Goal: Information Seeking & Learning: Learn about a topic

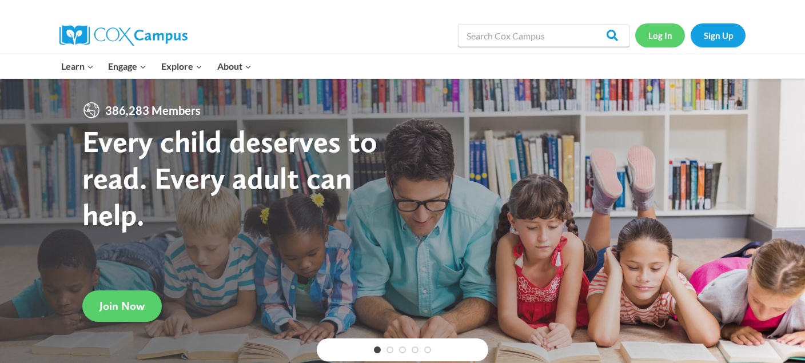
click at [660, 43] on link "Log In" at bounding box center [660, 34] width 50 height 23
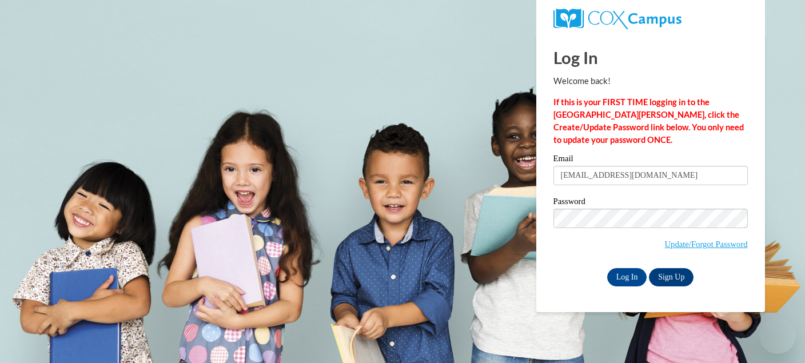
click at [635, 274] on input "Log In" at bounding box center [627, 277] width 40 height 18
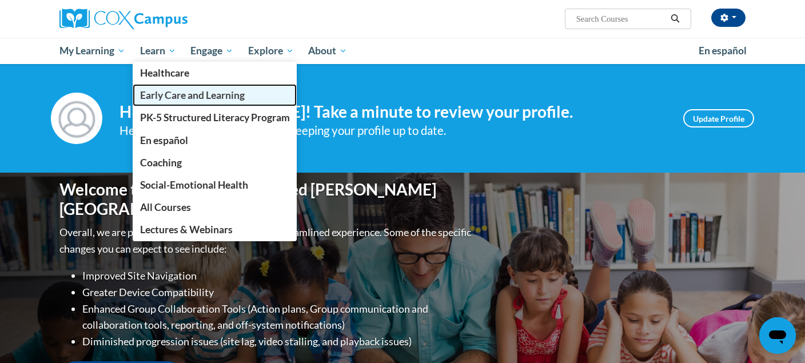
click at [168, 92] on span "Early Care and Learning" at bounding box center [192, 95] width 105 height 12
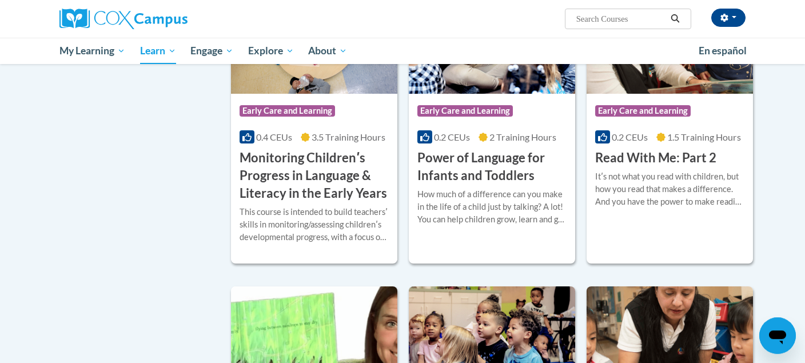
scroll to position [1022, 0]
click at [466, 175] on h3 "Power of Language for Infants and Toddlers" at bounding box center [491, 166] width 149 height 35
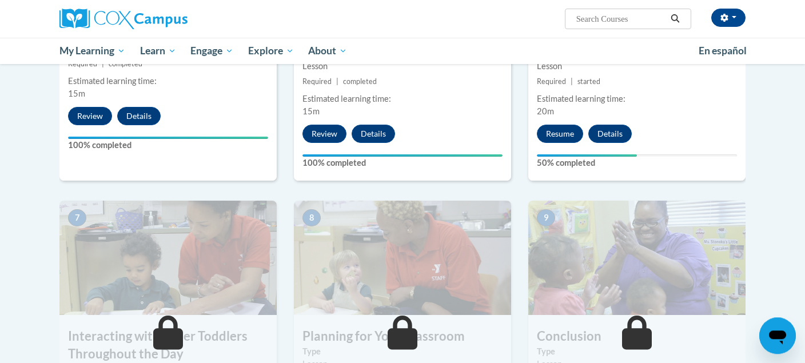
scroll to position [728, 0]
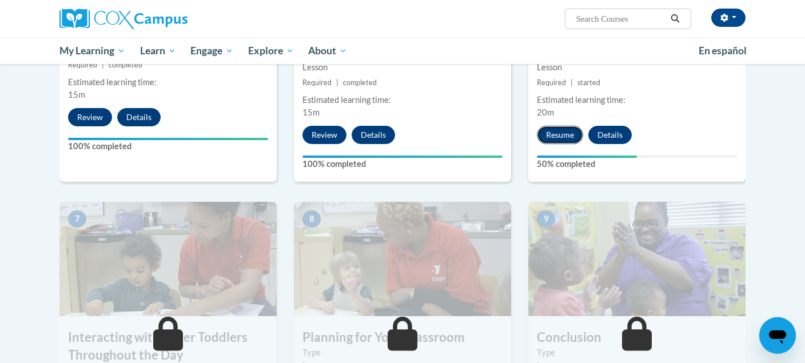
click at [560, 126] on button "Resume" at bounding box center [560, 135] width 46 height 18
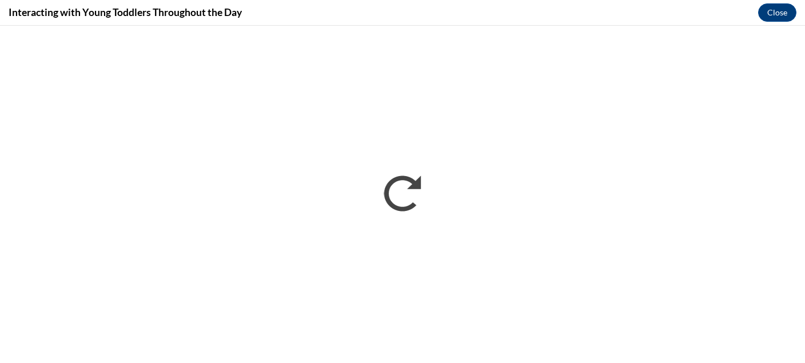
scroll to position [0, 0]
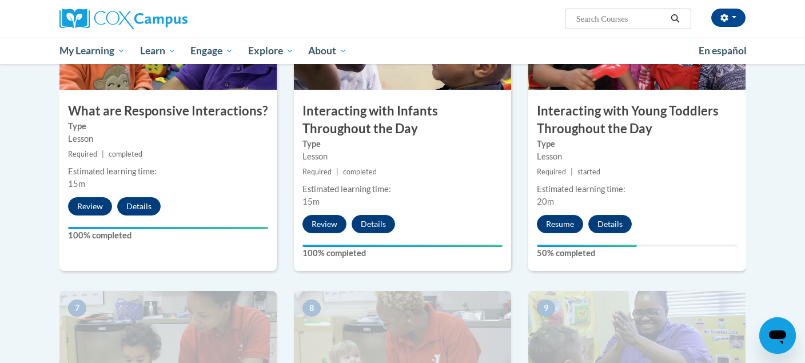
scroll to position [690, 0]
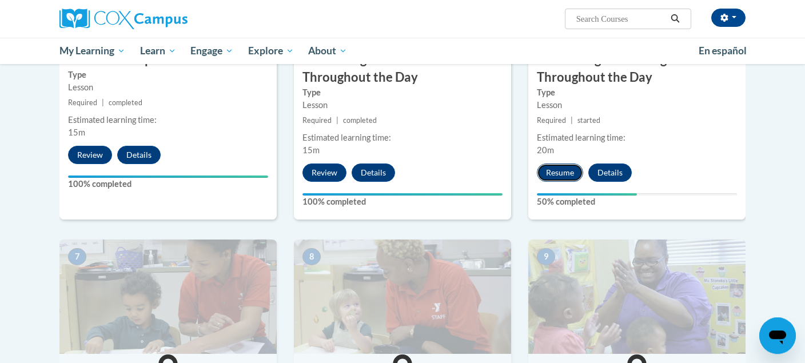
click at [559, 164] on button "Resume" at bounding box center [560, 173] width 46 height 18
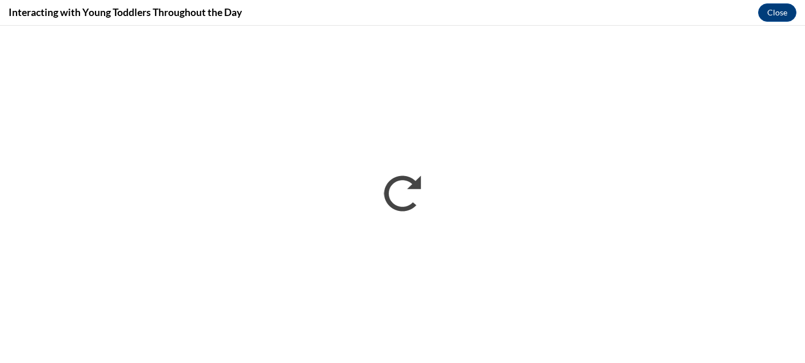
scroll to position [0, 0]
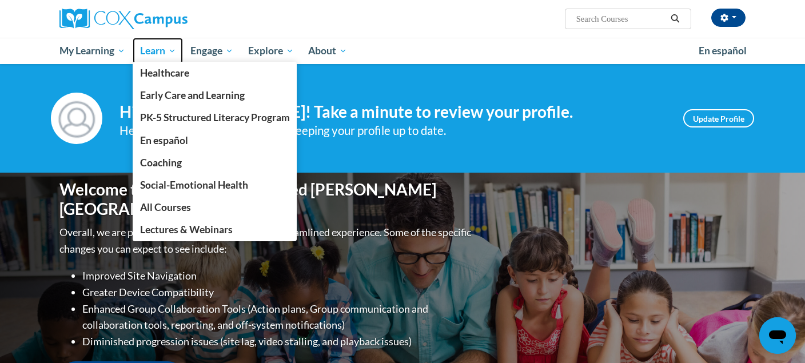
click at [160, 50] on span "Learn" at bounding box center [158, 51] width 36 height 14
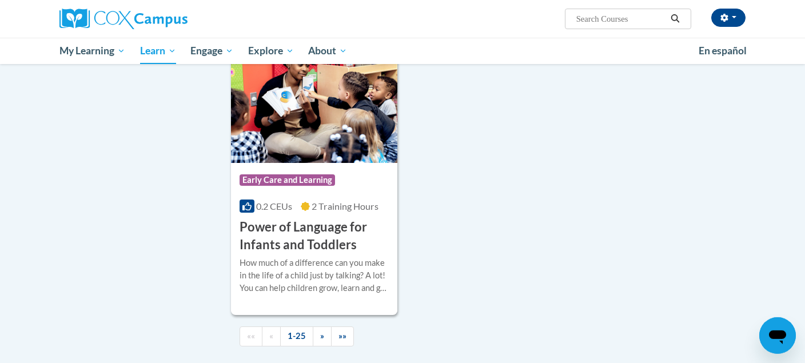
scroll to position [2610, 0]
click at [334, 253] on h3 "Power of Language for Infants and Toddlers" at bounding box center [314, 235] width 149 height 35
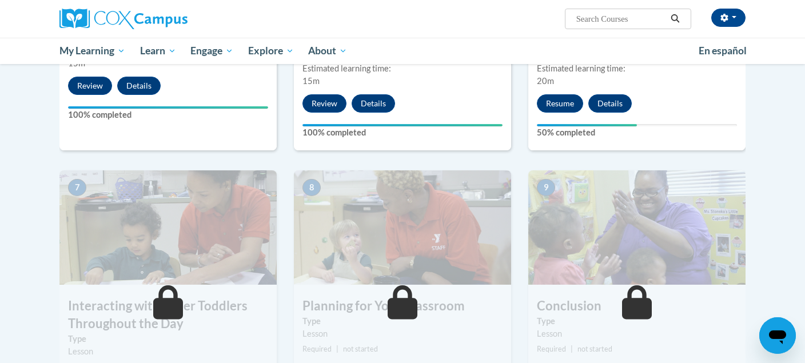
scroll to position [718, 0]
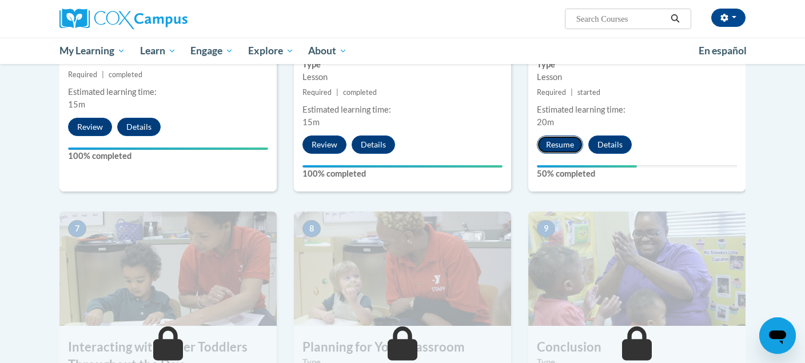
click at [560, 136] on button "Resume" at bounding box center [560, 145] width 46 height 18
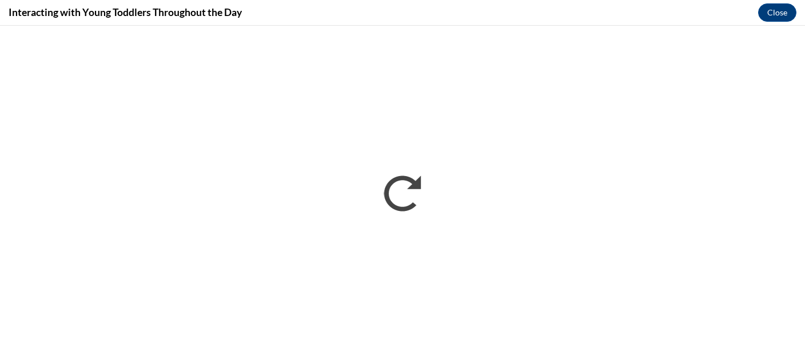
scroll to position [0, 0]
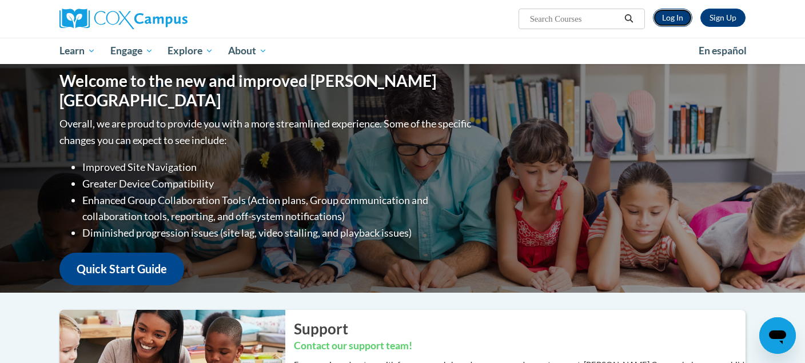
click at [675, 19] on link "Log In" at bounding box center [672, 18] width 39 height 18
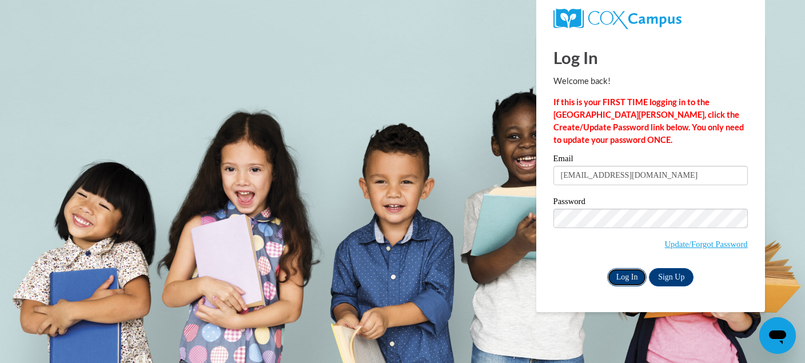
click at [626, 278] on input "Log In" at bounding box center [627, 277] width 40 height 18
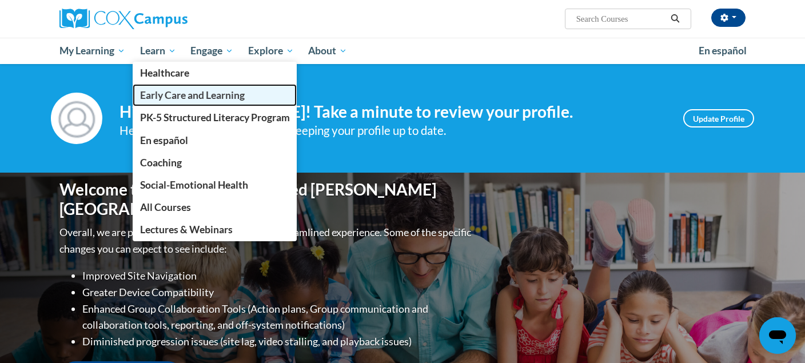
click at [151, 90] on span "Early Care and Learning" at bounding box center [192, 95] width 105 height 12
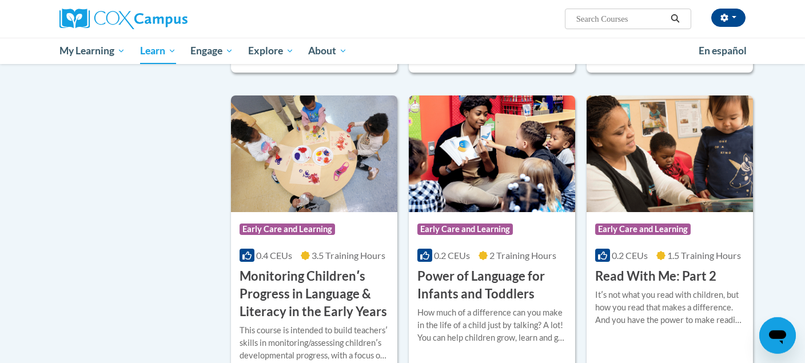
scroll to position [903, 0]
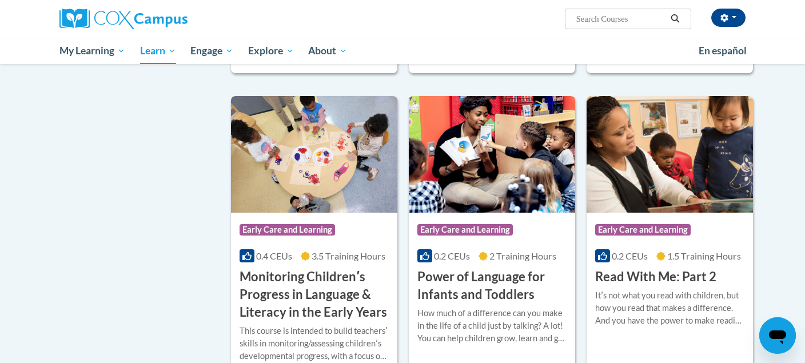
click at [474, 198] on img at bounding box center [492, 154] width 166 height 117
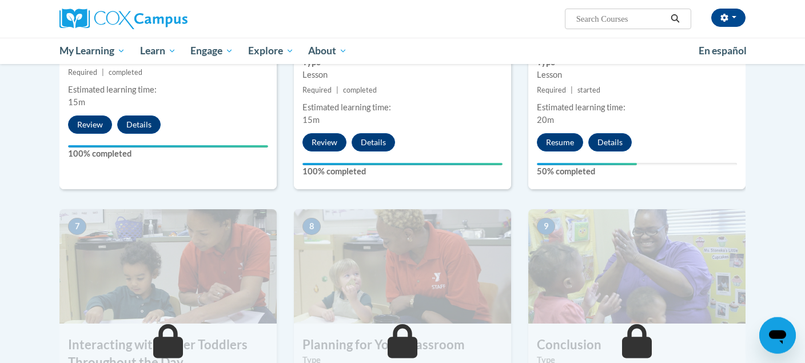
scroll to position [720, 0]
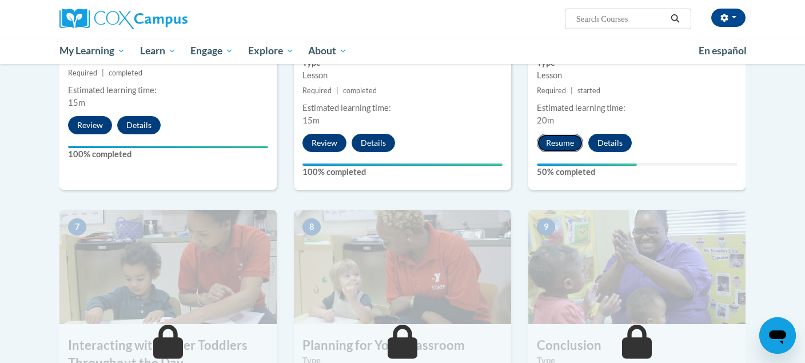
click at [562, 134] on button "Resume" at bounding box center [560, 143] width 46 height 18
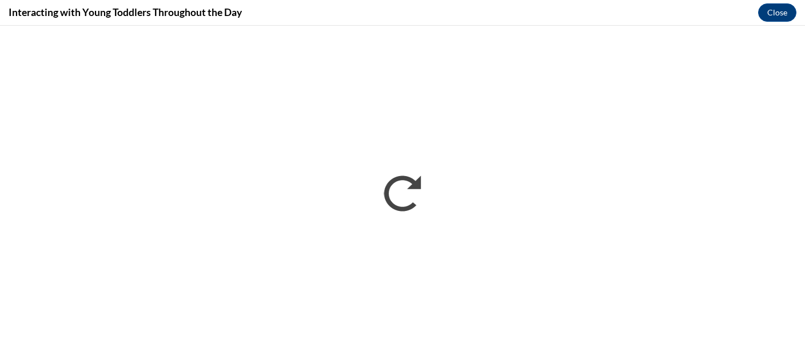
scroll to position [0, 0]
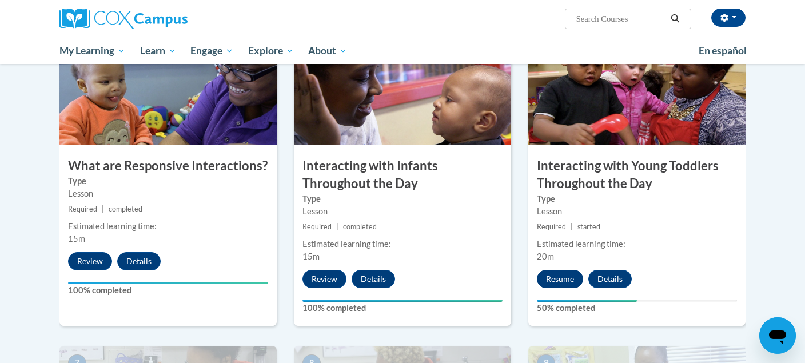
scroll to position [585, 0]
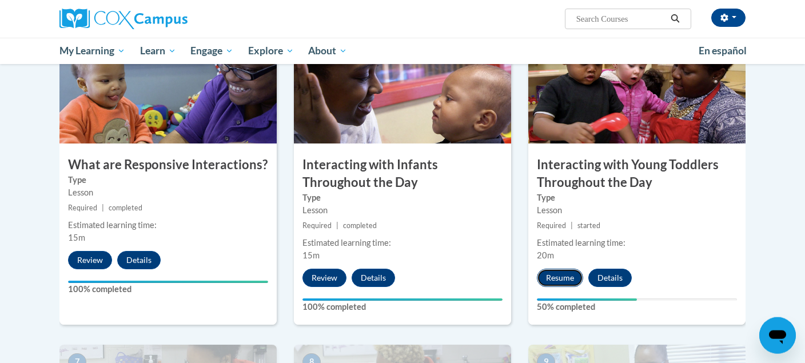
click at [565, 269] on button "Resume" at bounding box center [560, 278] width 46 height 18
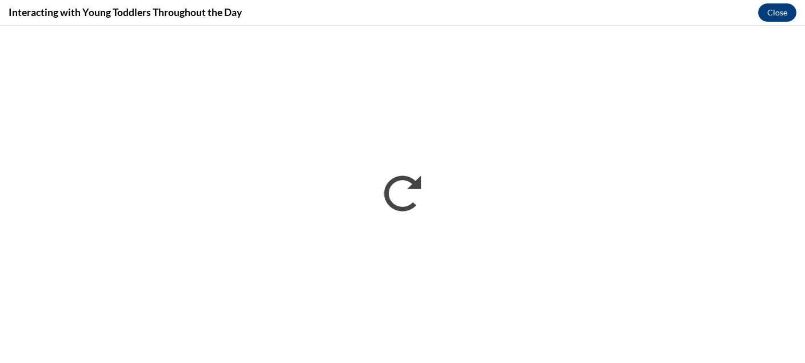
scroll to position [0, 0]
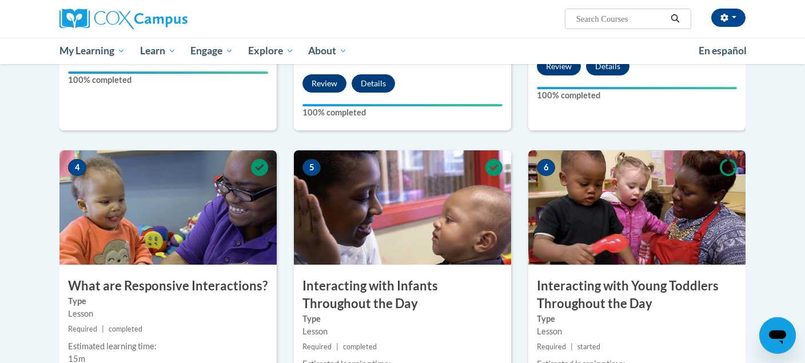
scroll to position [575, 0]
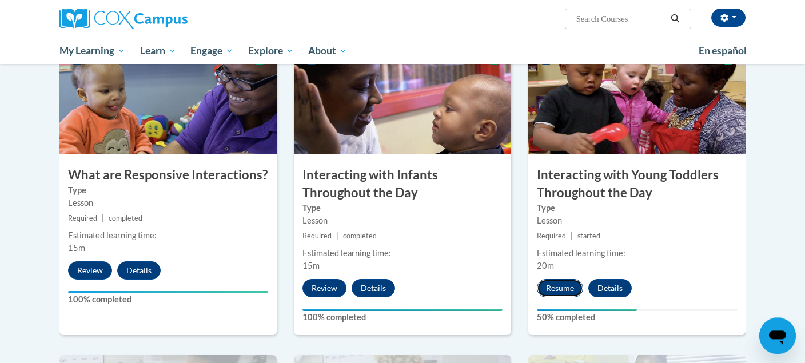
click at [565, 279] on button "Resume" at bounding box center [560, 288] width 46 height 18
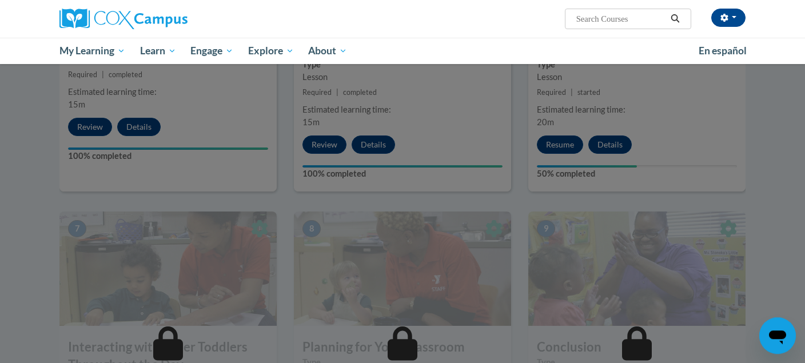
scroll to position [718, 0]
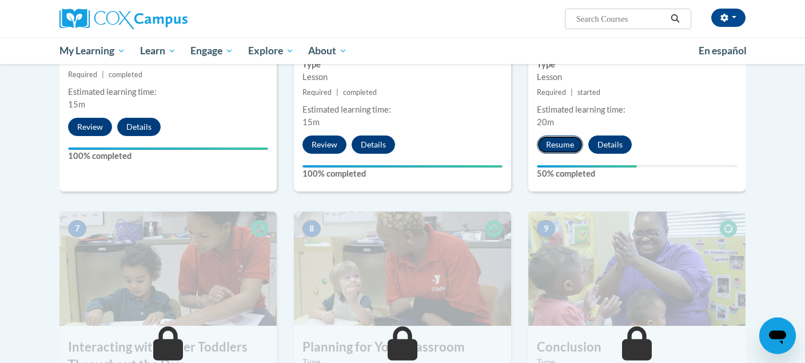
click at [564, 136] on button "Resume" at bounding box center [560, 145] width 46 height 18
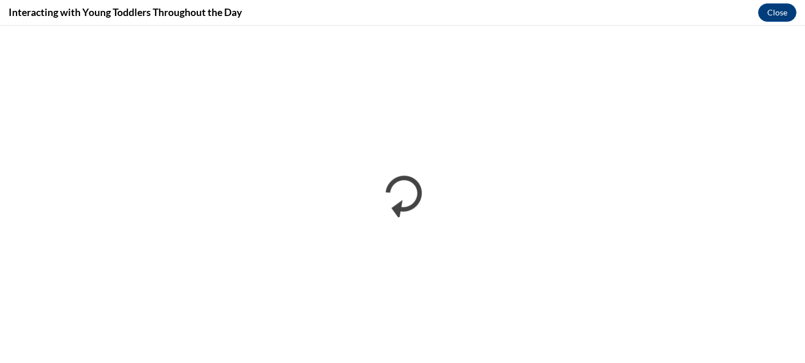
scroll to position [0, 0]
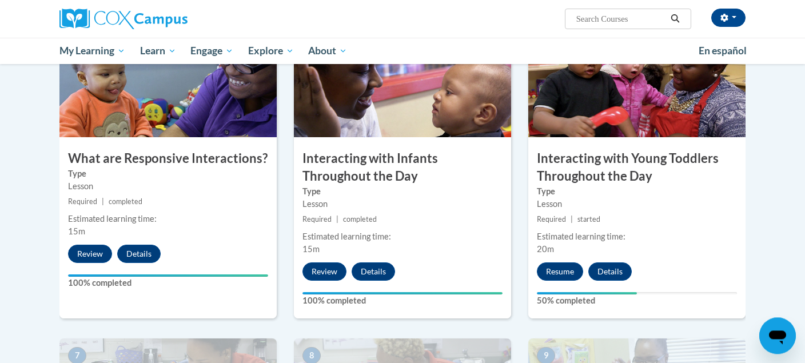
scroll to position [586, 0]
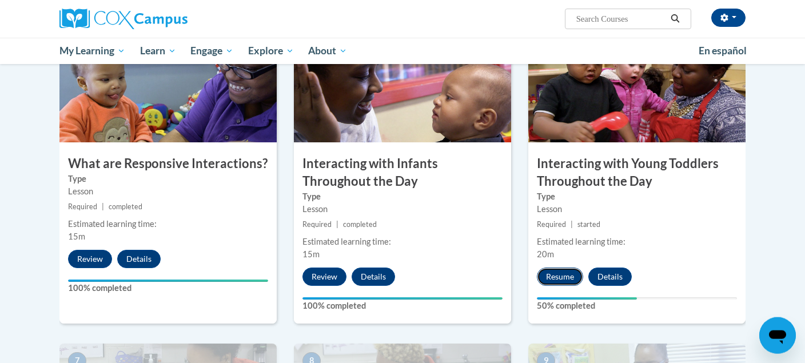
click at [556, 268] on button "Resume" at bounding box center [560, 277] width 46 height 18
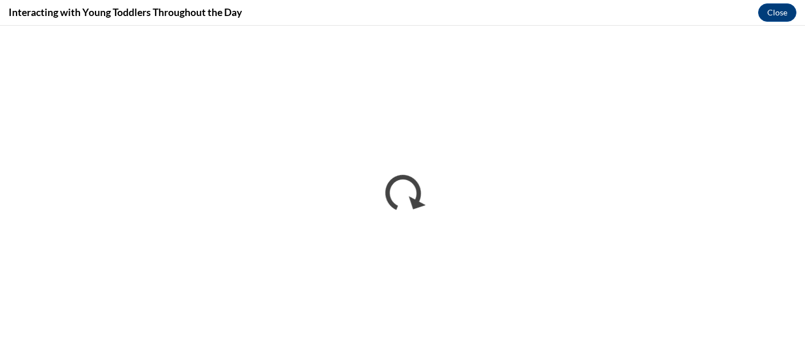
scroll to position [0, 0]
click at [776, 6] on button "Close" at bounding box center [777, 12] width 38 height 18
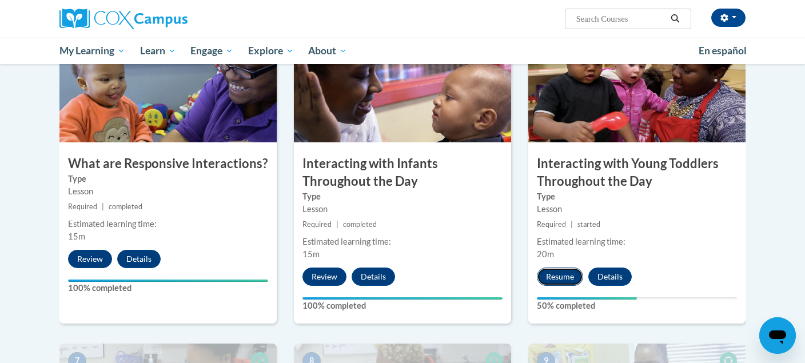
click at [562, 268] on button "Resume" at bounding box center [560, 277] width 46 height 18
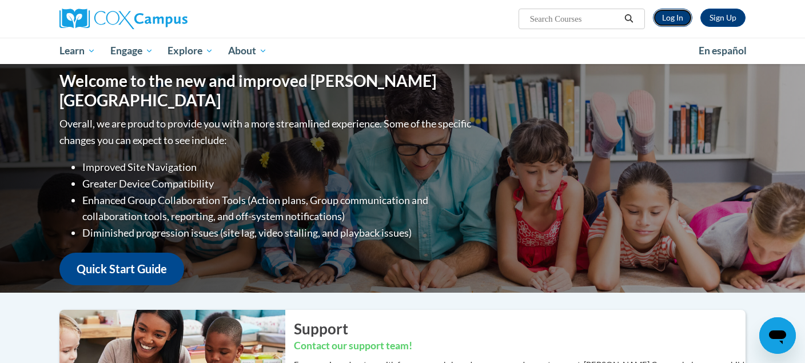
click at [677, 17] on link "Log In" at bounding box center [672, 18] width 39 height 18
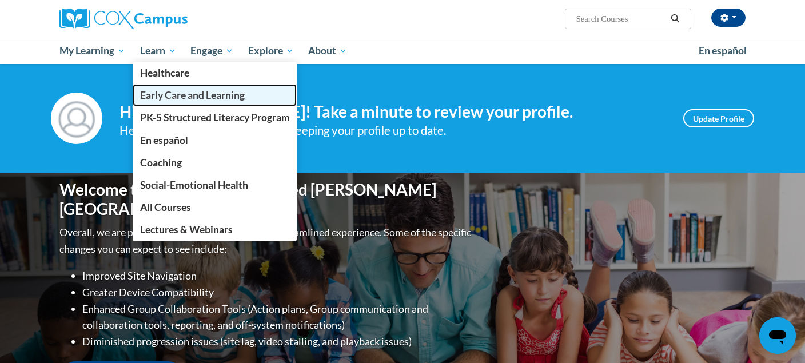
click at [171, 98] on span "Early Care and Learning" at bounding box center [192, 95] width 105 height 12
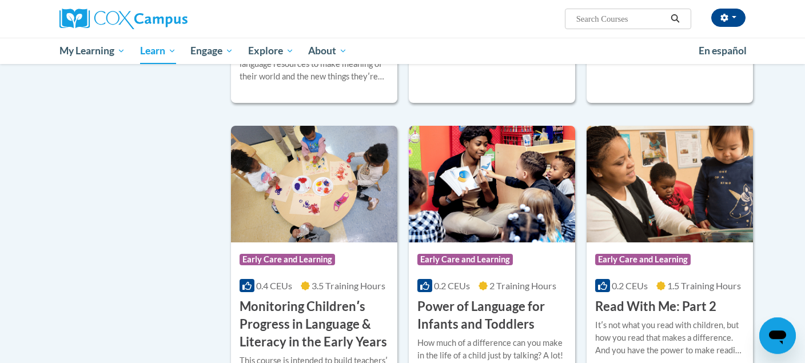
scroll to position [874, 0]
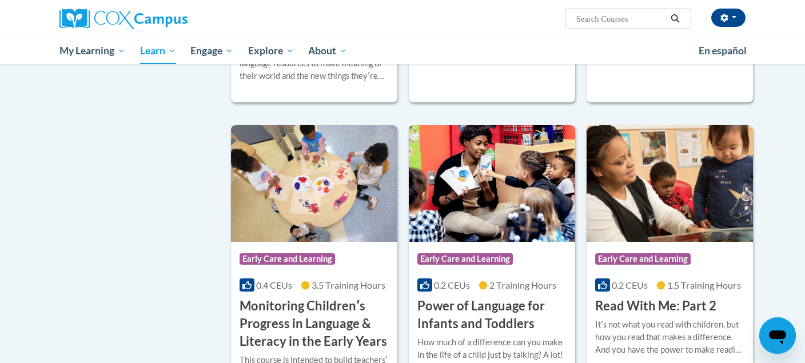
click at [490, 226] on img at bounding box center [492, 183] width 166 height 117
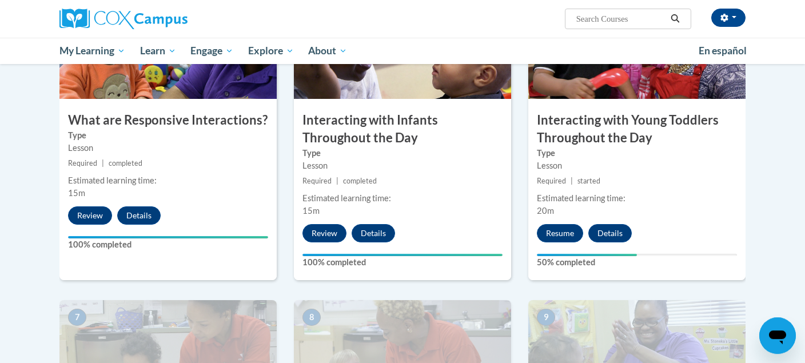
scroll to position [629, 0]
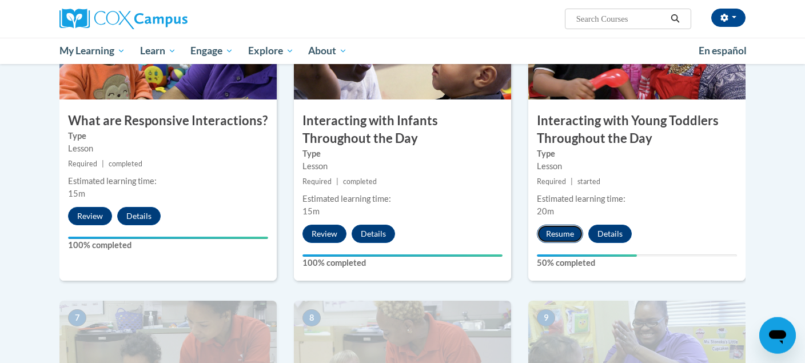
click at [556, 225] on button "Resume" at bounding box center [560, 234] width 46 height 18
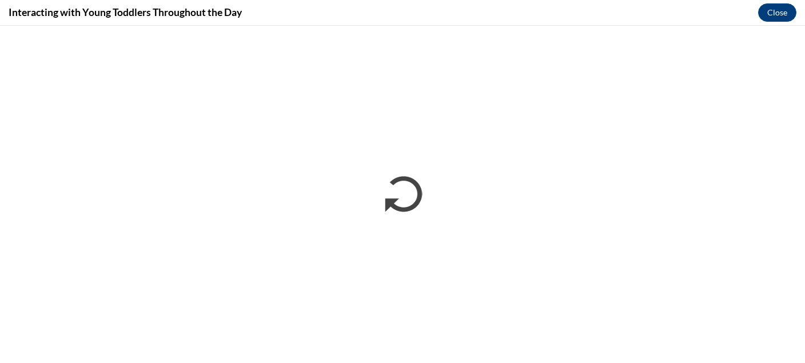
scroll to position [0, 0]
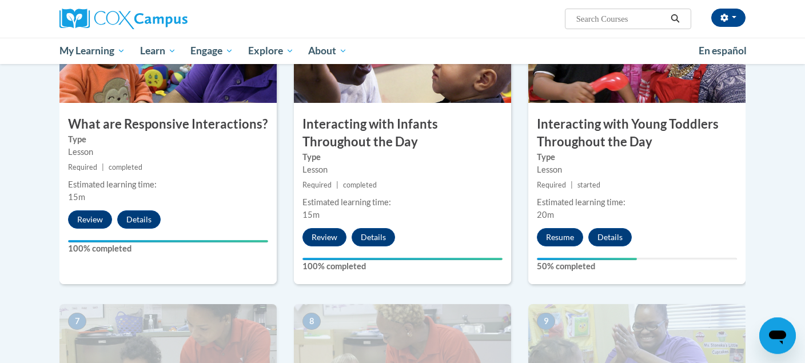
scroll to position [626, 0]
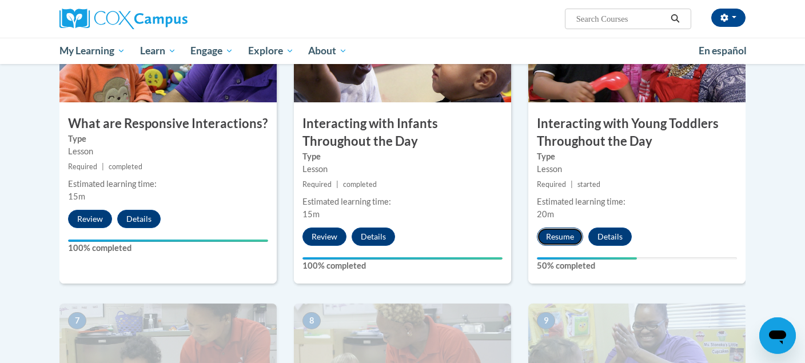
click at [559, 228] on button "Resume" at bounding box center [560, 237] width 46 height 18
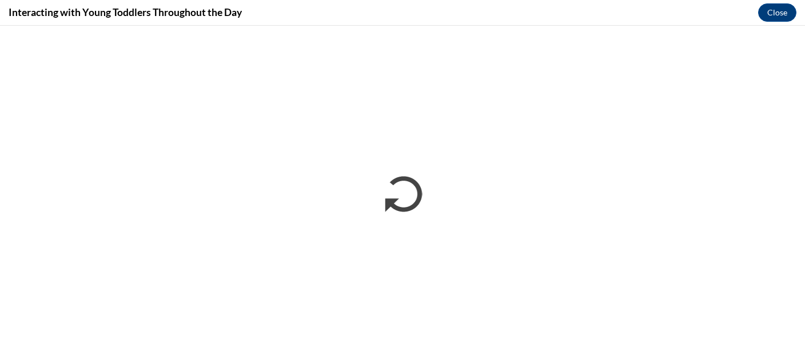
scroll to position [0, 0]
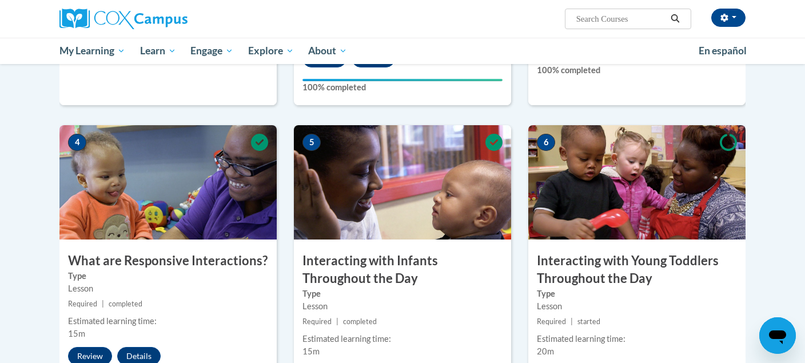
scroll to position [563, 0]
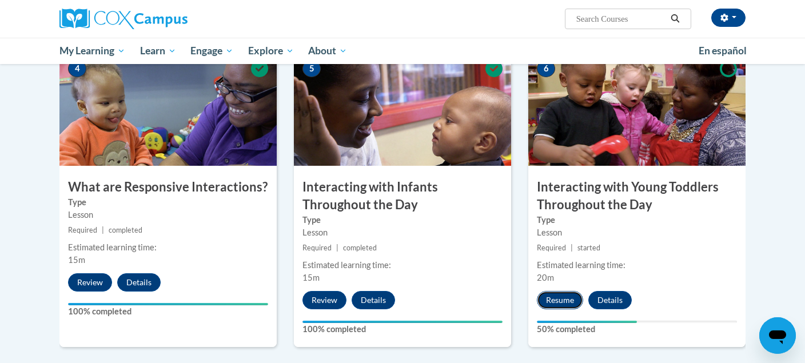
click at [557, 291] on button "Resume" at bounding box center [560, 300] width 46 height 18
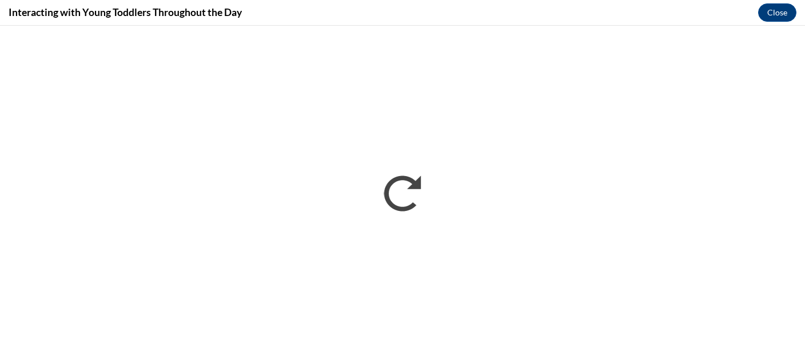
scroll to position [0, 0]
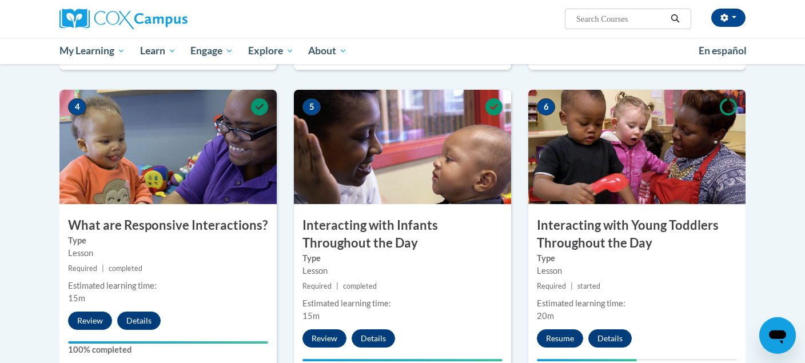
scroll to position [564, 0]
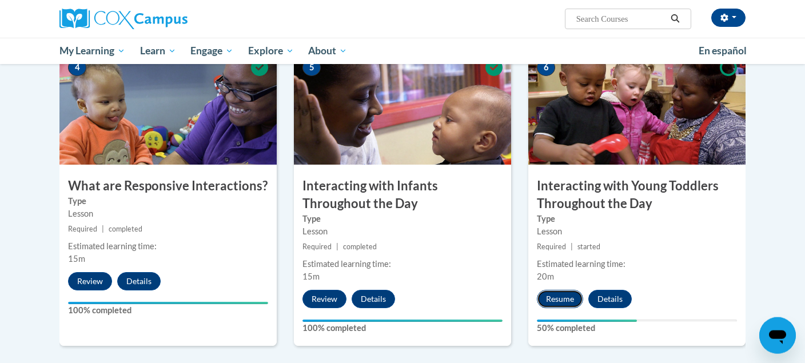
click at [558, 290] on button "Resume" at bounding box center [560, 299] width 46 height 18
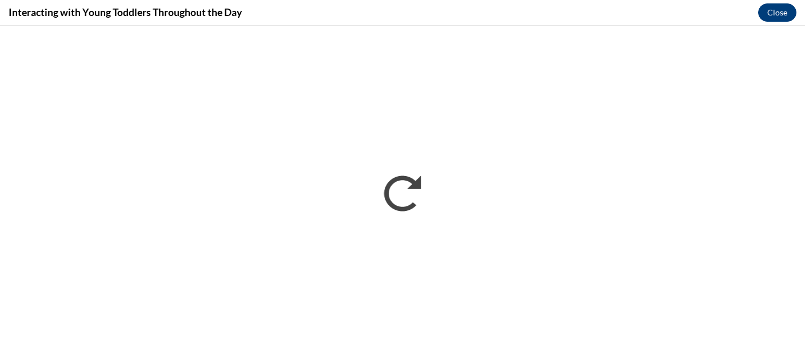
scroll to position [0, 0]
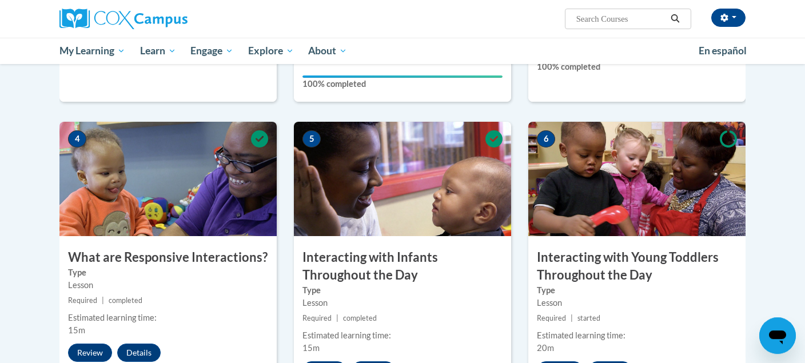
scroll to position [572, 0]
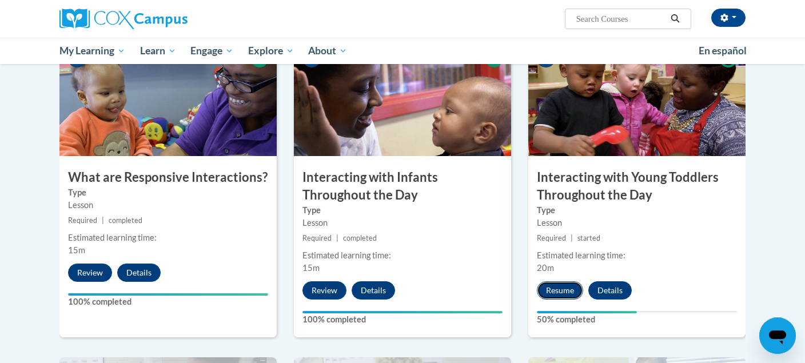
click at [556, 281] on button "Resume" at bounding box center [560, 290] width 46 height 18
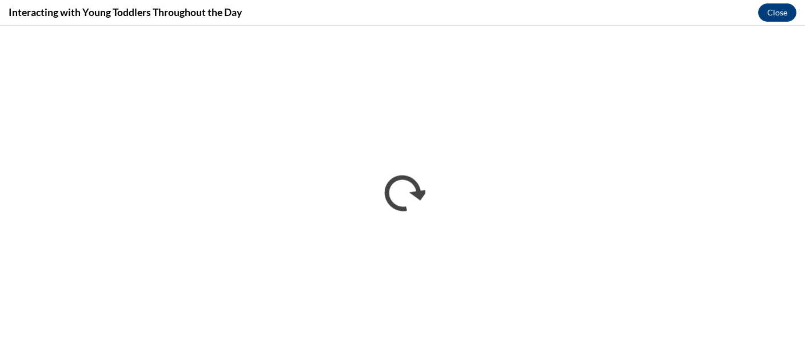
scroll to position [0, 0]
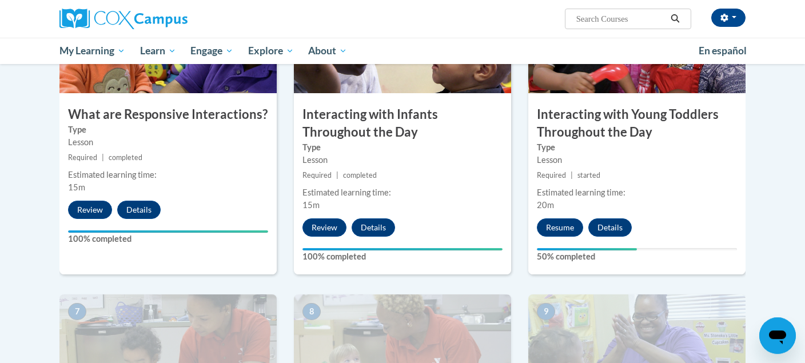
scroll to position [635, 0]
click at [560, 218] on button "Resume" at bounding box center [560, 227] width 46 height 18
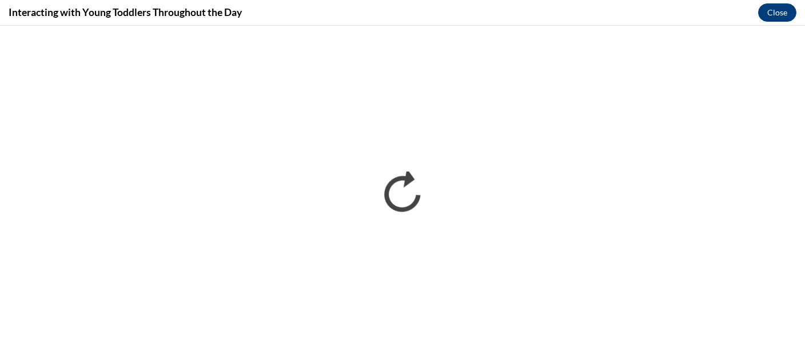
scroll to position [0, 0]
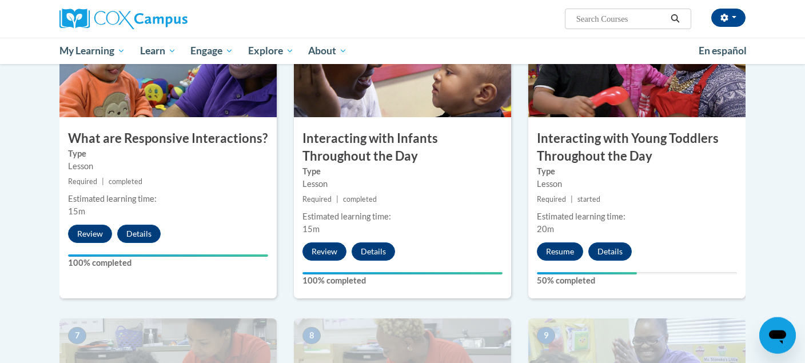
scroll to position [648, 0]
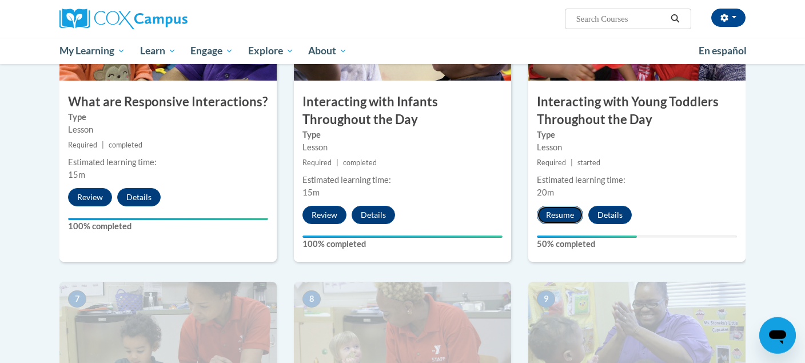
click at [553, 206] on button "Resume" at bounding box center [560, 215] width 46 height 18
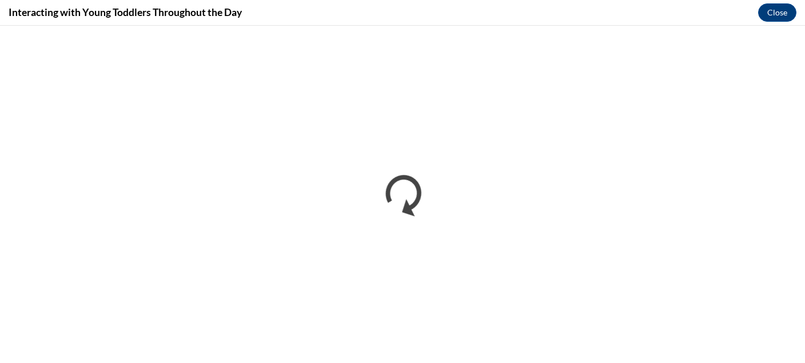
scroll to position [0, 0]
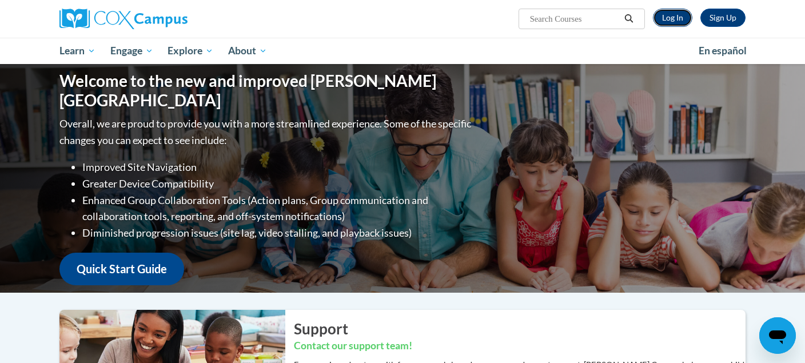
click at [682, 11] on link "Log In" at bounding box center [672, 18] width 39 height 18
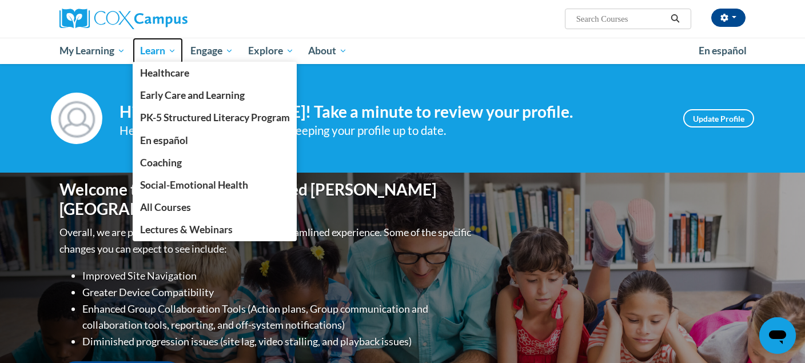
click at [159, 50] on span "Learn" at bounding box center [158, 51] width 36 height 14
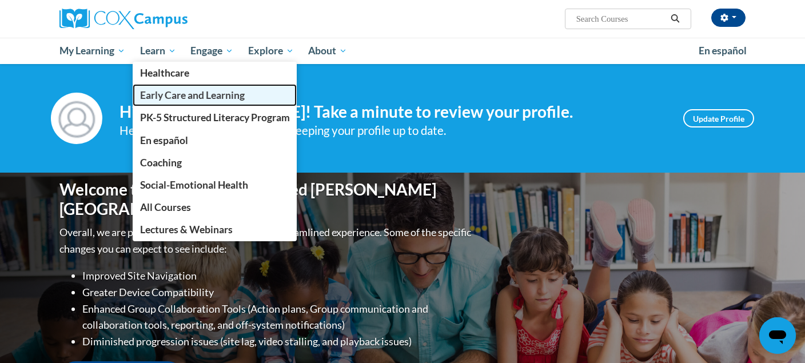
click at [161, 99] on span "Early Care and Learning" at bounding box center [192, 95] width 105 height 12
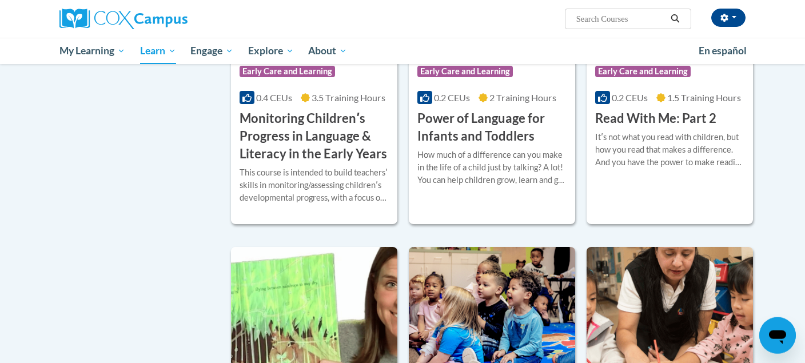
scroll to position [1064, 0]
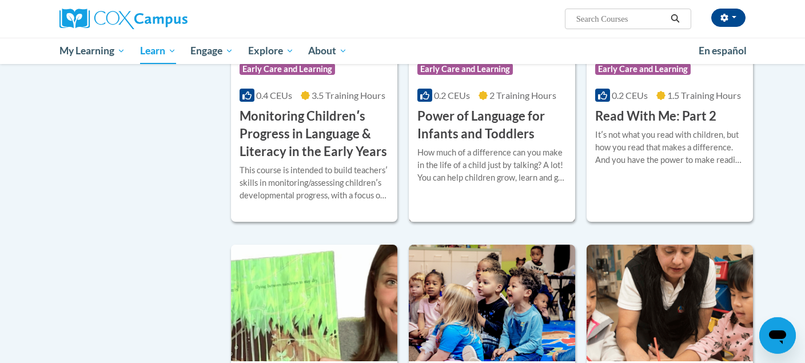
click at [485, 143] on h3 "Power of Language for Infants and Toddlers" at bounding box center [491, 124] width 149 height 35
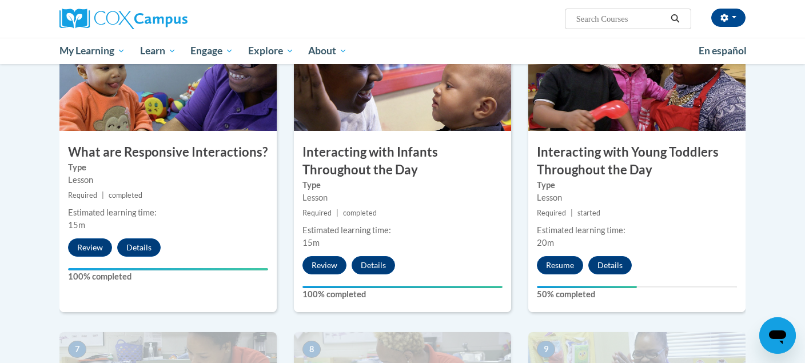
scroll to position [659, 0]
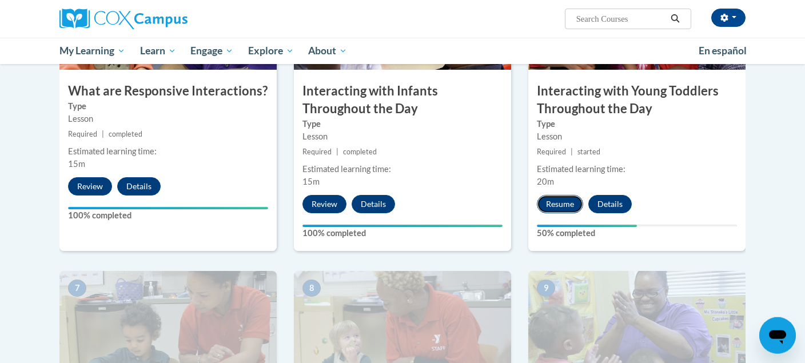
click at [549, 195] on button "Resume" at bounding box center [560, 204] width 46 height 18
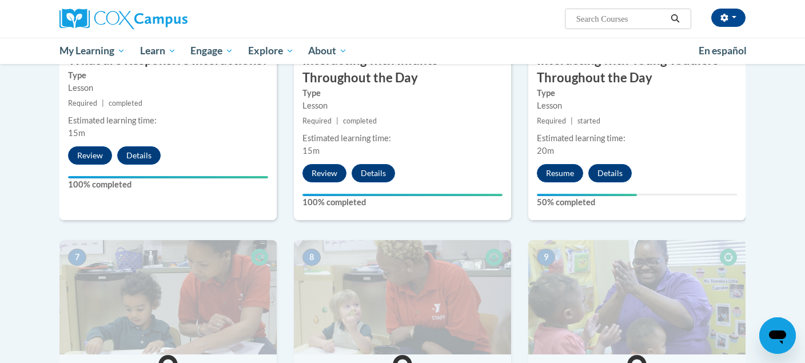
scroll to position [657, 0]
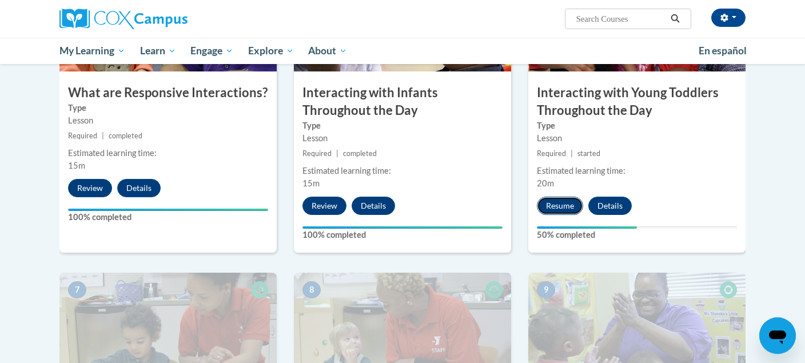
click at [556, 197] on button "Resume" at bounding box center [560, 206] width 46 height 18
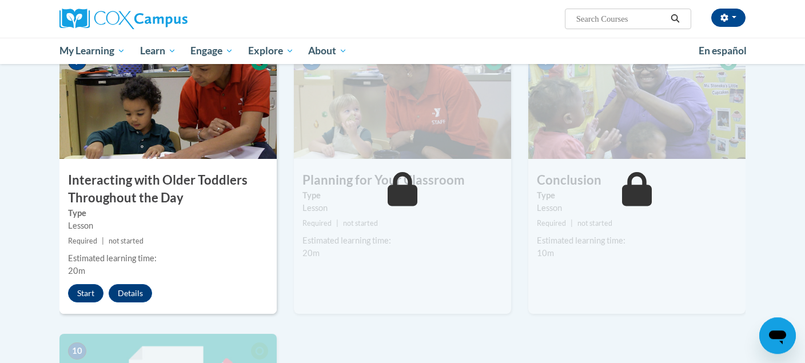
scroll to position [886, 0]
click at [86, 284] on button "Start" at bounding box center [85, 293] width 35 height 18
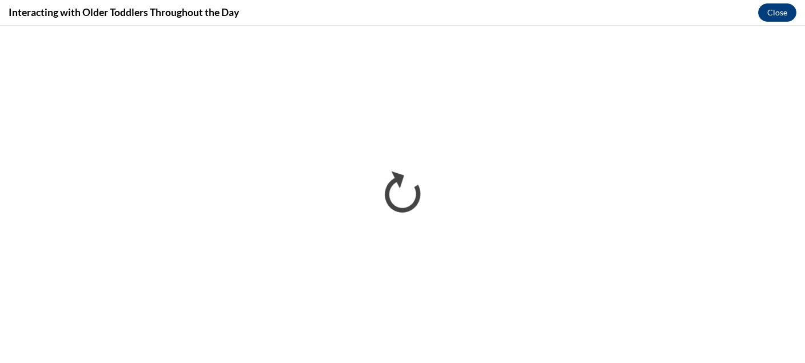
scroll to position [0, 0]
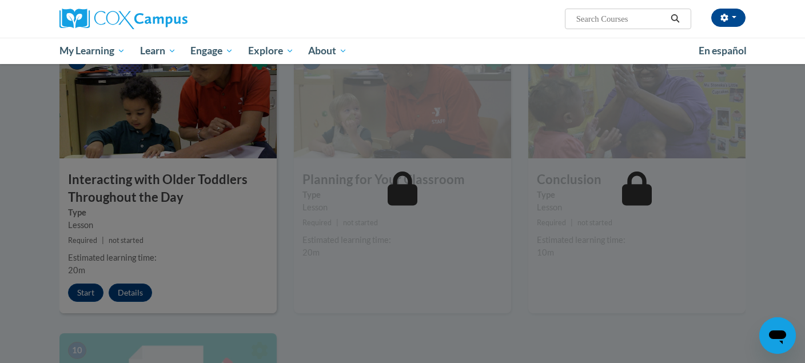
click at [86, 274] on div at bounding box center [402, 181] width 805 height 363
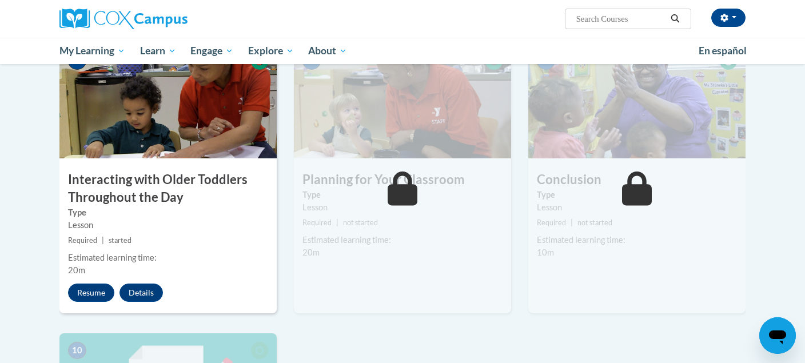
click at [94, 262] on div "7 Interacting with Older Toddlers Throughout the Day Type Lesson Required | sta…" at bounding box center [167, 178] width 217 height 269
click at [94, 284] on button "Resume" at bounding box center [91, 293] width 46 height 18
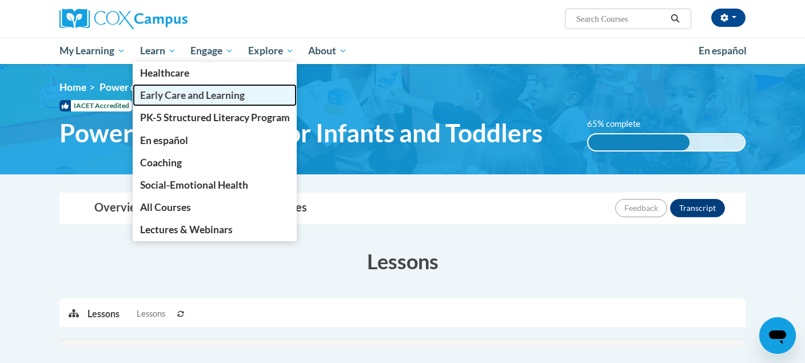
click at [170, 91] on span "Early Care and Learning" at bounding box center [192, 95] width 105 height 12
click at [203, 93] on span "Early Care and Learning" at bounding box center [192, 95] width 105 height 12
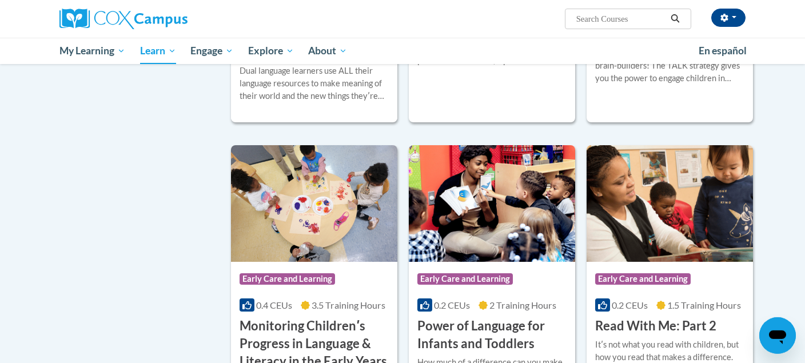
scroll to position [949, 0]
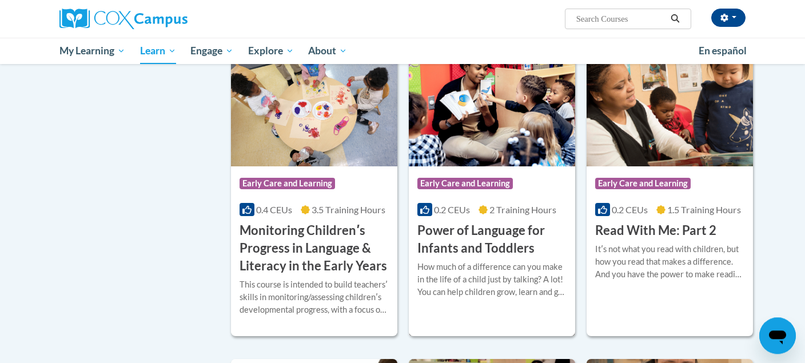
click at [475, 165] on img at bounding box center [492, 108] width 166 height 117
click at [480, 134] on img at bounding box center [492, 108] width 166 height 117
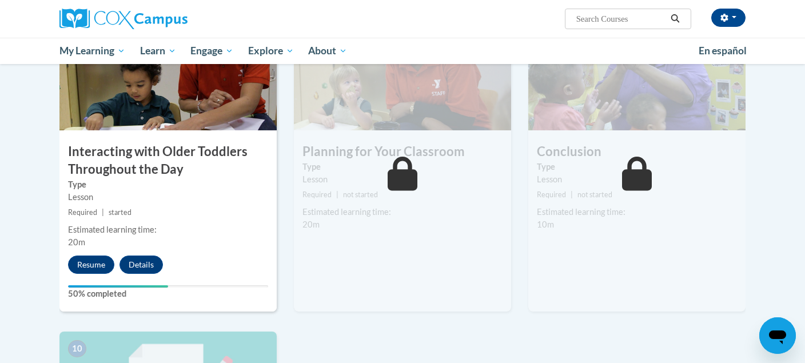
scroll to position [917, 0]
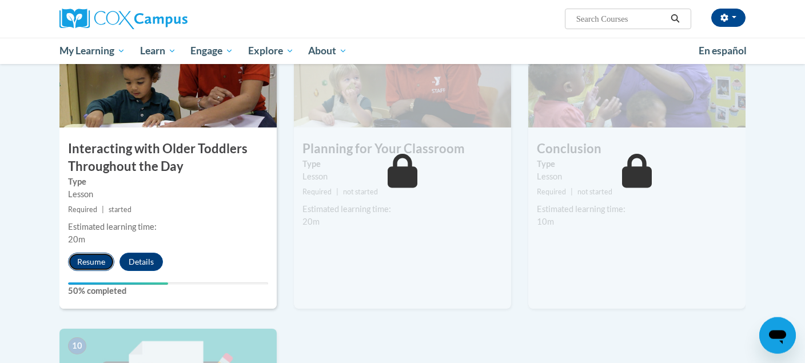
click at [86, 253] on button "Resume" at bounding box center [91, 262] width 46 height 18
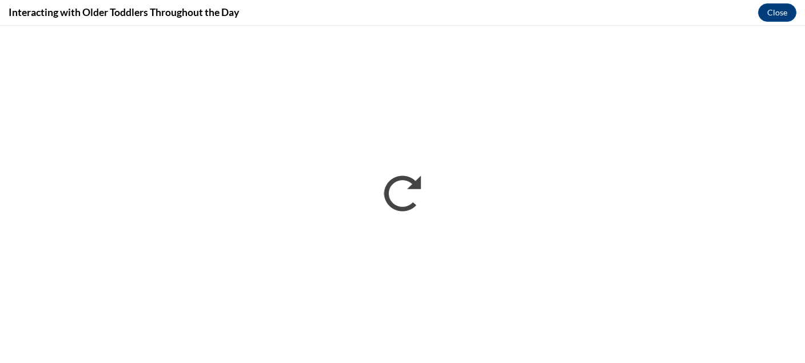
scroll to position [0, 0]
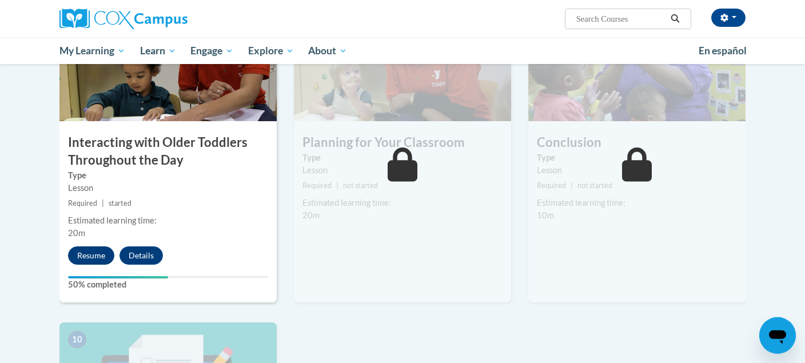
scroll to position [925, 0]
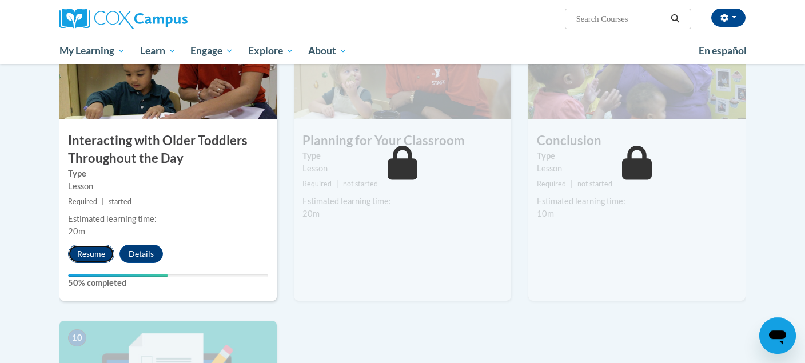
click at [86, 245] on button "Resume" at bounding box center [91, 254] width 46 height 18
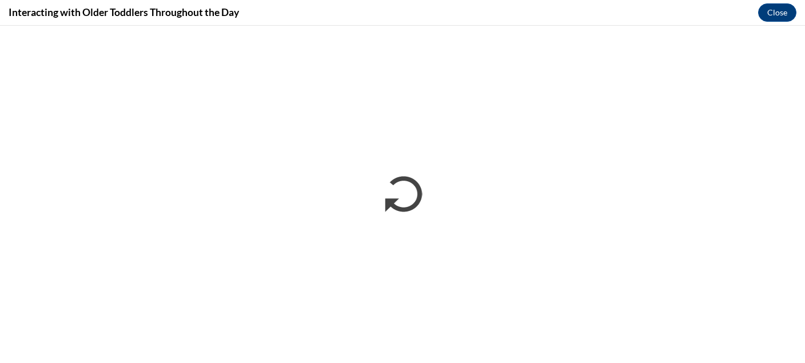
scroll to position [0, 0]
click at [771, 15] on button "Close" at bounding box center [777, 12] width 38 height 18
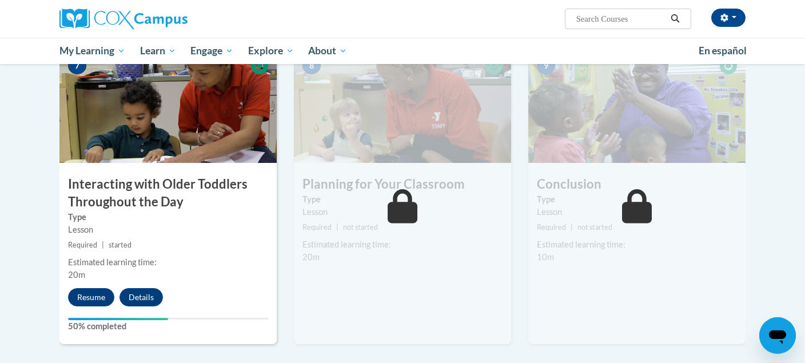
scroll to position [864, 0]
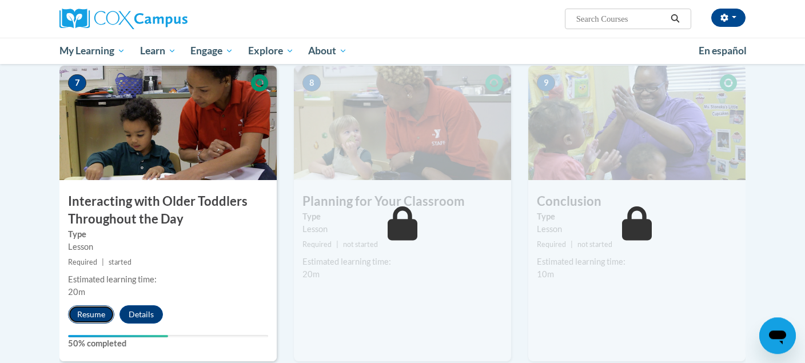
click at [97, 305] on button "Resume" at bounding box center [91, 314] width 46 height 18
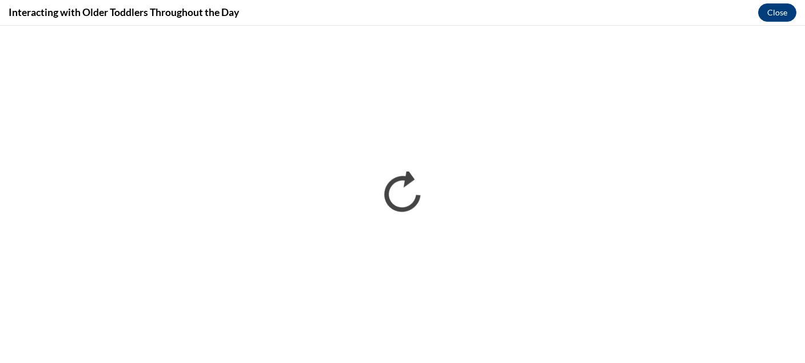
scroll to position [0, 0]
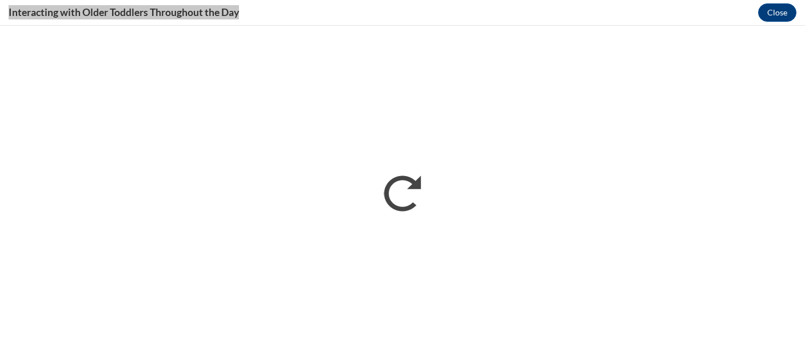
drag, startPoint x: 804, startPoint y: 50, endPoint x: 804, endPoint y: 115, distance: 65.2
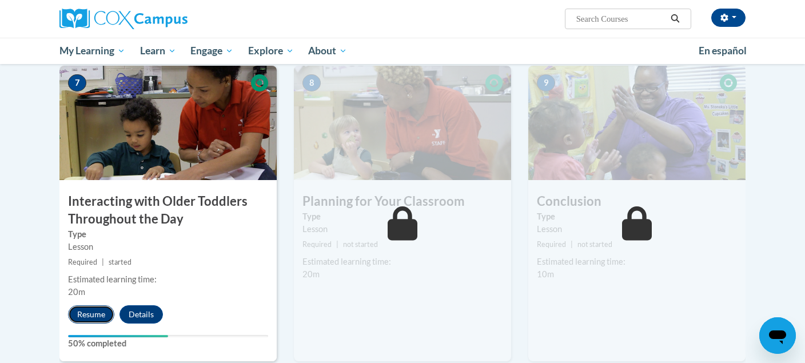
click at [83, 305] on button "Resume" at bounding box center [91, 314] width 46 height 18
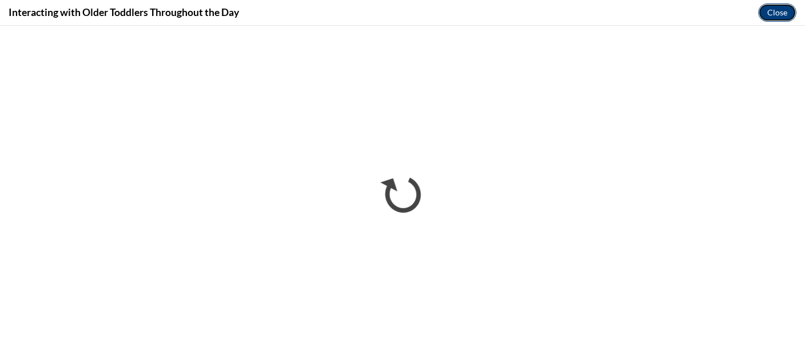
click at [779, 7] on button "Close" at bounding box center [777, 12] width 38 height 18
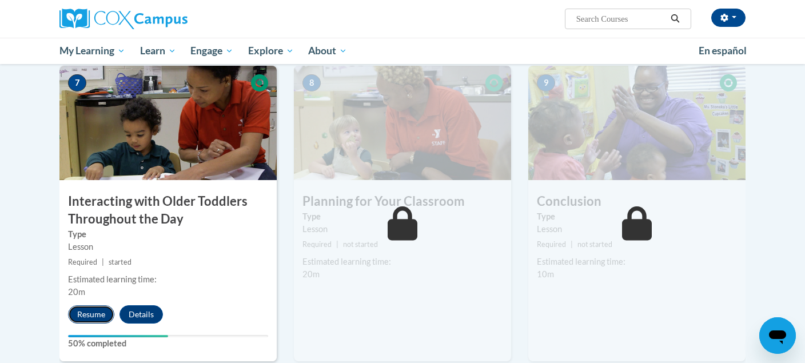
click at [88, 305] on button "Resume" at bounding box center [91, 314] width 46 height 18
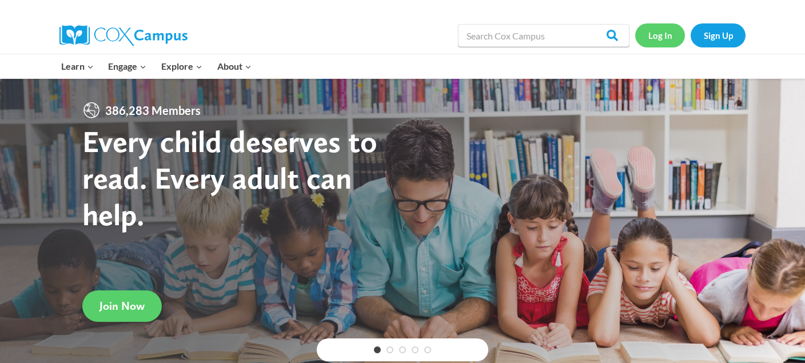
click at [658, 29] on link "Log In" at bounding box center [660, 34] width 50 height 23
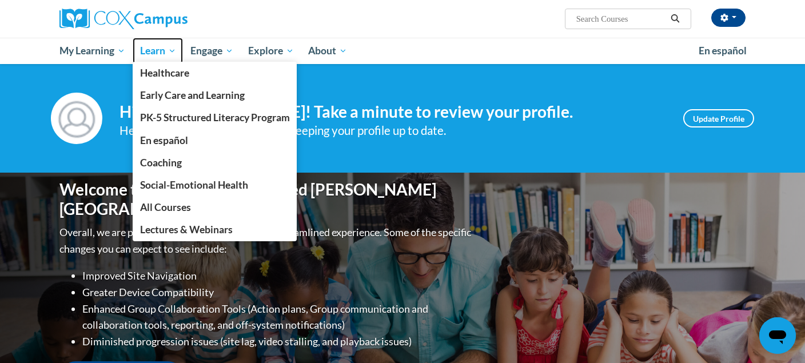
click at [164, 51] on span "Learn" at bounding box center [158, 51] width 36 height 14
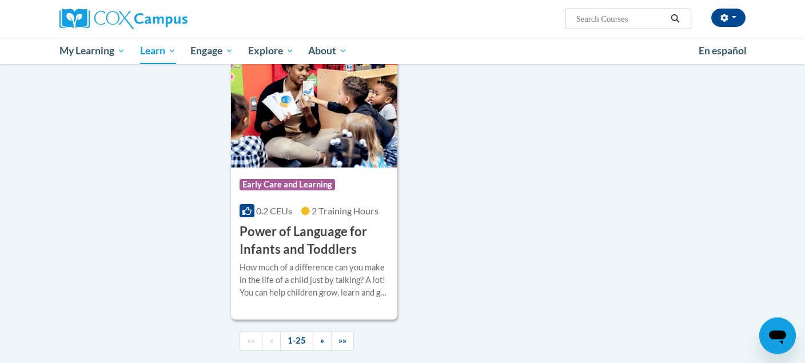
scroll to position [2606, 0]
click at [304, 138] on img at bounding box center [314, 108] width 166 height 117
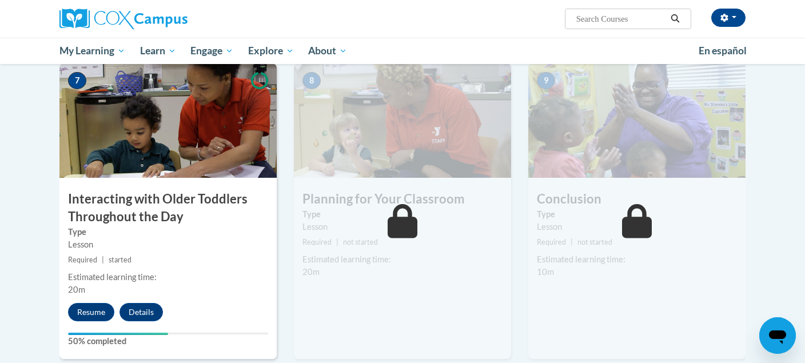
scroll to position [994, 0]
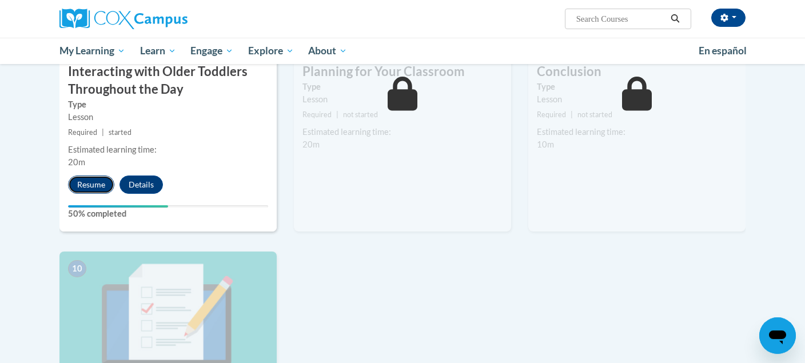
click at [95, 176] on button "Resume" at bounding box center [91, 185] width 46 height 18
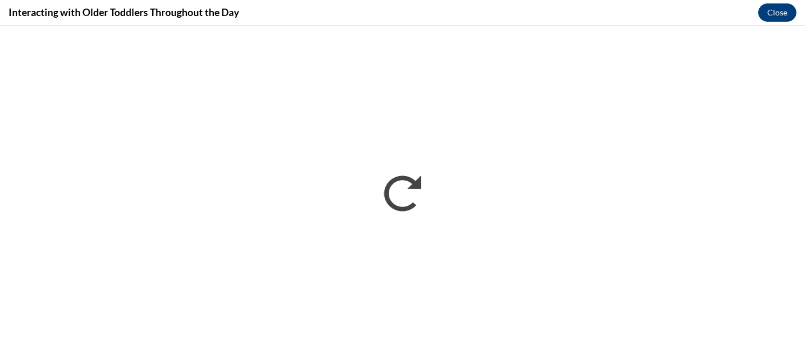
scroll to position [0, 0]
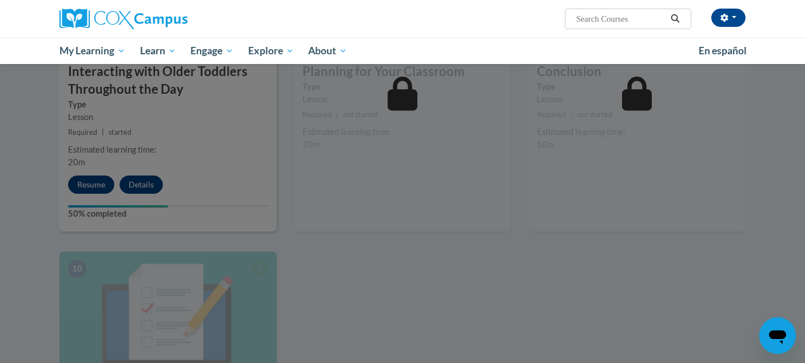
click at [611, 103] on div at bounding box center [402, 181] width 805 height 363
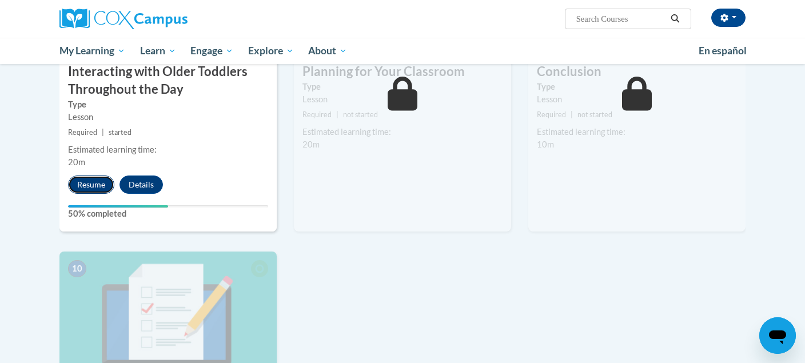
click at [94, 176] on button "Resume" at bounding box center [91, 185] width 46 height 18
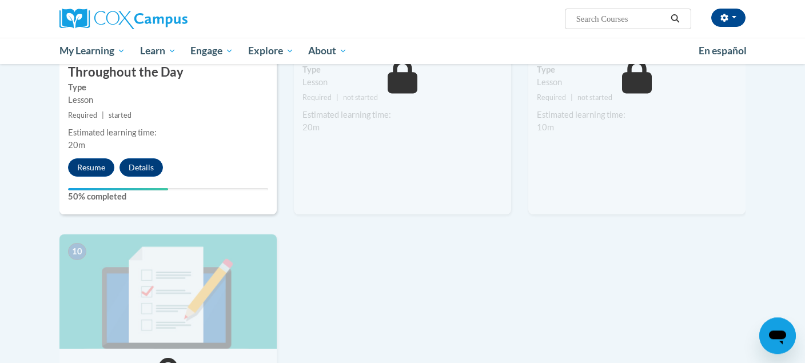
scroll to position [1011, 0]
click at [82, 158] on button "Resume" at bounding box center [91, 167] width 46 height 18
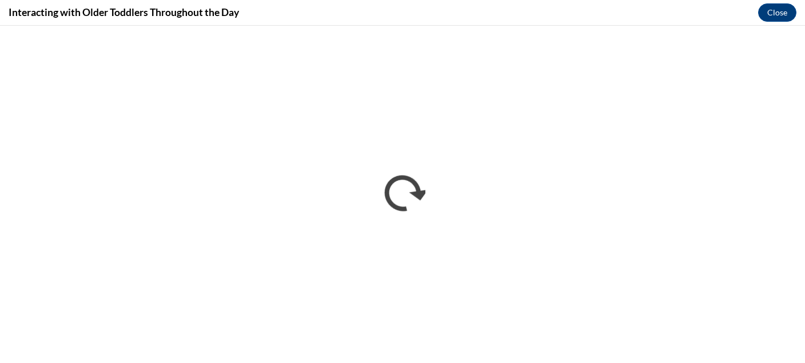
scroll to position [0, 0]
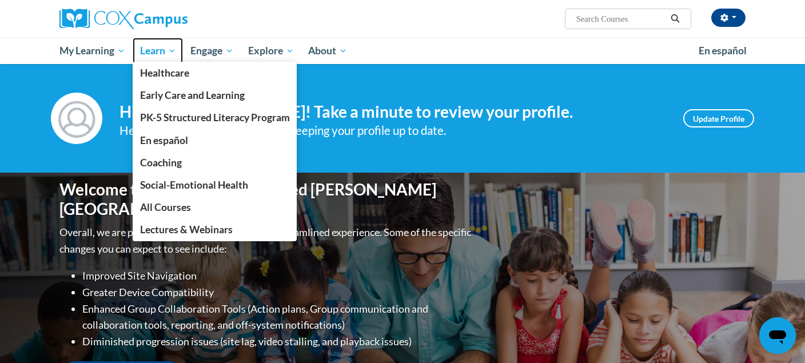
click at [154, 55] on span "Learn" at bounding box center [158, 51] width 36 height 14
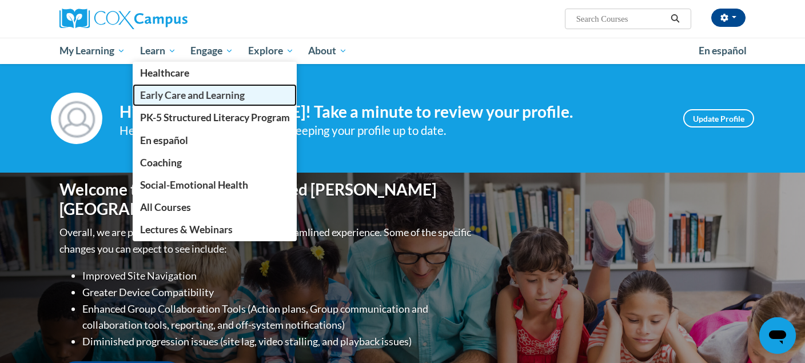
click at [177, 96] on span "Early Care and Learning" at bounding box center [192, 95] width 105 height 12
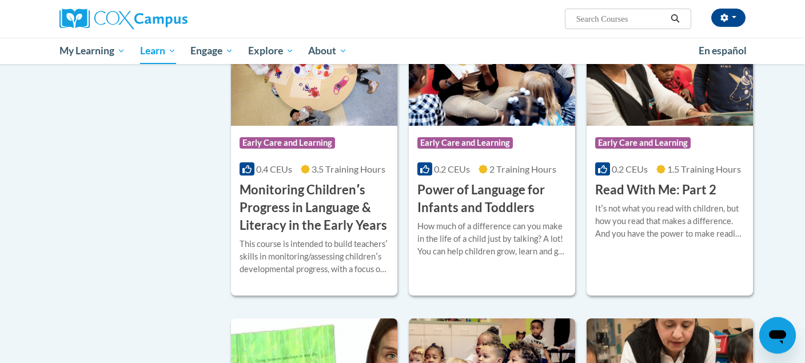
scroll to position [989, 0]
click at [491, 100] on img at bounding box center [492, 68] width 166 height 117
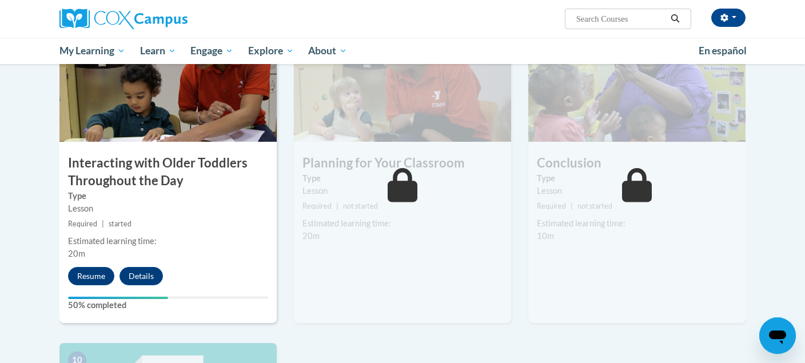
scroll to position [902, 0]
click at [91, 267] on button "Resume" at bounding box center [91, 276] width 46 height 18
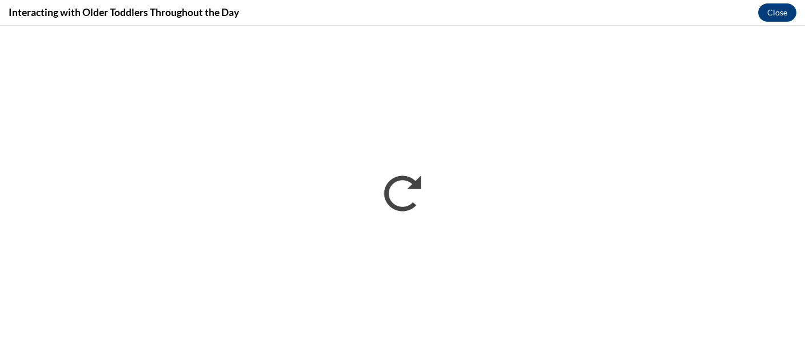
scroll to position [0, 0]
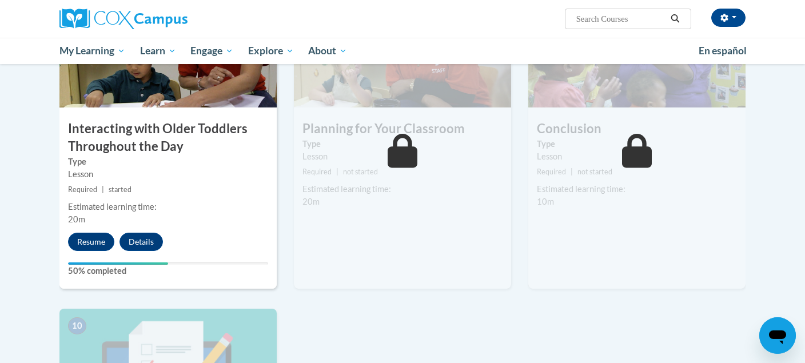
scroll to position [940, 0]
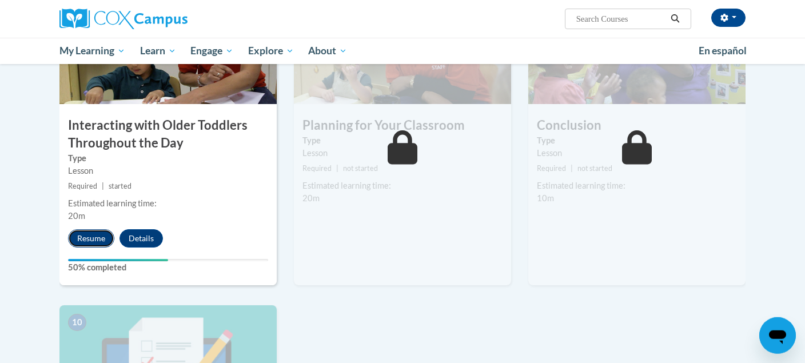
click at [86, 229] on button "Resume" at bounding box center [91, 238] width 46 height 18
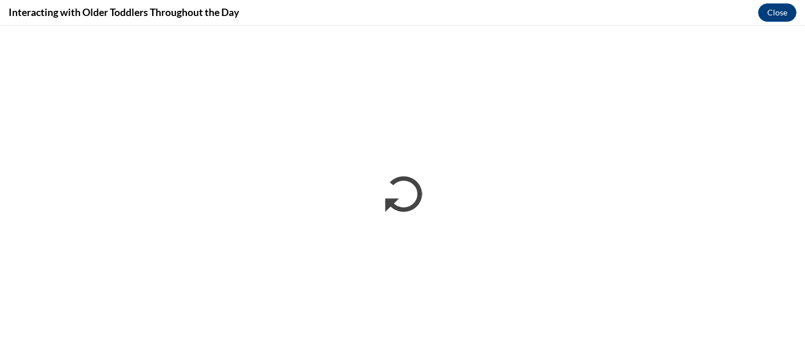
scroll to position [0, 0]
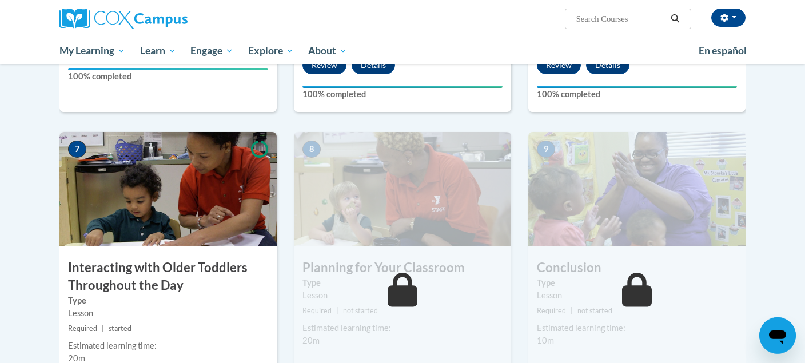
scroll to position [841, 0]
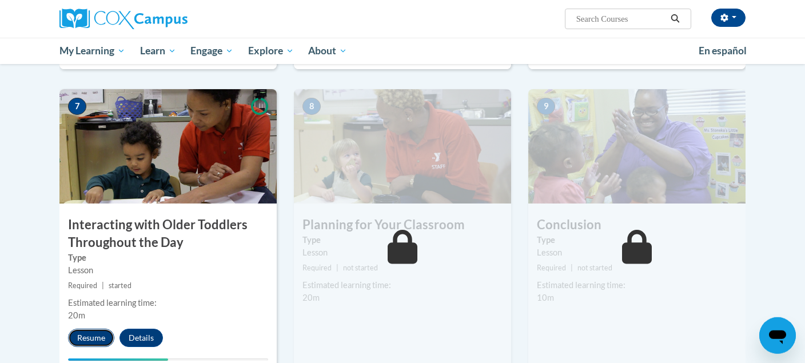
click at [89, 329] on button "Resume" at bounding box center [91, 338] width 46 height 18
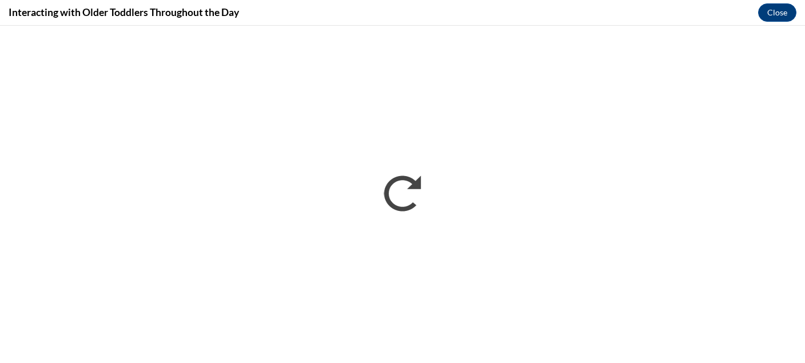
scroll to position [0, 0]
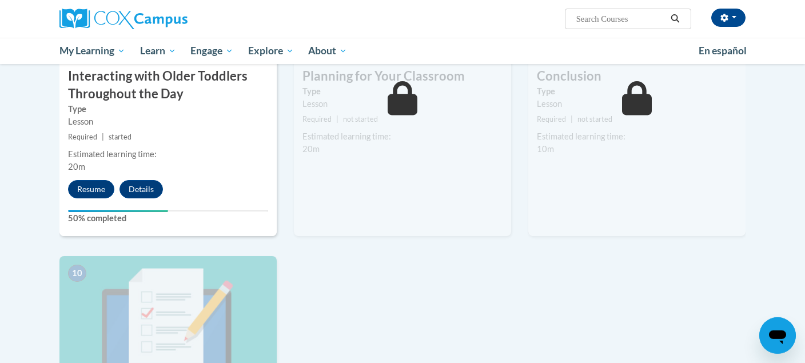
scroll to position [990, 0]
click at [90, 180] on button "Resume" at bounding box center [91, 189] width 46 height 18
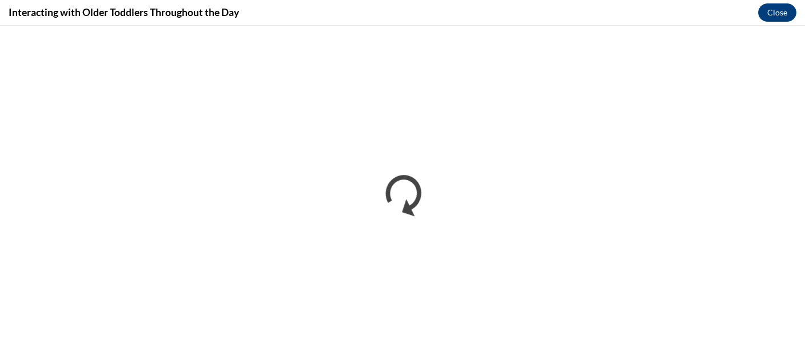
scroll to position [0, 0]
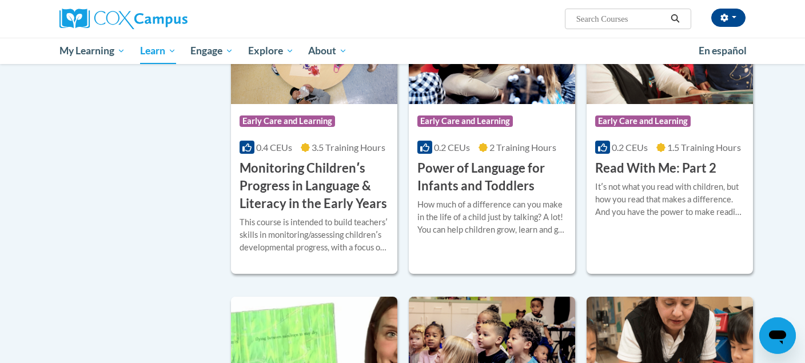
scroll to position [958, 0]
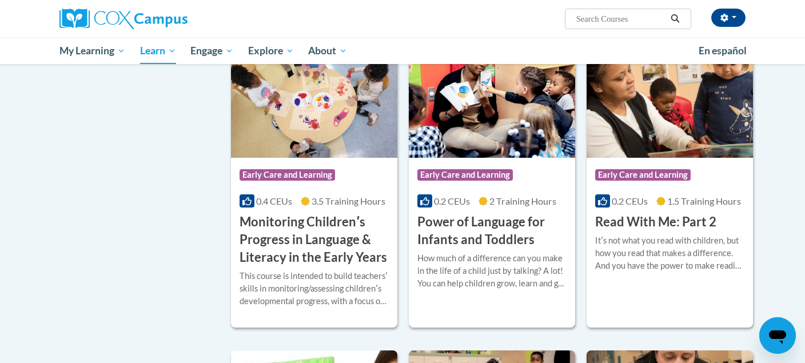
click at [492, 153] on img at bounding box center [492, 99] width 166 height 117
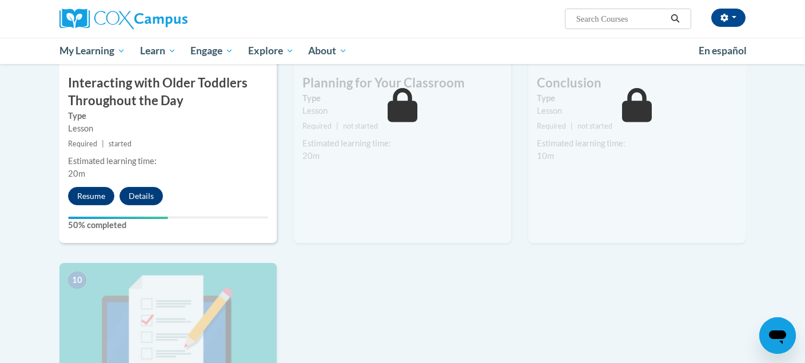
scroll to position [910, 0]
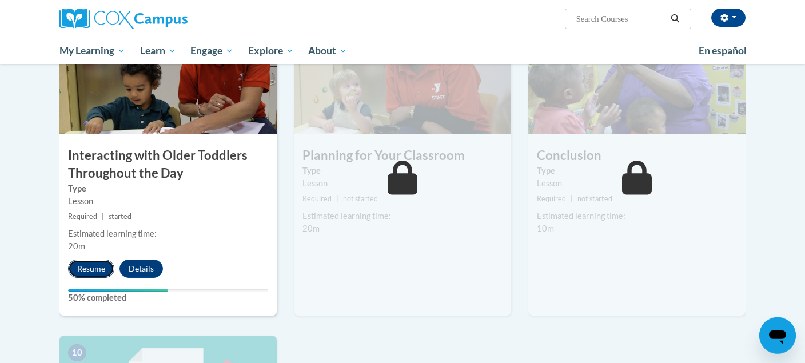
click at [98, 260] on button "Resume" at bounding box center [91, 269] width 46 height 18
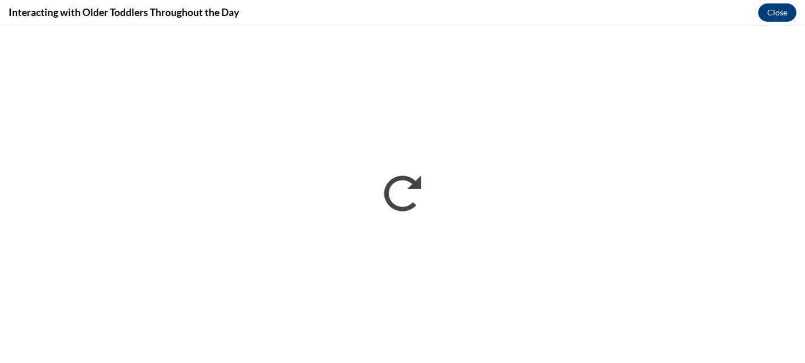
scroll to position [0, 0]
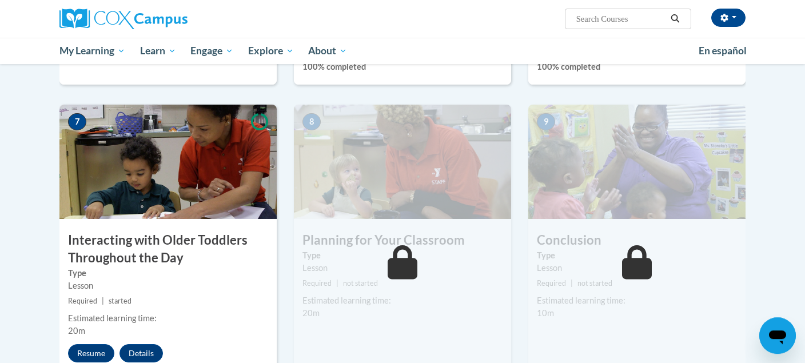
scroll to position [831, 0]
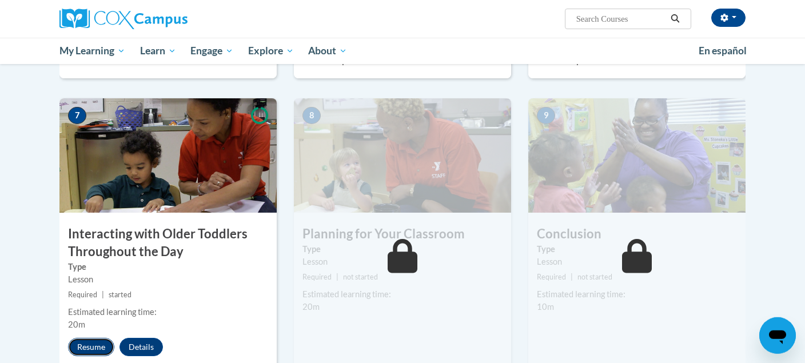
click at [81, 338] on button "Resume" at bounding box center [91, 347] width 46 height 18
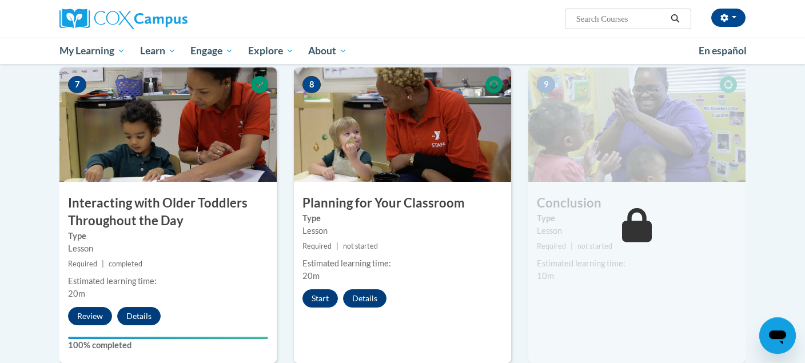
scroll to position [932, 0]
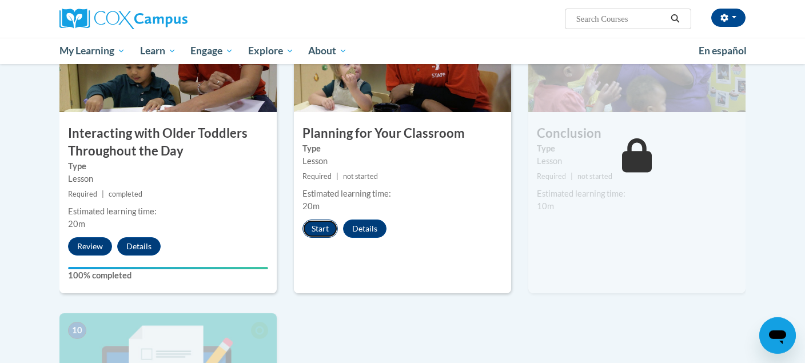
click at [318, 220] on button "Start" at bounding box center [319, 229] width 35 height 18
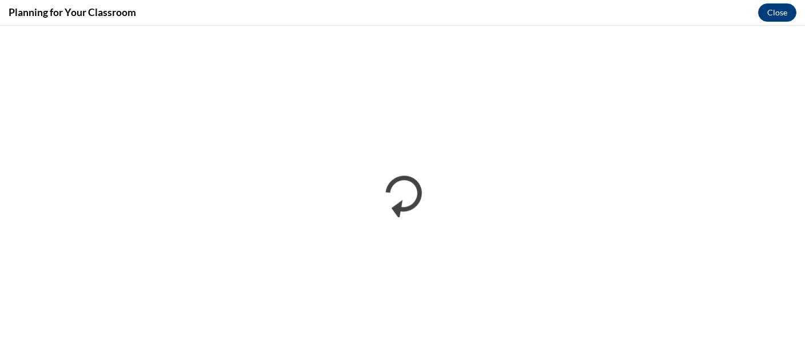
scroll to position [0, 0]
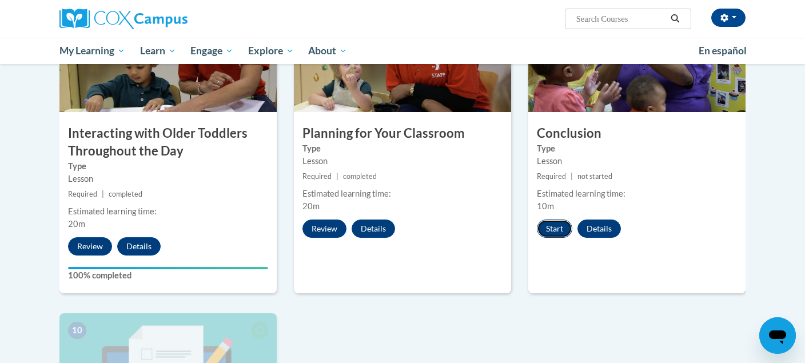
click at [557, 220] on button "Start" at bounding box center [554, 229] width 35 height 18
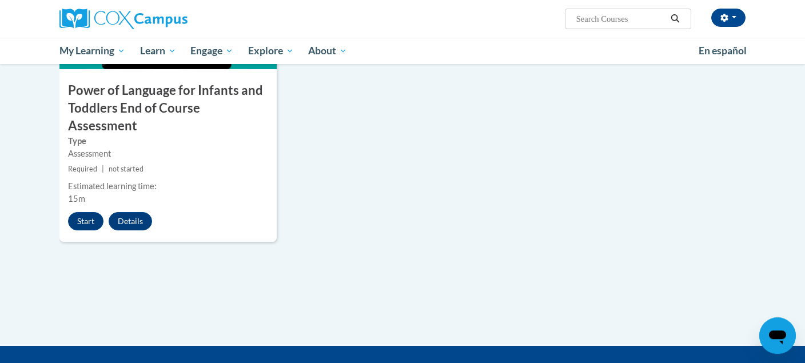
scroll to position [1291, 0]
click at [95, 212] on button "Start" at bounding box center [85, 221] width 35 height 18
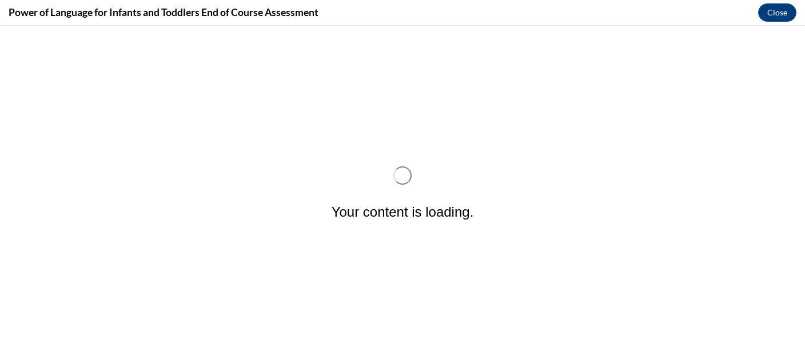
scroll to position [0, 0]
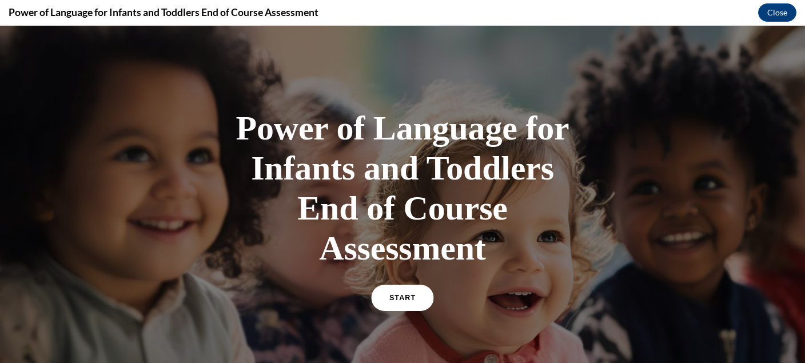
click at [409, 300] on span "START" at bounding box center [402, 298] width 26 height 9
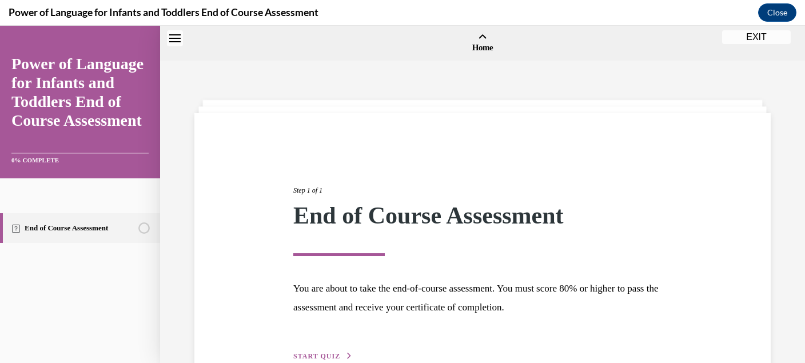
scroll to position [35, 0]
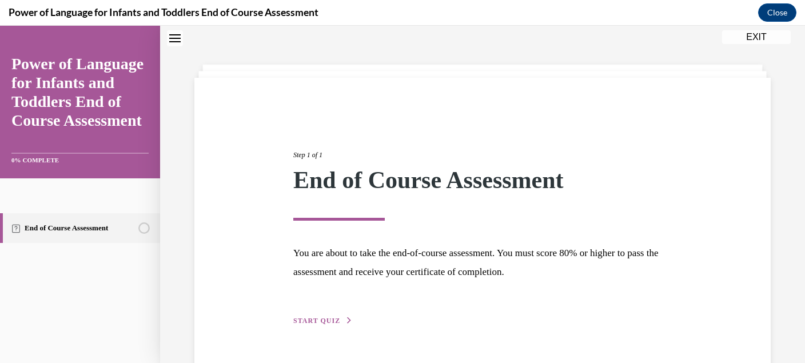
click at [342, 323] on button "START QUIZ" at bounding box center [322, 321] width 59 height 10
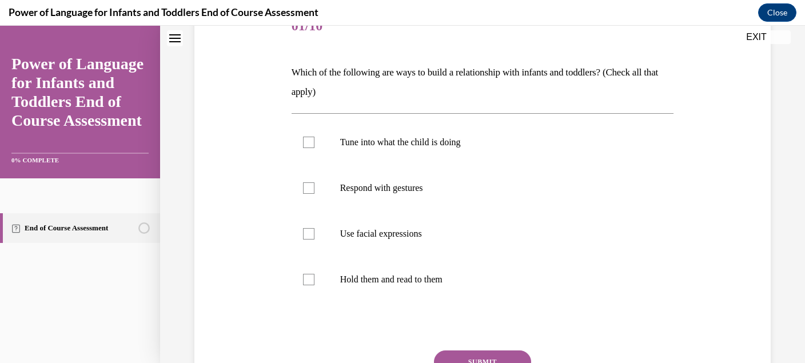
scroll to position [201, 0]
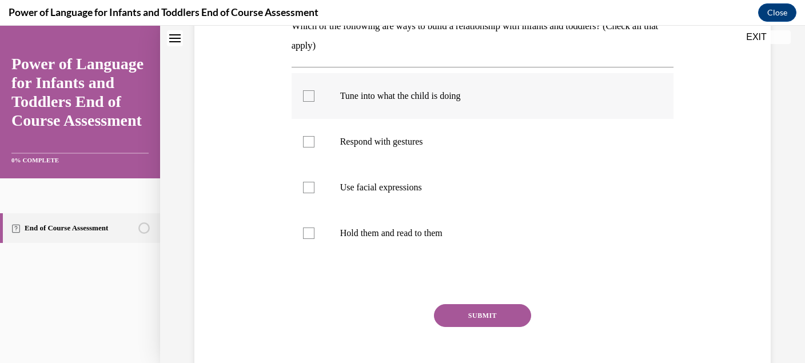
click at [356, 90] on label "Tune into what the child is doing" at bounding box center [483, 96] width 383 height 46
click at [314, 90] on input "Tune into what the child is doing" at bounding box center [308, 95] width 11 height 11
checkbox input "true"
click at [463, 312] on button "SUBMIT" at bounding box center [482, 315] width 97 height 23
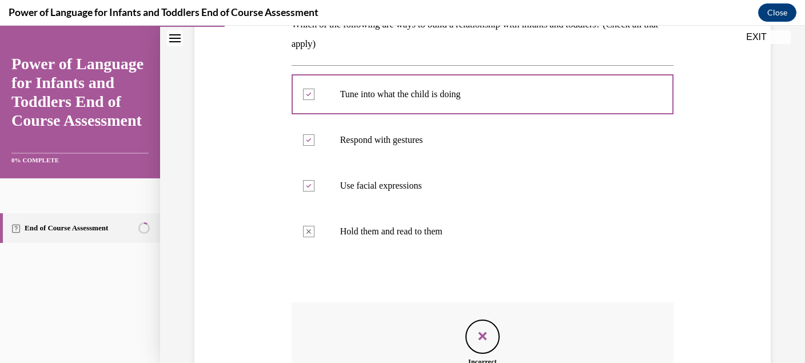
scroll to position [351, 0]
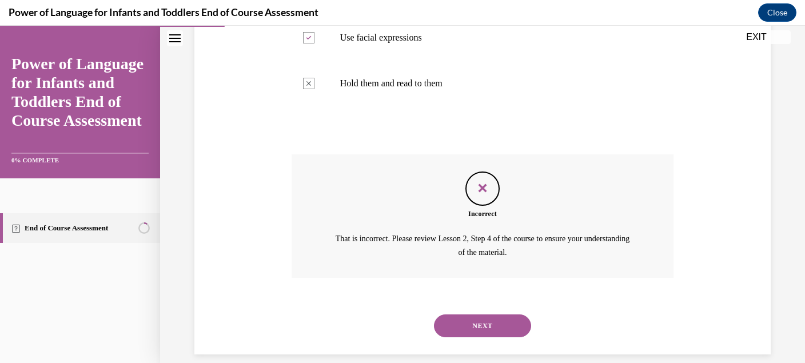
click at [474, 315] on button "NEXT" at bounding box center [482, 325] width 97 height 23
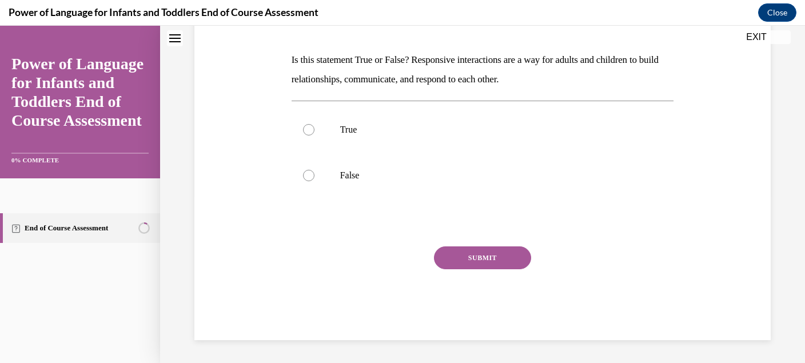
scroll to position [0, 0]
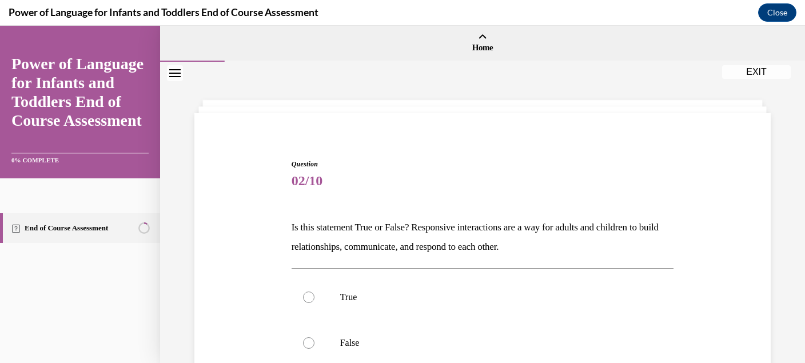
click at [474, 315] on label "True" at bounding box center [483, 297] width 383 height 46
click at [314, 303] on input "True" at bounding box center [308, 297] width 11 height 11
radio input "true"
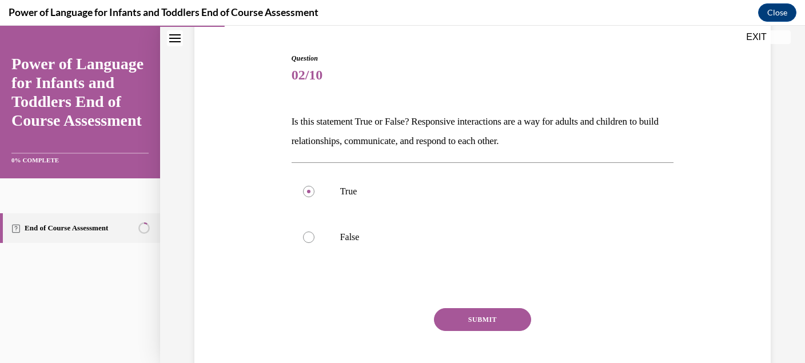
click at [474, 315] on button "SUBMIT" at bounding box center [482, 319] width 97 height 23
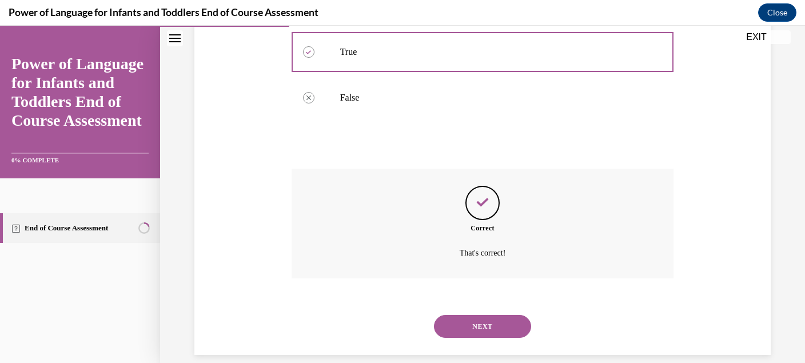
scroll to position [246, 0]
click at [474, 315] on button "NEXT" at bounding box center [482, 325] width 97 height 23
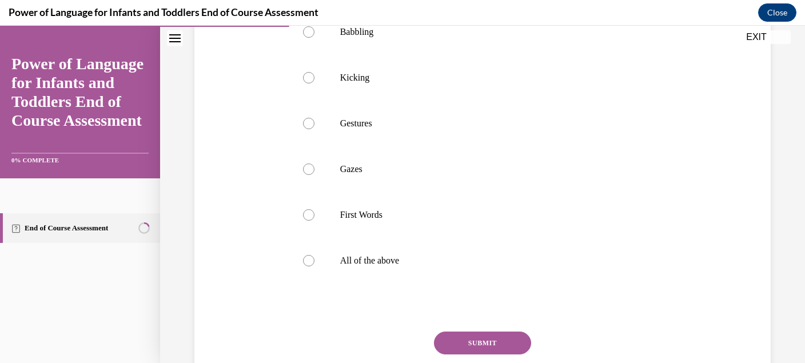
scroll to position [0, 0]
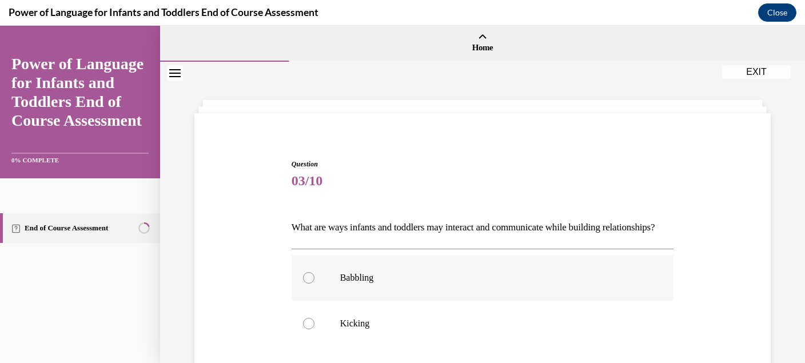
click at [447, 301] on label "Babbling" at bounding box center [483, 278] width 383 height 46
click at [314, 284] on input "Babbling" at bounding box center [308, 277] width 11 height 11
radio input "true"
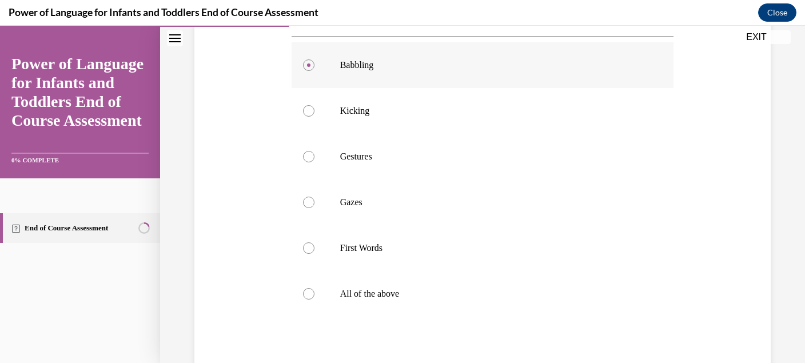
scroll to position [306, 0]
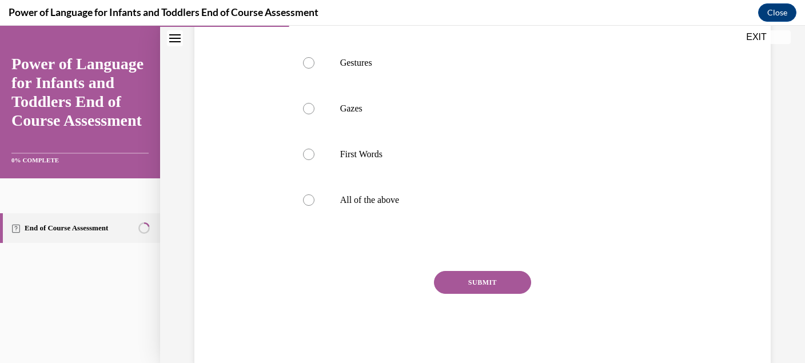
click at [478, 294] on button "SUBMIT" at bounding box center [482, 282] width 97 height 23
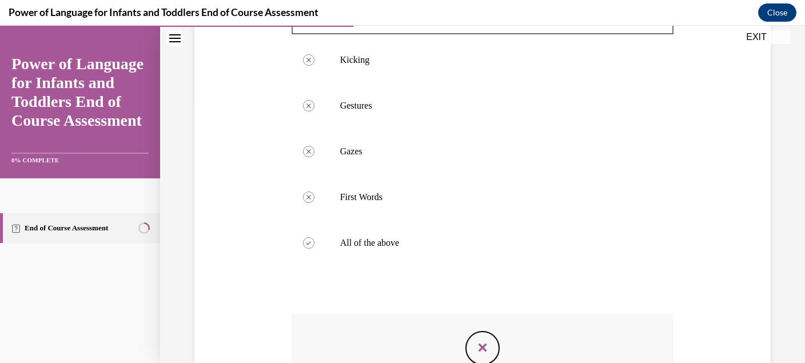
scroll to position [443, 0]
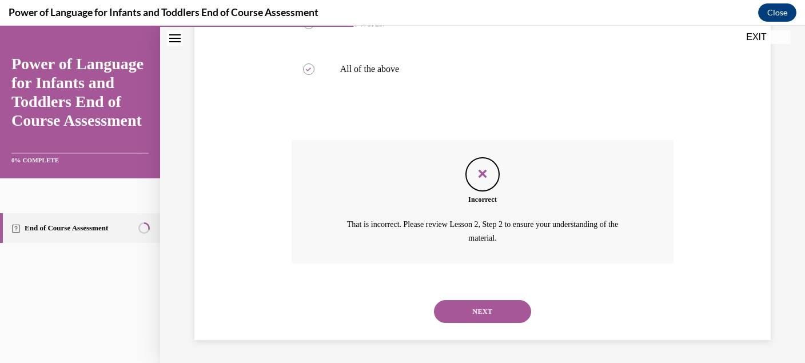
click at [478, 304] on button "NEXT" at bounding box center [482, 311] width 97 height 23
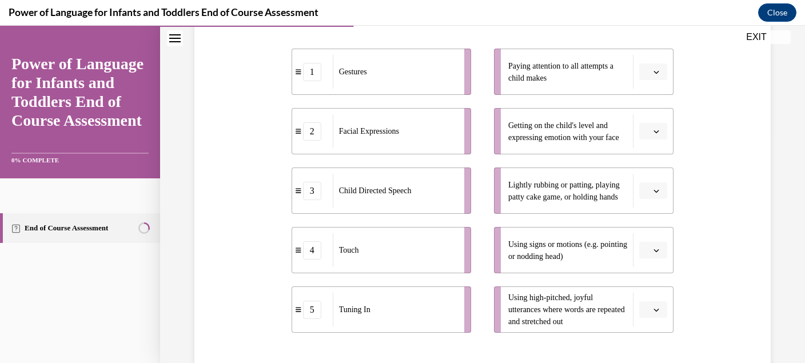
scroll to position [349, 0]
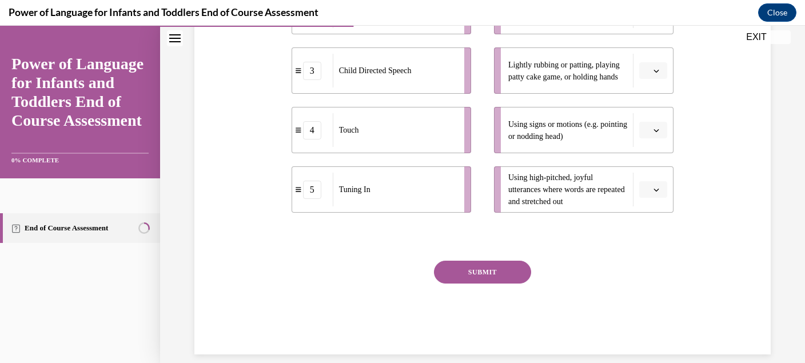
click at [559, 186] on span "Using high-pitched, joyful utterances where words are repeated and stretched out" at bounding box center [566, 189] width 117 height 33
click at [364, 192] on span "Tuning In" at bounding box center [354, 189] width 31 height 9
click at [408, 129] on div "Touch" at bounding box center [395, 130] width 124 height 34
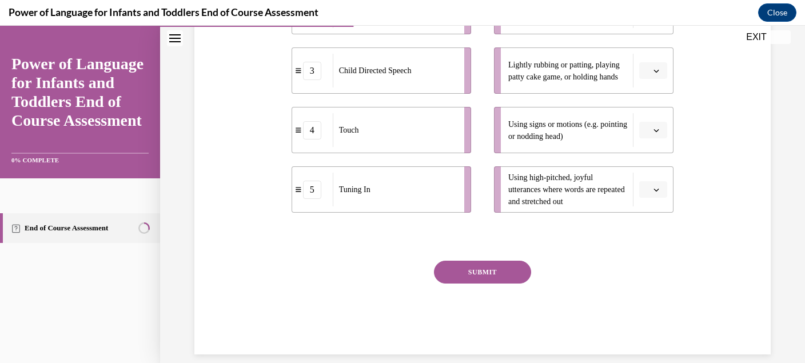
click at [317, 185] on div "5" at bounding box center [312, 190] width 18 height 18
click at [312, 133] on div "4" at bounding box center [312, 130] width 18 height 18
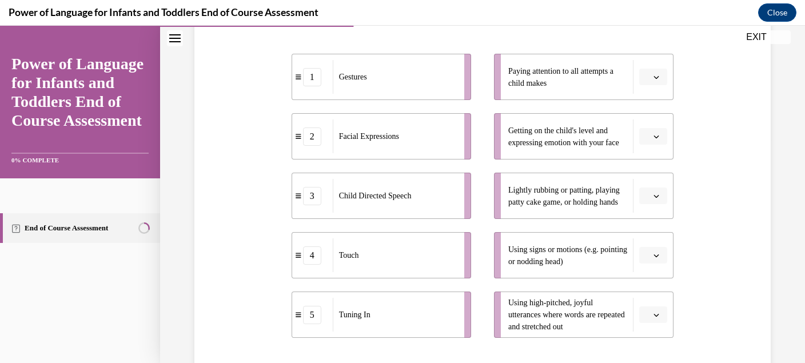
click at [314, 137] on div "2" at bounding box center [312, 137] width 18 height 18
click at [417, 74] on div "Gestures" at bounding box center [395, 77] width 124 height 34
click at [657, 134] on icon "button" at bounding box center [657, 137] width 6 height 6
click at [656, 76] on icon "button" at bounding box center [656, 77] width 5 height 3
click at [654, 124] on div "1" at bounding box center [652, 124] width 29 height 23
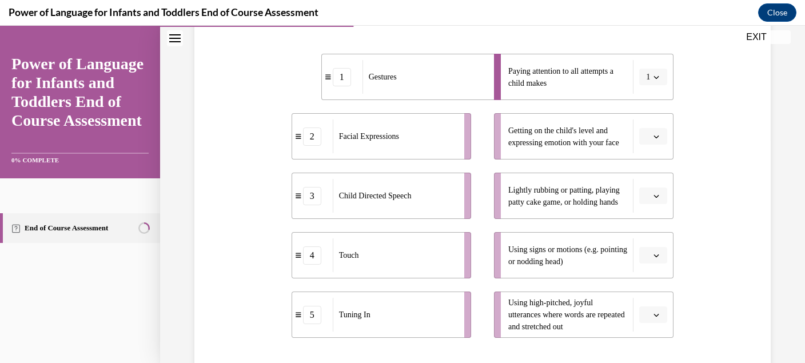
click at [656, 134] on icon "button" at bounding box center [657, 137] width 6 height 6
click at [647, 201] on div "2" at bounding box center [652, 207] width 29 height 23
click at [659, 196] on icon "button" at bounding box center [657, 196] width 6 height 6
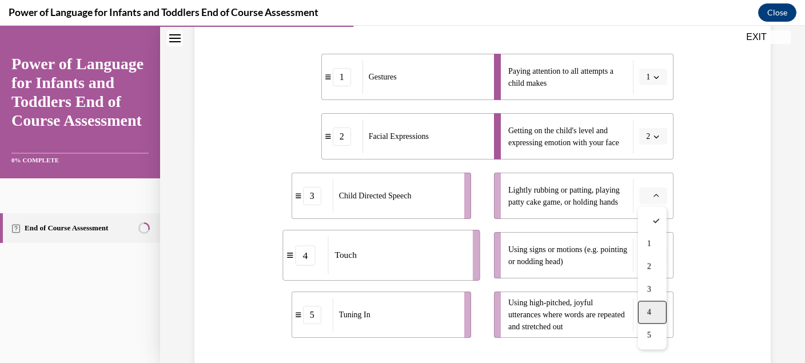
click at [649, 301] on div "4" at bounding box center [652, 312] width 29 height 23
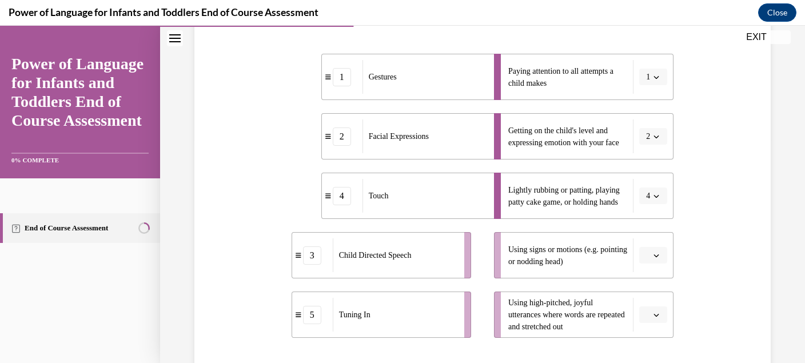
click at [655, 252] on span "button" at bounding box center [656, 256] width 8 height 8
click at [652, 233] on div "5" at bounding box center [652, 229] width 29 height 23
click at [658, 312] on icon "button" at bounding box center [657, 315] width 6 height 6
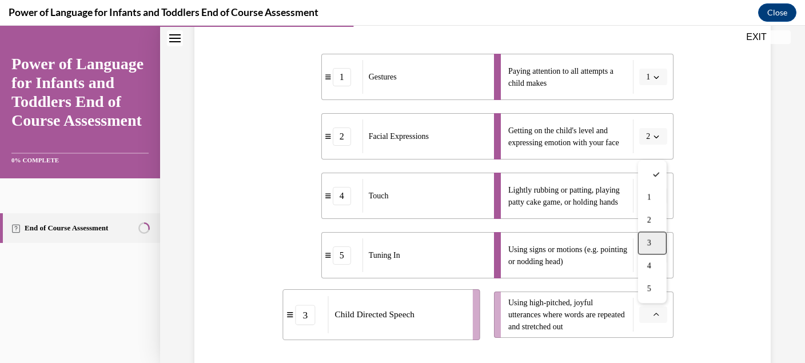
click at [651, 242] on span "3" at bounding box center [649, 242] width 4 height 9
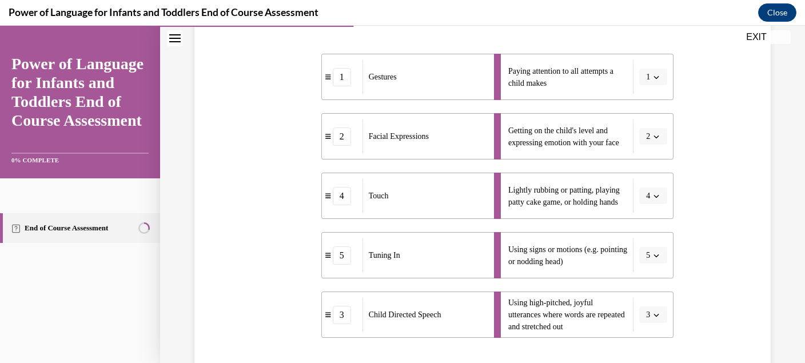
scroll to position [327, 0]
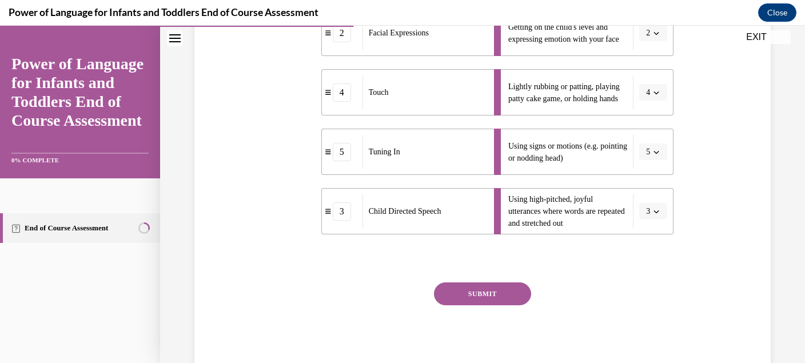
drag, startPoint x: 504, startPoint y: 305, endPoint x: 505, endPoint y: 296, distance: 9.9
click at [505, 296] on div "SUBMIT" at bounding box center [483, 310] width 383 height 57
click at [505, 296] on button "SUBMIT" at bounding box center [482, 293] width 97 height 23
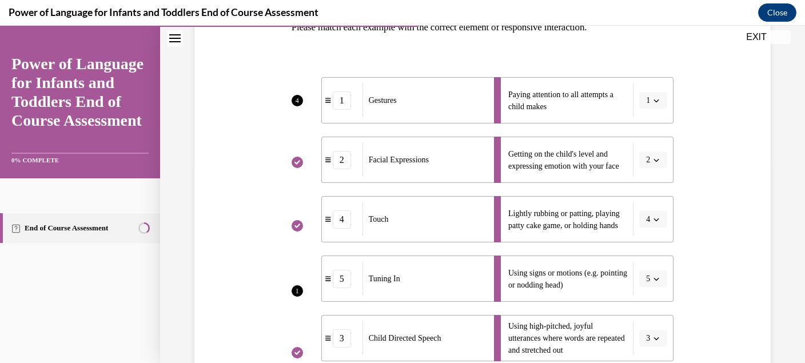
scroll to position [196, 0]
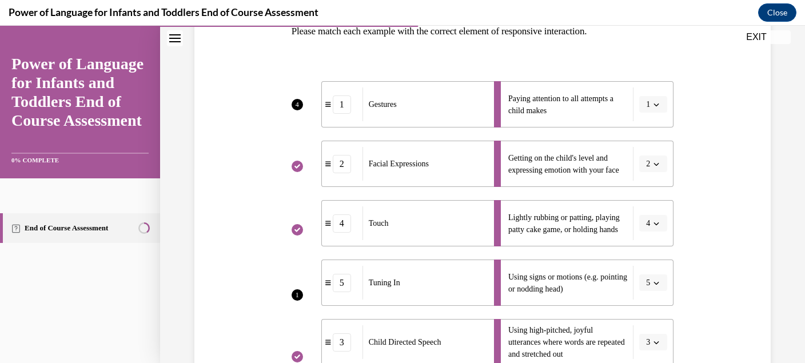
click at [510, 312] on ul "Paying attention to all attempts a child makes 1 Getting on the child's level a…" at bounding box center [578, 223] width 191 height 284
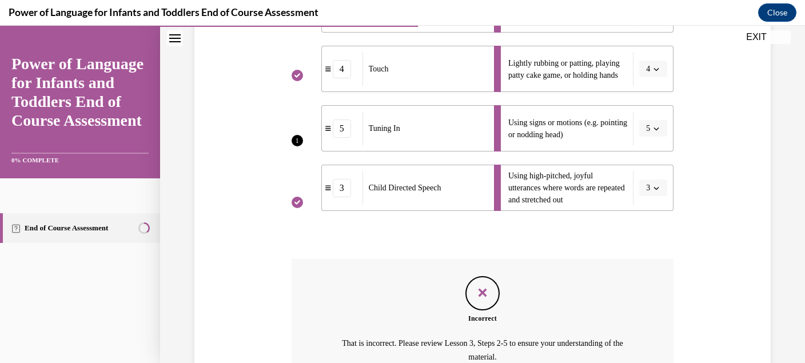
scroll to position [455, 0]
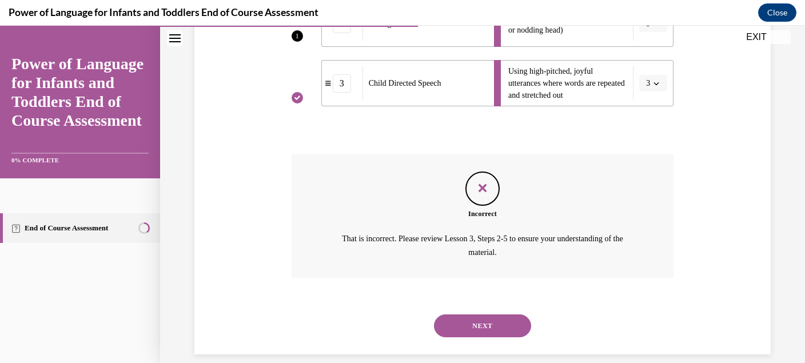
click at [483, 314] on button "NEXT" at bounding box center [482, 325] width 97 height 23
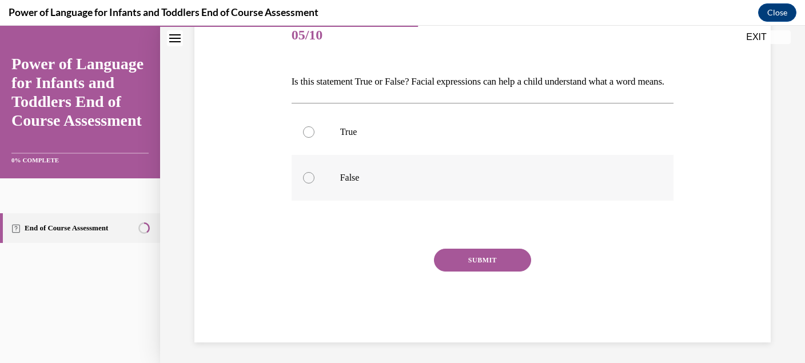
scroll to position [149, 0]
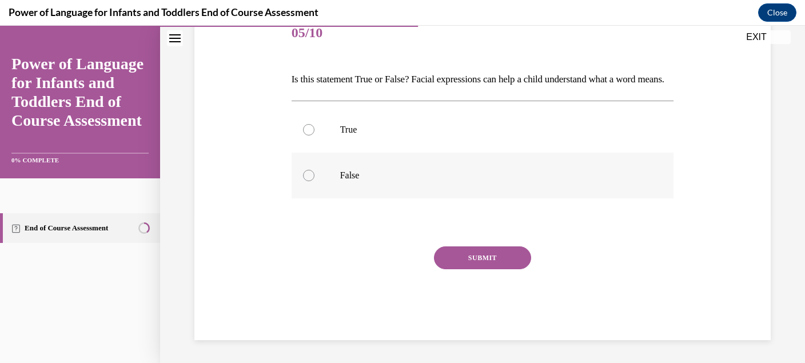
click at [490, 181] on p "False" at bounding box center [492, 175] width 305 height 11
click at [314, 181] on input "False" at bounding box center [308, 175] width 11 height 11
radio input "true"
click at [480, 269] on button "SUBMIT" at bounding box center [482, 257] width 97 height 23
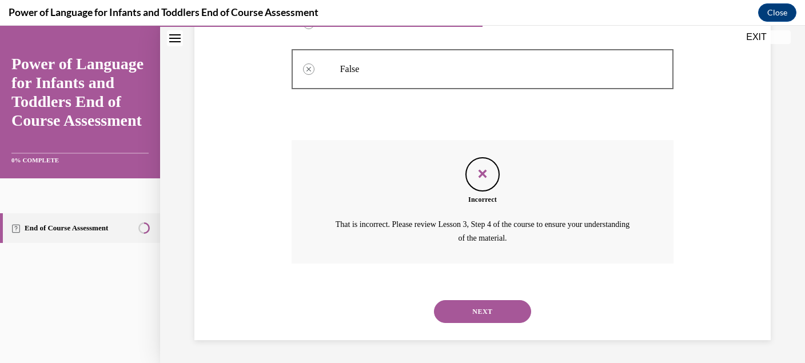
scroll to position [259, 0]
click at [491, 308] on button "NEXT" at bounding box center [482, 311] width 97 height 23
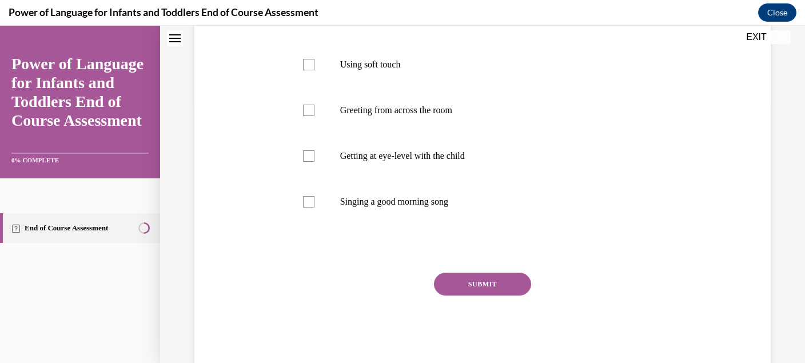
scroll to position [0, 0]
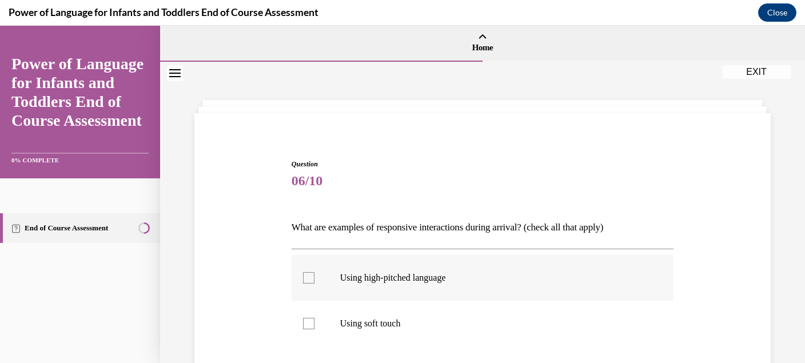
click at [491, 287] on label "Using high-pitched language" at bounding box center [483, 278] width 383 height 46
click at [314, 284] on input "Using high-pitched language" at bounding box center [308, 277] width 11 height 11
checkbox input "true"
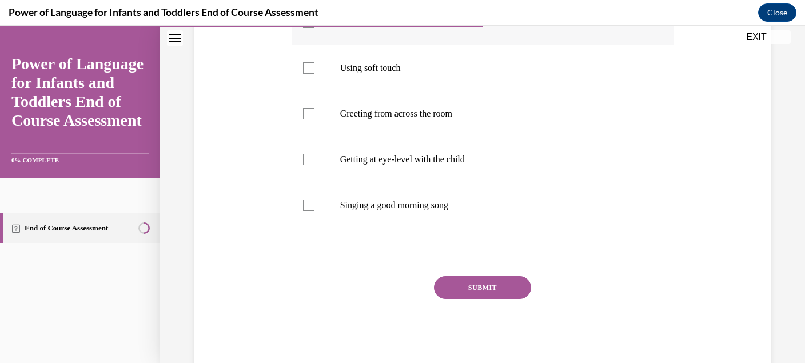
scroll to position [271, 0]
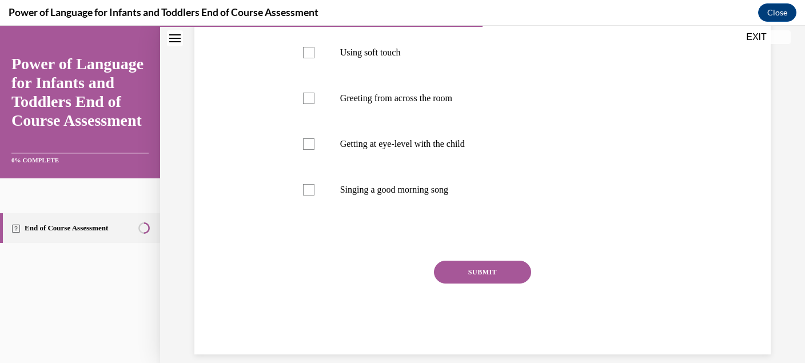
click at [489, 276] on button "SUBMIT" at bounding box center [482, 272] width 97 height 23
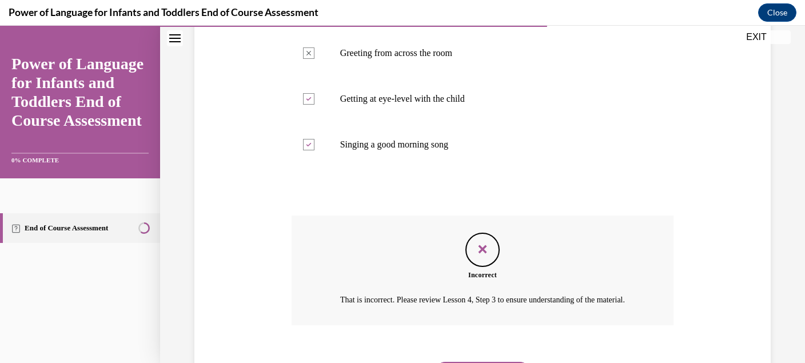
scroll to position [377, 0]
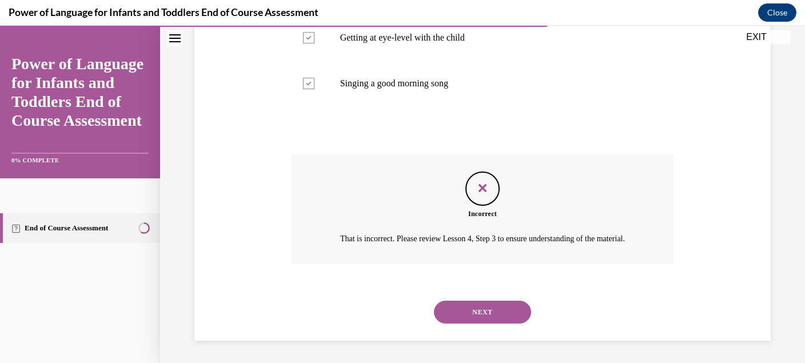
click at [475, 306] on button "NEXT" at bounding box center [482, 312] width 97 height 23
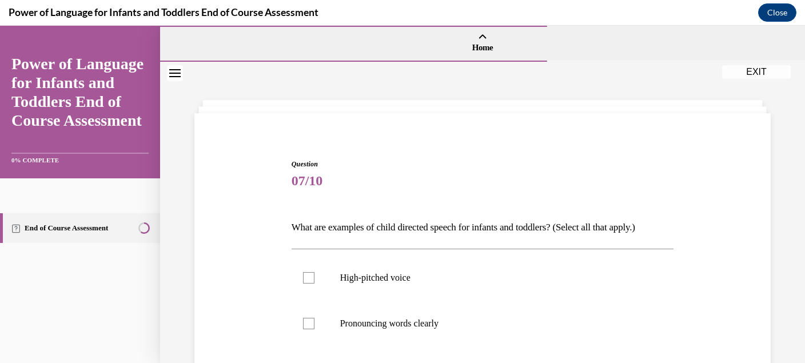
scroll to position [162, 0]
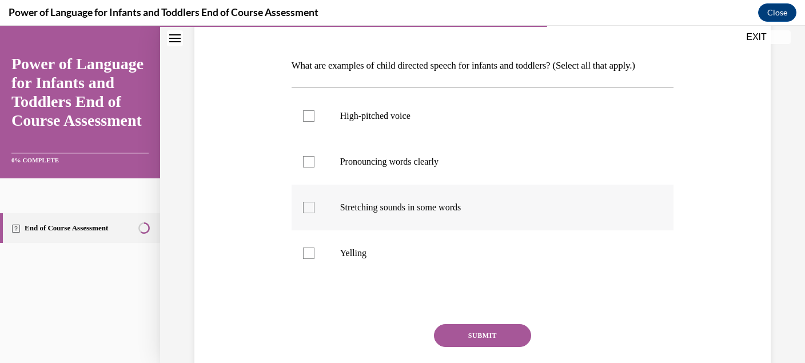
click at [469, 194] on label "Stretching sounds in some words" at bounding box center [483, 208] width 383 height 46
click at [314, 202] on input "Stretching sounds in some words" at bounding box center [308, 207] width 11 height 11
checkbox input "true"
click at [481, 340] on button "SUBMIT" at bounding box center [482, 335] width 97 height 23
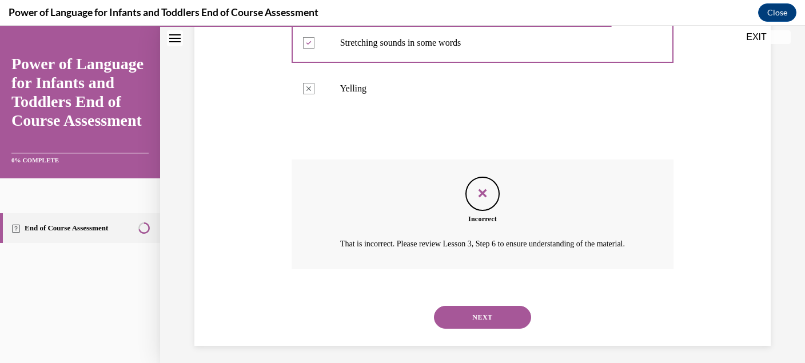
scroll to position [329, 0]
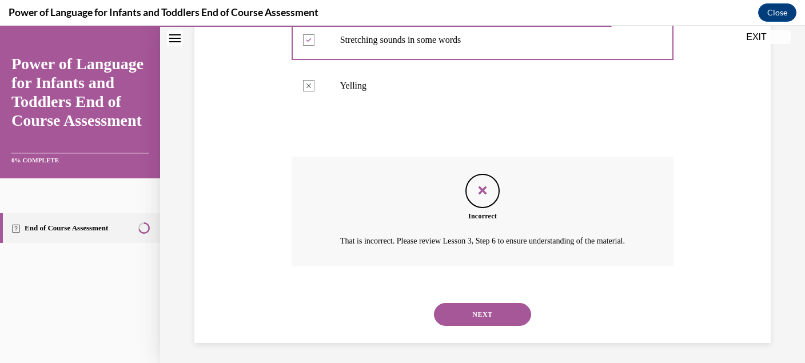
click at [488, 318] on button "NEXT" at bounding box center [482, 314] width 97 height 23
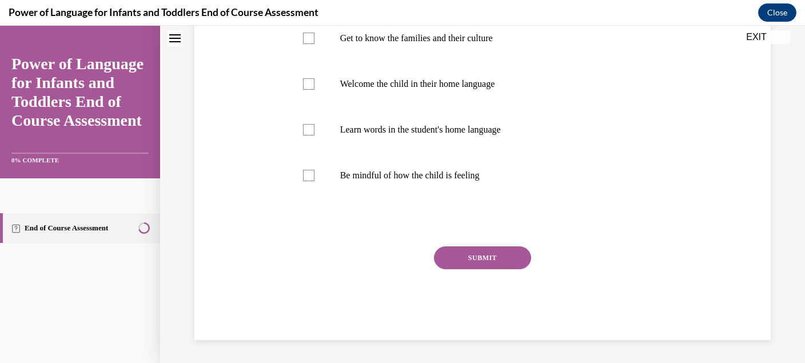
scroll to position [0, 0]
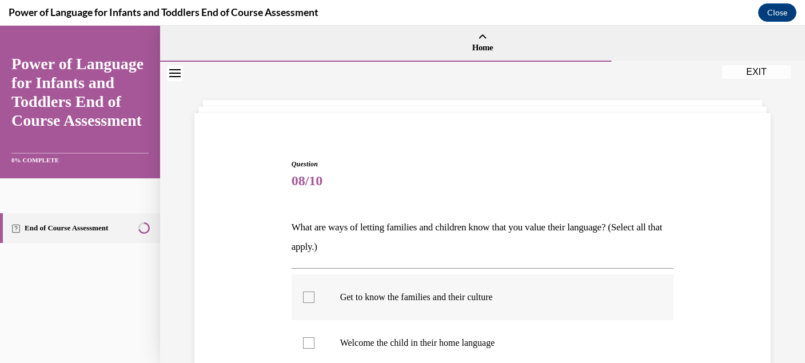
click at [487, 309] on label "Get to know the families and their culture" at bounding box center [483, 297] width 383 height 46
click at [314, 303] on input "Get to know the families and their culture" at bounding box center [308, 297] width 11 height 11
checkbox input "true"
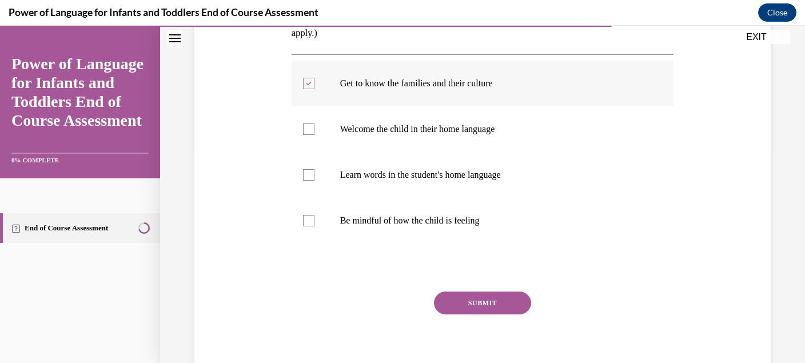
scroll to position [221, 0]
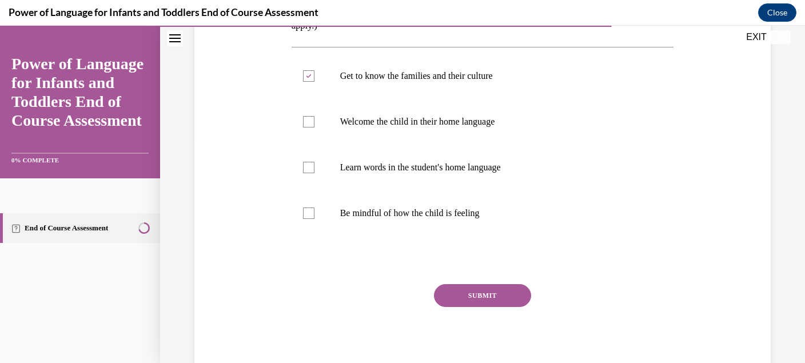
click at [487, 288] on button "SUBMIT" at bounding box center [482, 295] width 97 height 23
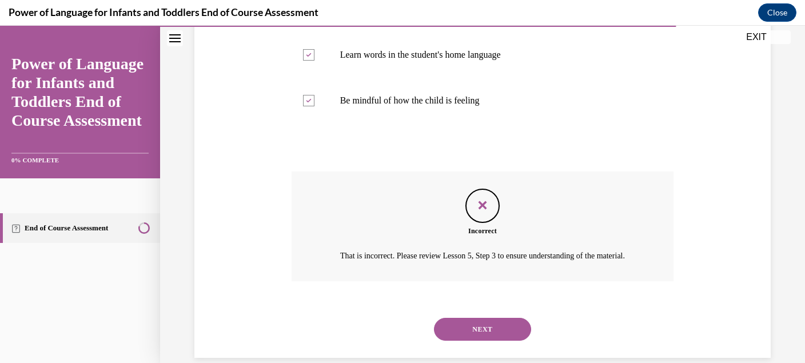
scroll to position [351, 0]
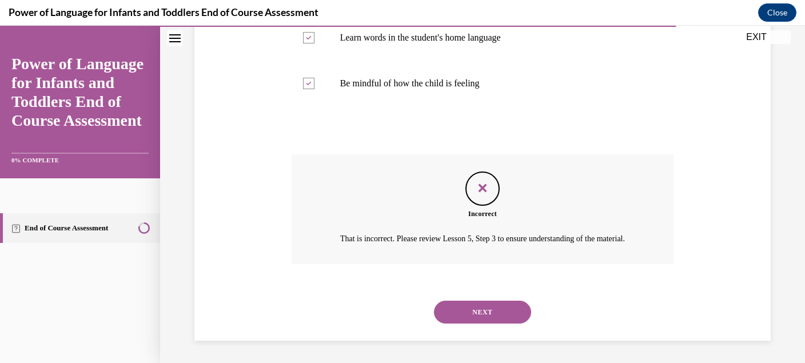
click at [477, 317] on button "NEXT" at bounding box center [482, 312] width 97 height 23
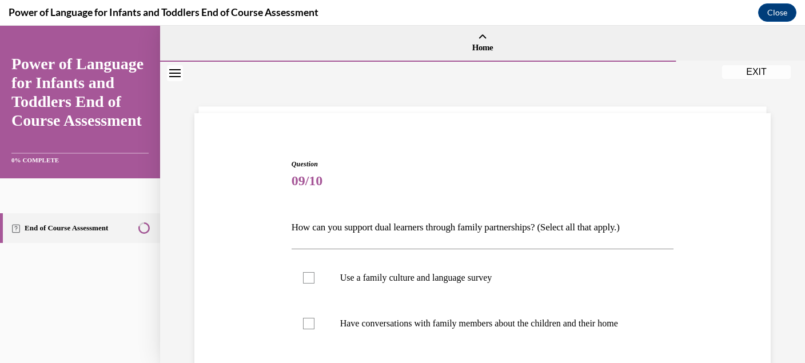
scroll to position [50, 0]
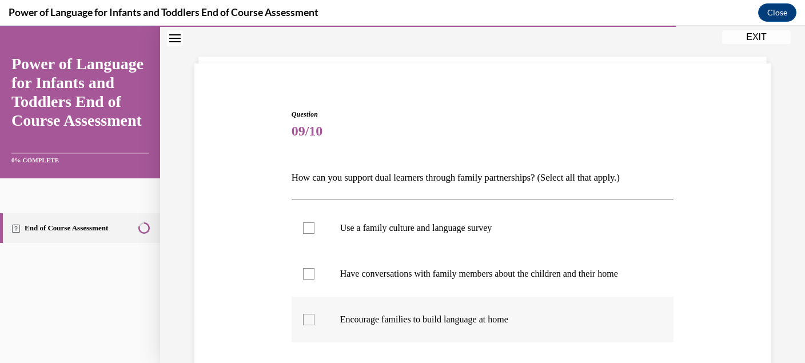
click at [477, 315] on p "Encourage families to build language at home" at bounding box center [492, 319] width 305 height 11
click at [314, 315] on input "Encourage families to build language at home" at bounding box center [308, 319] width 11 height 11
checkbox input "true"
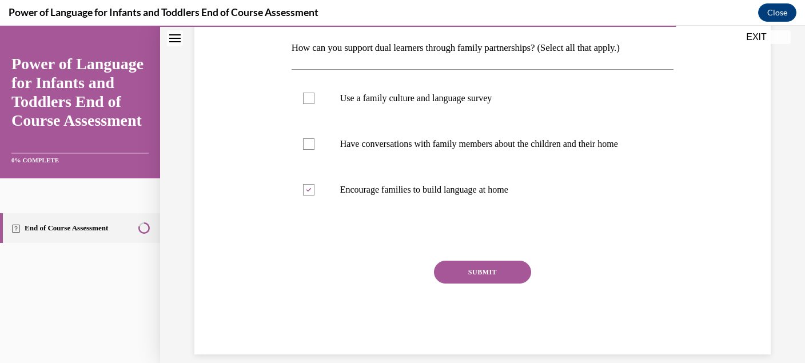
click at [485, 273] on button "SUBMIT" at bounding box center [482, 272] width 97 height 23
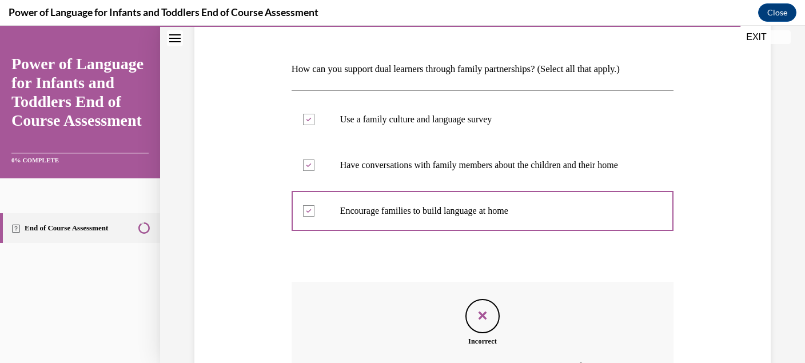
scroll to position [256, 0]
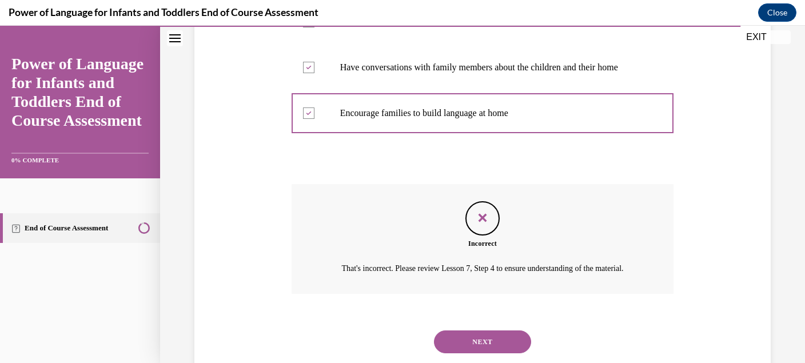
click at [475, 343] on button "NEXT" at bounding box center [482, 341] width 97 height 23
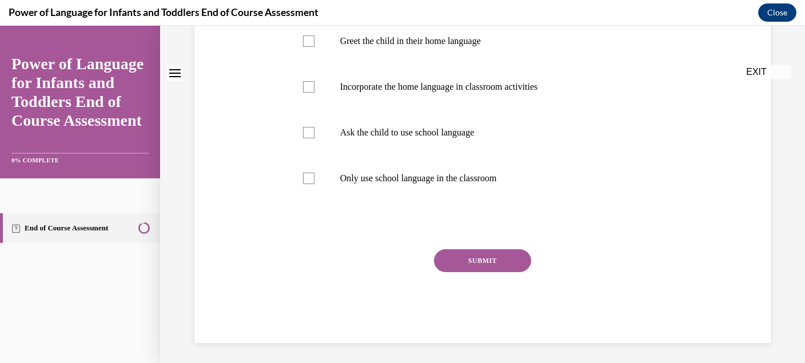
scroll to position [0, 0]
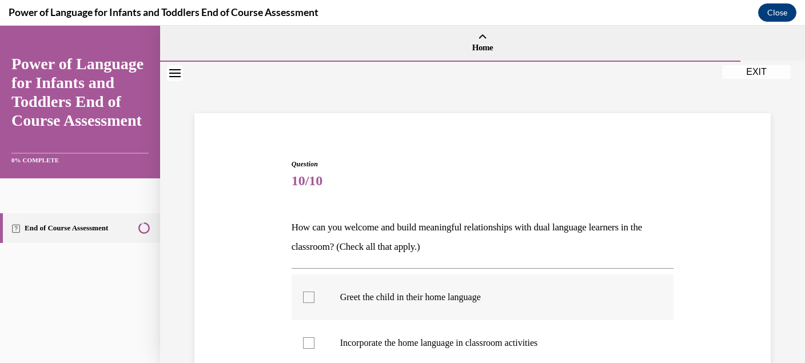
click at [475, 308] on label "Greet the child in their home language" at bounding box center [483, 297] width 383 height 46
click at [314, 303] on input "Greet the child in their home language" at bounding box center [308, 297] width 11 height 11
checkbox input "true"
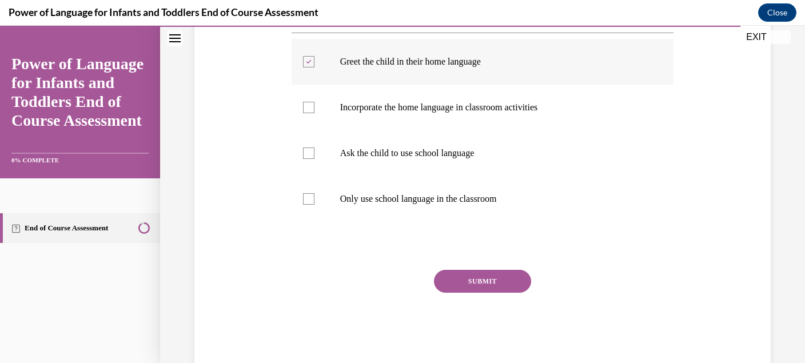
scroll to position [245, 0]
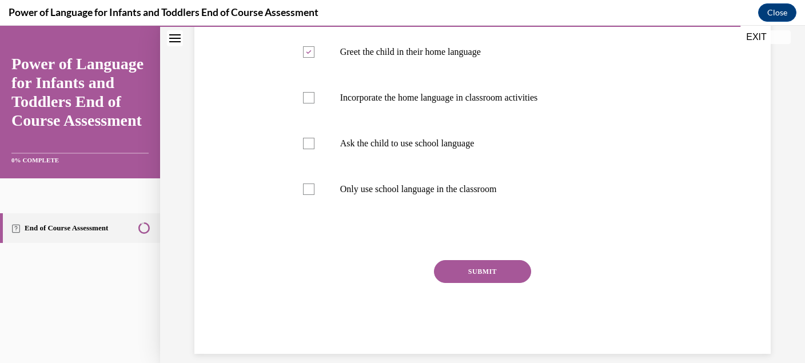
click at [485, 265] on button "SUBMIT" at bounding box center [482, 271] width 97 height 23
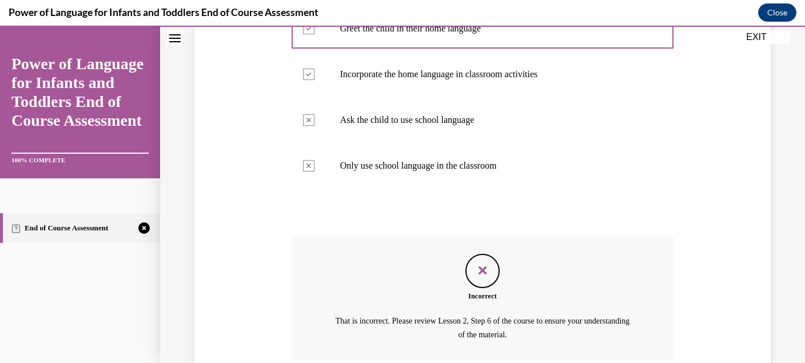
scroll to position [351, 0]
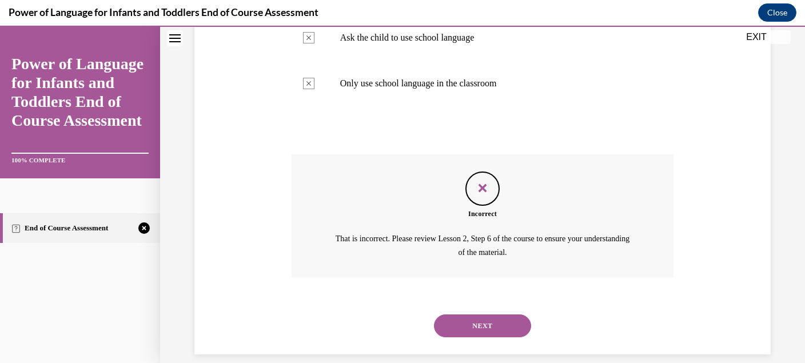
click at [487, 314] on button "NEXT" at bounding box center [482, 325] width 97 height 23
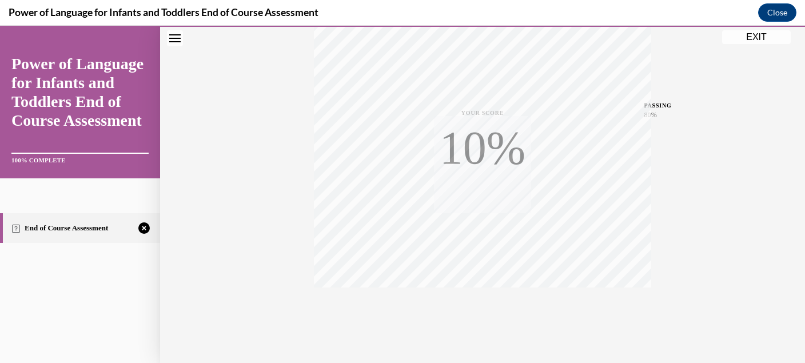
scroll to position [248, 0]
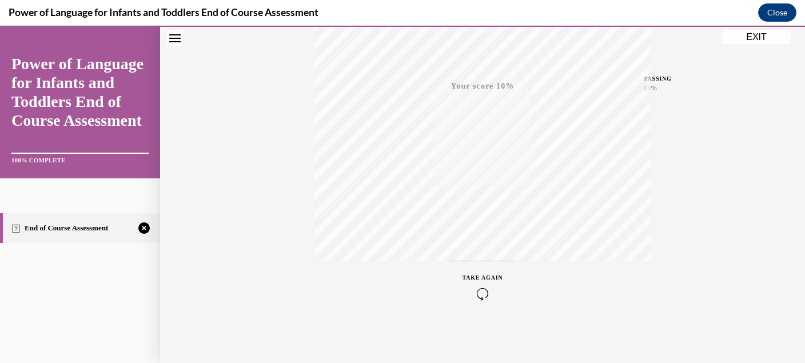
click at [483, 276] on span "TAKE AGAIN" at bounding box center [483, 277] width 41 height 6
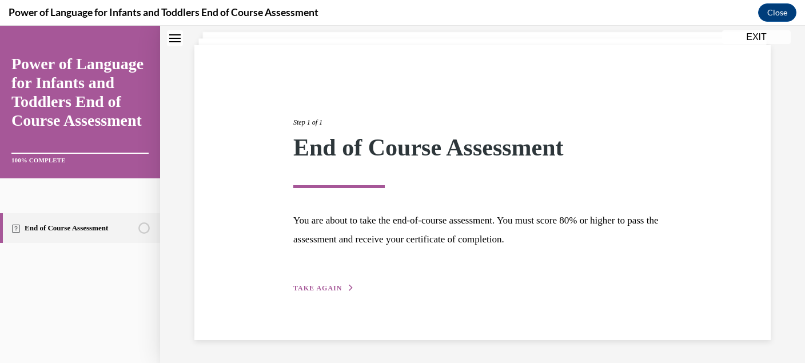
scroll to position [67, 0]
click at [321, 285] on button "TAKE AGAIN" at bounding box center [323, 289] width 61 height 10
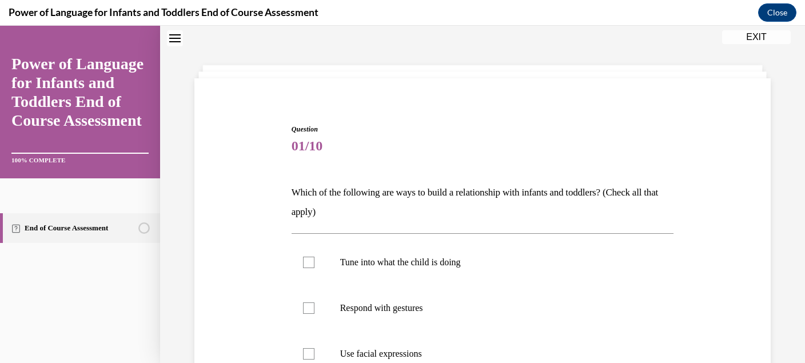
scroll to position [34, 0]
click at [360, 262] on p "Tune into what the child is doing" at bounding box center [492, 262] width 305 height 11
click at [314, 262] on input "Tune into what the child is doing" at bounding box center [308, 262] width 11 height 11
checkbox input "true"
click at [366, 309] on p "Respond with gestures" at bounding box center [492, 308] width 305 height 11
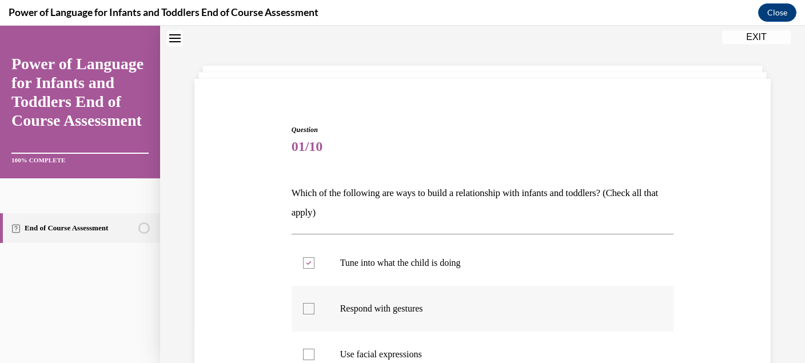
click at [314, 309] on input "Respond with gestures" at bounding box center [308, 308] width 11 height 11
checkbox input "true"
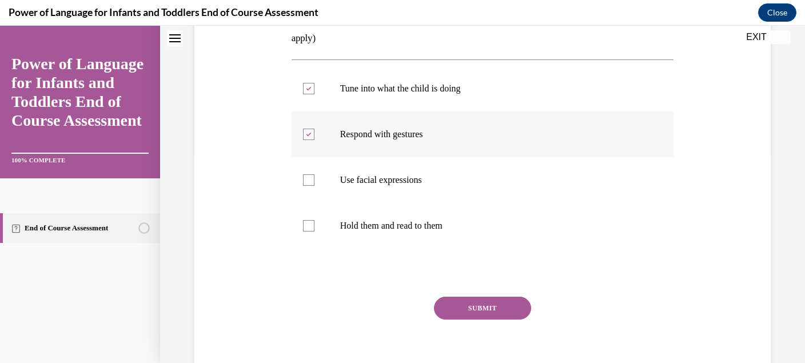
scroll to position [245, 0]
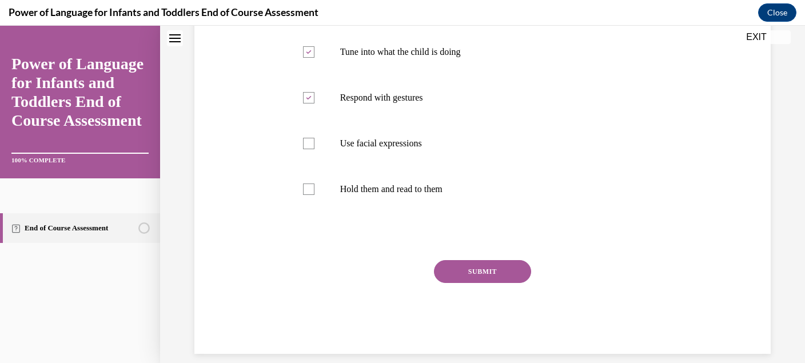
click at [490, 265] on button "SUBMIT" at bounding box center [482, 271] width 97 height 23
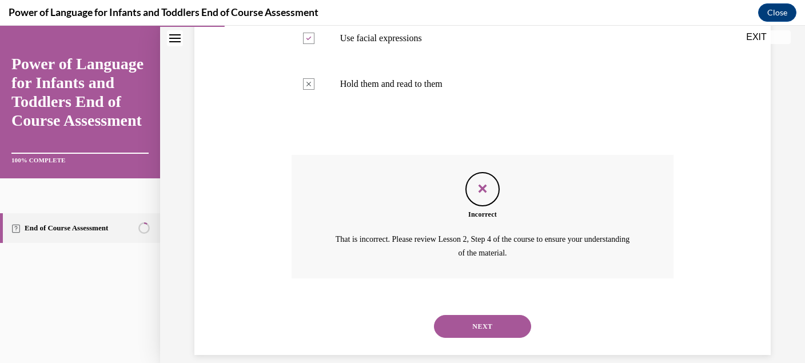
scroll to position [351, 0]
click at [485, 315] on button "NEXT" at bounding box center [482, 325] width 97 height 23
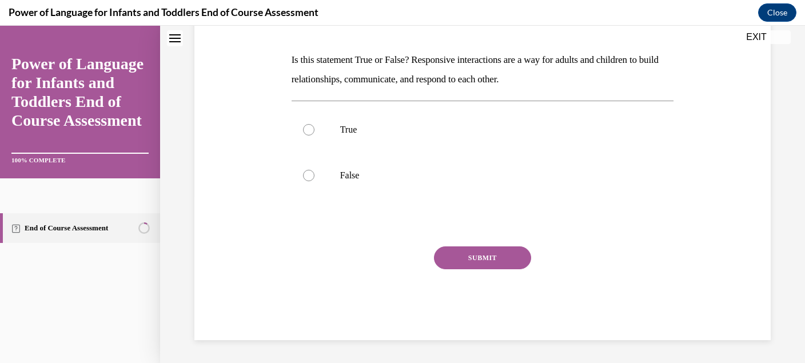
scroll to position [0, 0]
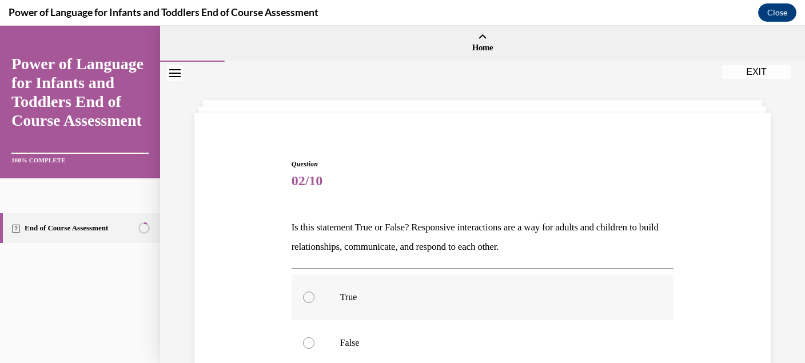
click at [440, 308] on label "True" at bounding box center [483, 297] width 383 height 46
click at [314, 303] on input "True" at bounding box center [308, 297] width 11 height 11
radio input "true"
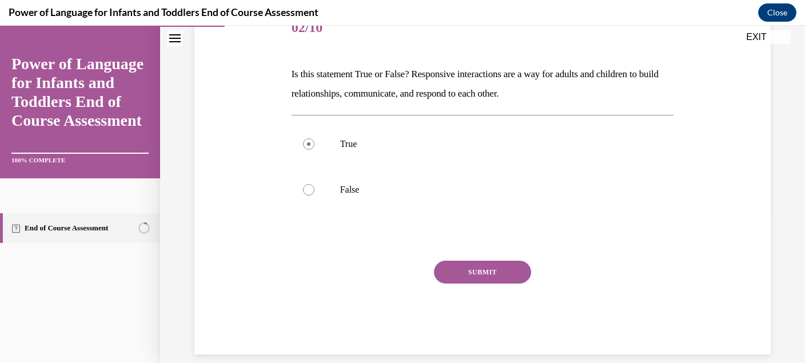
click at [481, 267] on button "SUBMIT" at bounding box center [482, 272] width 97 height 23
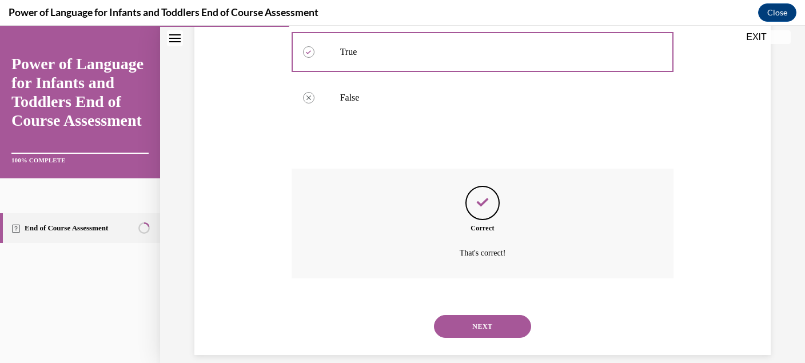
scroll to position [246, 0]
click at [462, 318] on button "NEXT" at bounding box center [482, 325] width 97 height 23
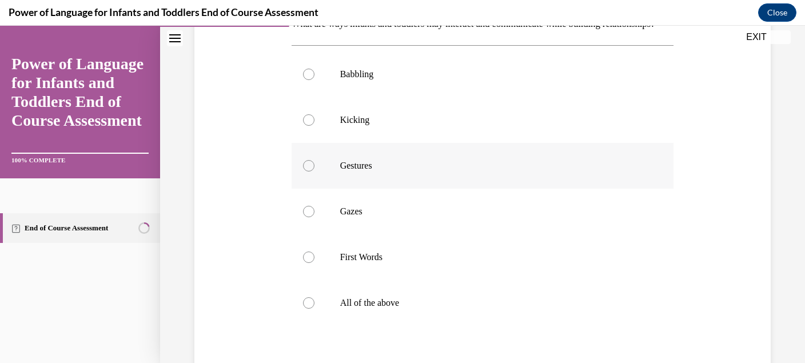
scroll to position [206, 0]
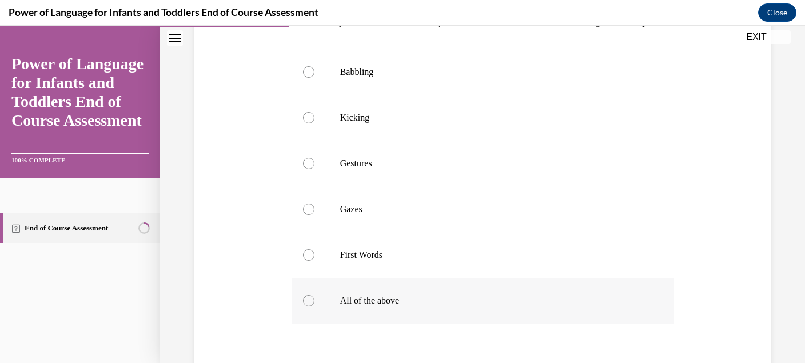
click at [453, 306] on p "All of the above" at bounding box center [492, 300] width 305 height 11
click at [314, 306] on input "All of the above" at bounding box center [308, 300] width 11 height 11
radio input "true"
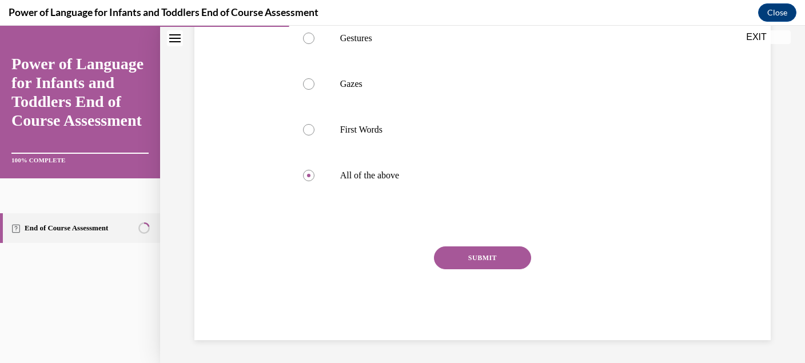
click at [475, 269] on button "SUBMIT" at bounding box center [482, 257] width 97 height 23
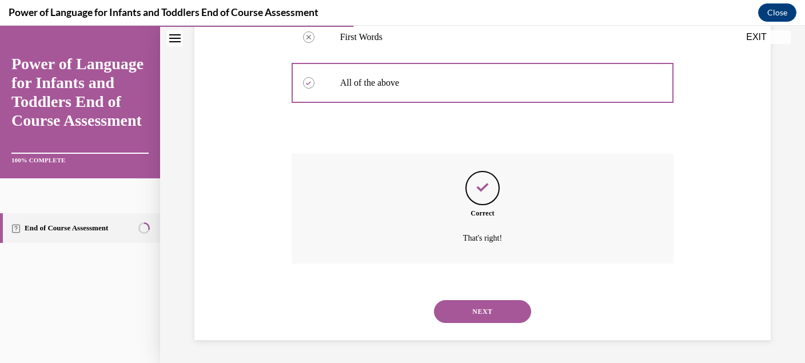
scroll to position [429, 0]
click at [483, 308] on button "NEXT" at bounding box center [482, 311] width 97 height 23
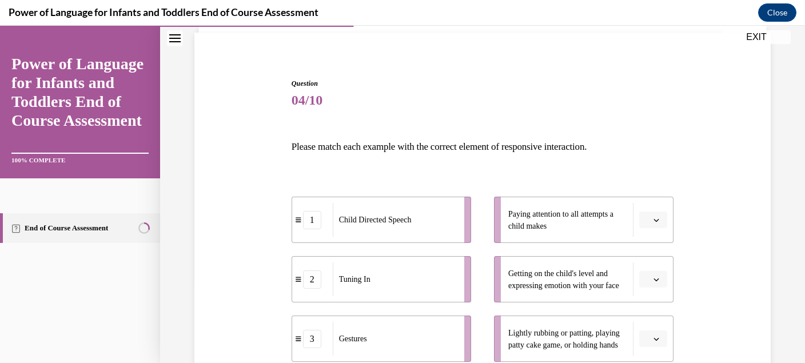
scroll to position [143, 0]
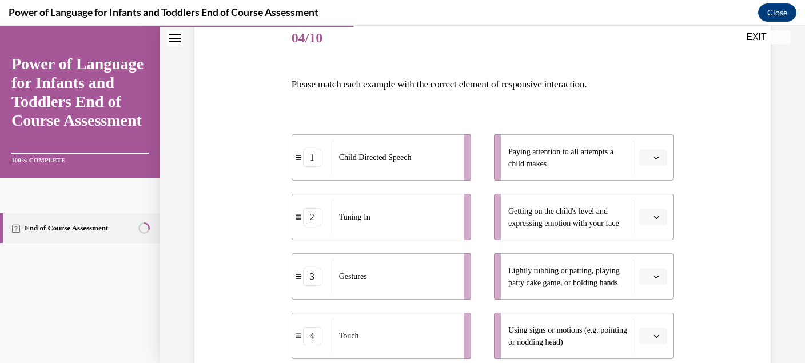
click at [658, 154] on span "button" at bounding box center [656, 158] width 8 height 8
click at [654, 253] on div "3" at bounding box center [652, 251] width 29 height 23
click at [659, 216] on icon "button" at bounding box center [657, 217] width 6 height 6
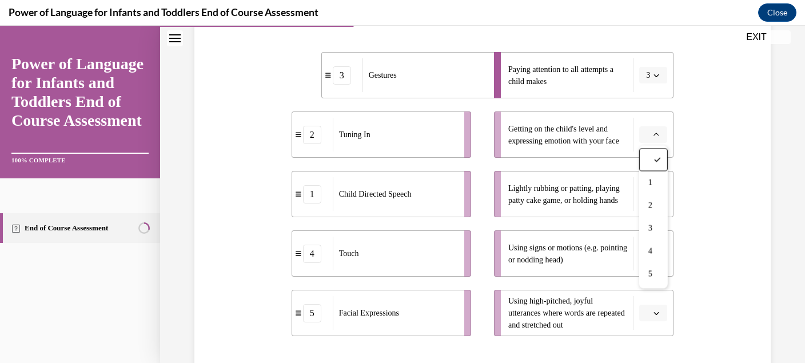
scroll to position [226, 0]
click at [655, 132] on icon "button" at bounding box center [657, 133] width 6 height 6
click at [655, 132] on icon "button" at bounding box center [657, 134] width 6 height 6
click at [648, 281] on div "5" at bounding box center [652, 273] width 29 height 23
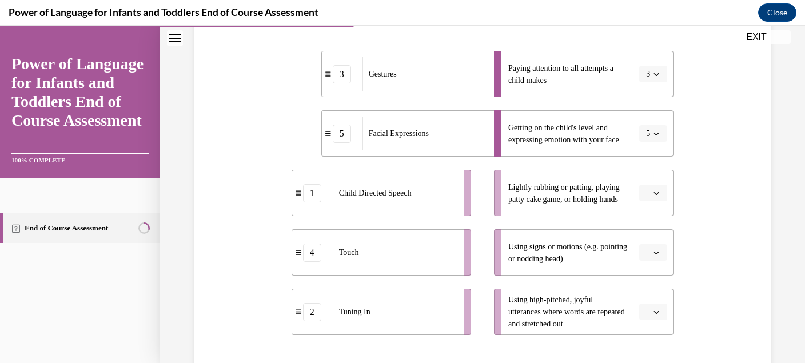
click at [656, 192] on icon "button" at bounding box center [657, 193] width 6 height 6
click at [647, 310] on span "4" at bounding box center [649, 309] width 4 height 9
click at [654, 252] on icon "button" at bounding box center [657, 253] width 6 height 6
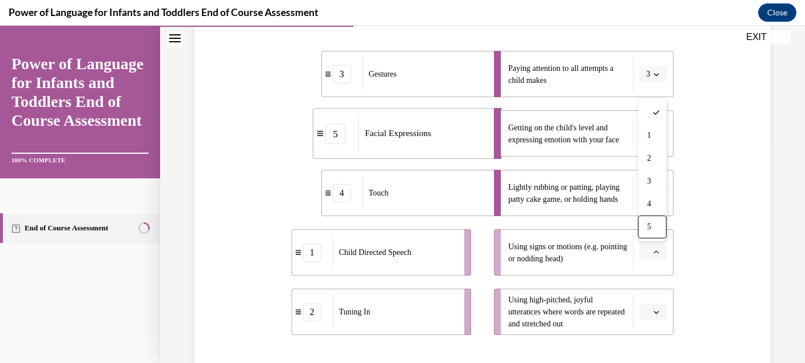
click at [655, 252] on icon "button" at bounding box center [657, 252] width 6 height 6
click at [655, 252] on icon "button" at bounding box center [656, 253] width 5 height 3
click at [655, 252] on icon "button" at bounding box center [657, 252] width 6 height 6
click at [655, 252] on icon "button" at bounding box center [656, 253] width 5 height 3
click at [648, 160] on span "2" at bounding box center [649, 158] width 4 height 9
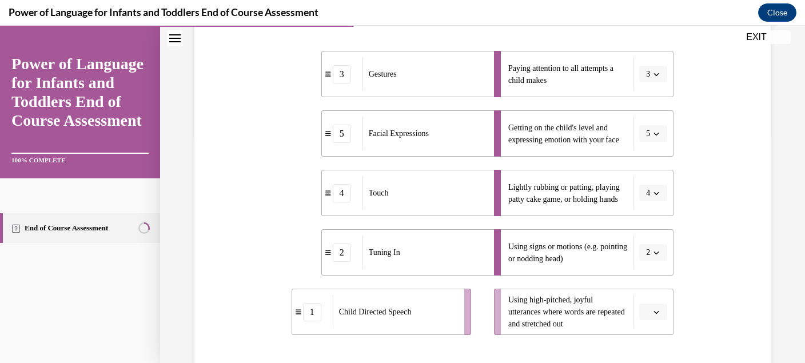
click at [658, 314] on icon "button" at bounding box center [657, 312] width 6 height 6
click at [651, 193] on span "1" at bounding box center [649, 194] width 4 height 9
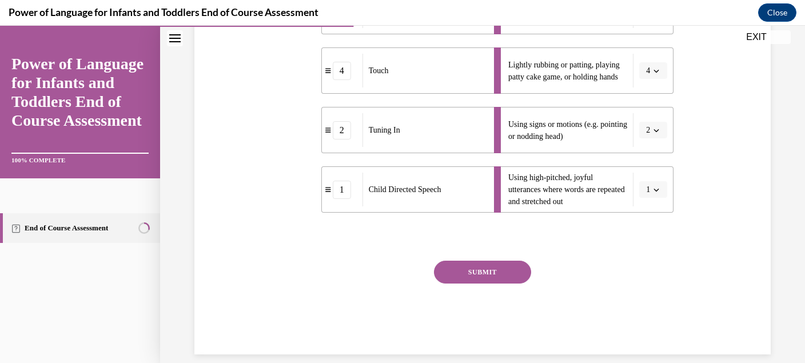
click at [491, 266] on button "SUBMIT" at bounding box center [482, 272] width 97 height 23
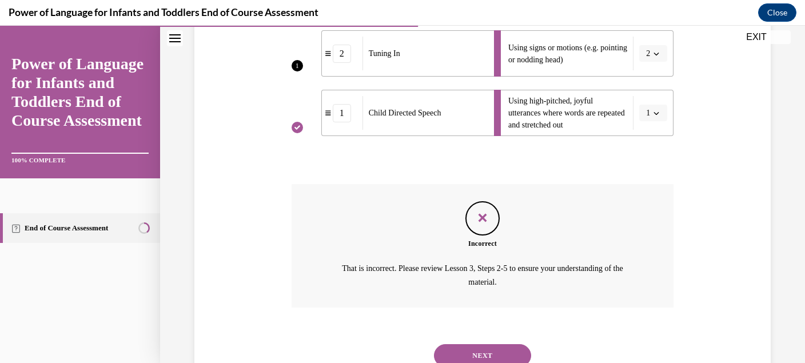
scroll to position [455, 0]
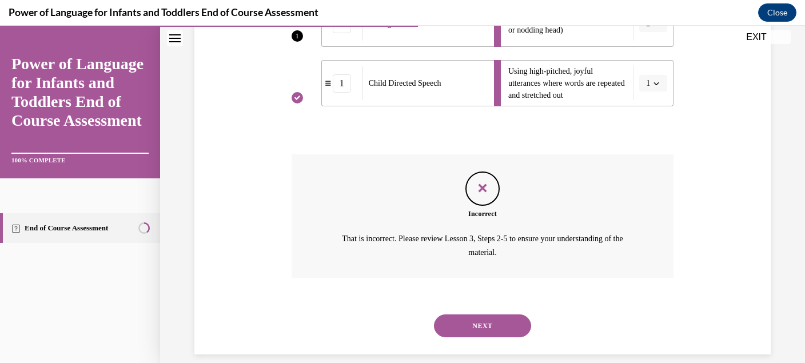
click at [485, 314] on button "NEXT" at bounding box center [482, 325] width 97 height 23
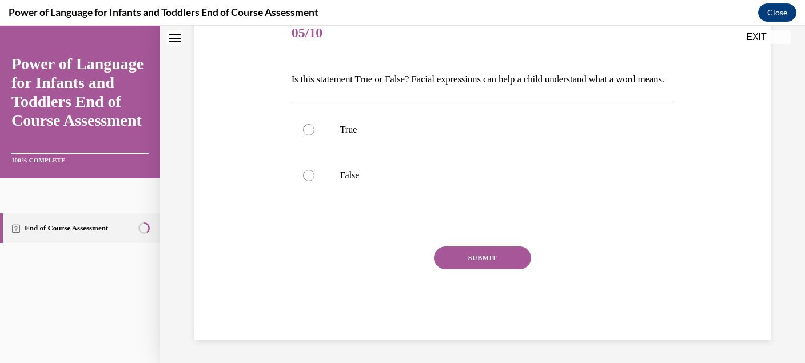
scroll to position [0, 0]
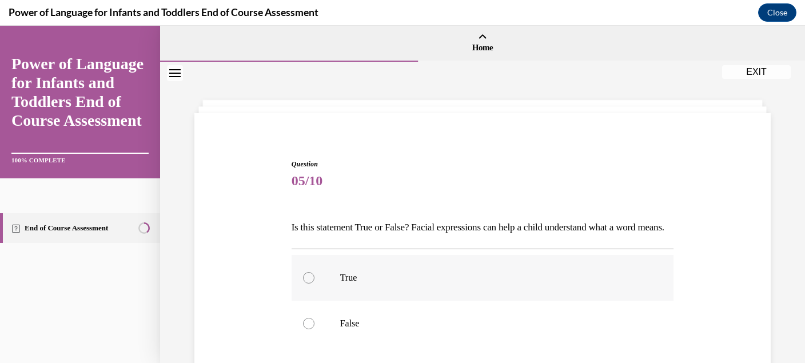
click at [484, 301] on label "True" at bounding box center [483, 278] width 383 height 46
click at [314, 284] on input "True" at bounding box center [308, 277] width 11 height 11
radio input "true"
click at [484, 301] on label "True" at bounding box center [483, 278] width 383 height 46
click at [314, 284] on input "True" at bounding box center [308, 277] width 11 height 11
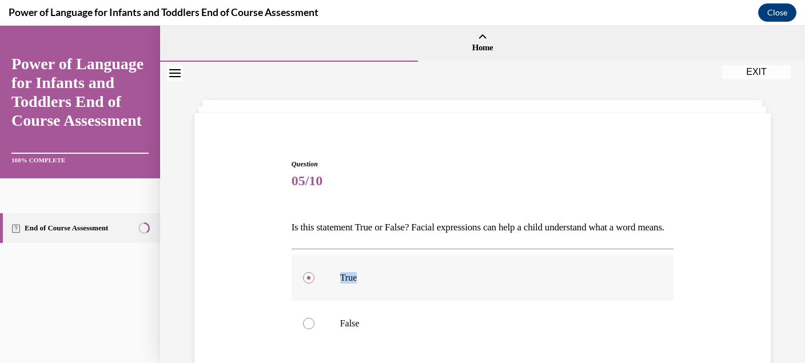
scroll to position [129, 0]
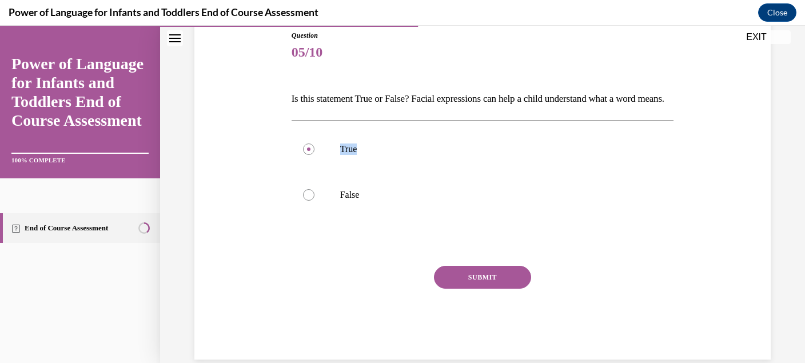
click at [485, 289] on button "SUBMIT" at bounding box center [482, 277] width 97 height 23
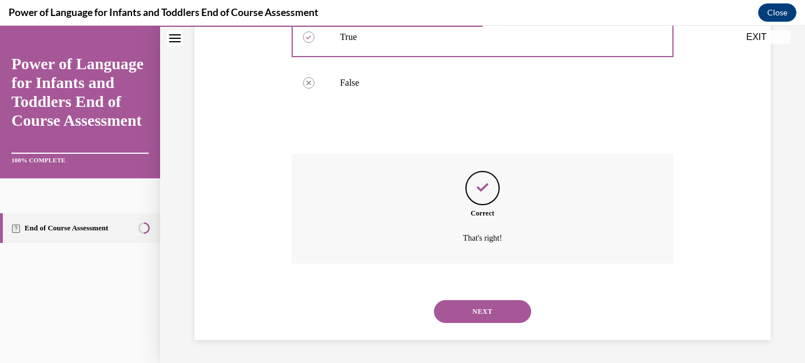
scroll to position [246, 0]
click at [485, 315] on button "NEXT" at bounding box center [482, 311] width 97 height 23
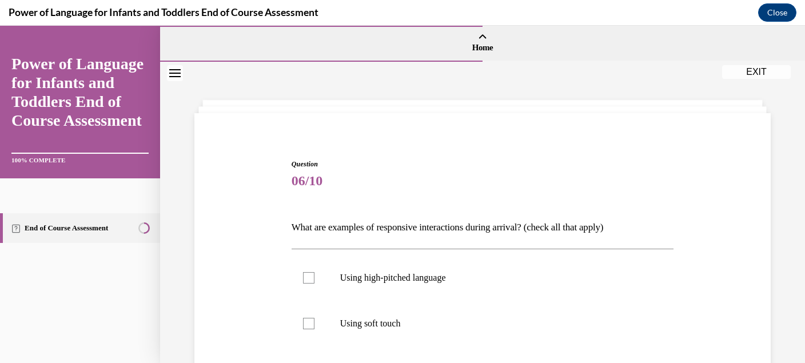
scroll to position [162, 0]
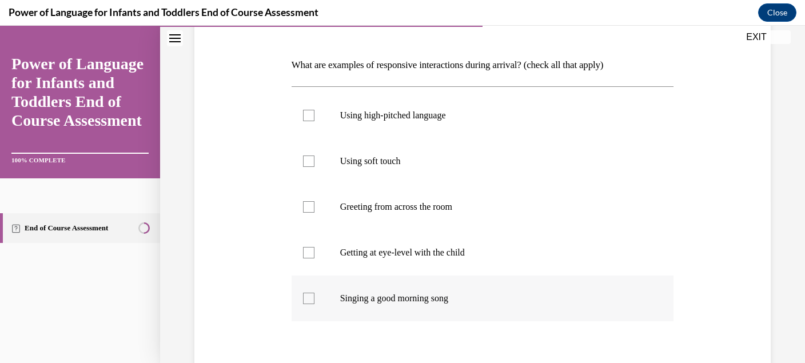
click at [459, 296] on p "Singing a good morning song" at bounding box center [492, 298] width 305 height 11
click at [314, 296] on input "Singing a good morning song" at bounding box center [308, 298] width 11 height 11
checkbox input "true"
click at [417, 218] on label "Greeting from across the room" at bounding box center [483, 207] width 383 height 46
click at [314, 213] on input "Greeting from across the room" at bounding box center [308, 206] width 11 height 11
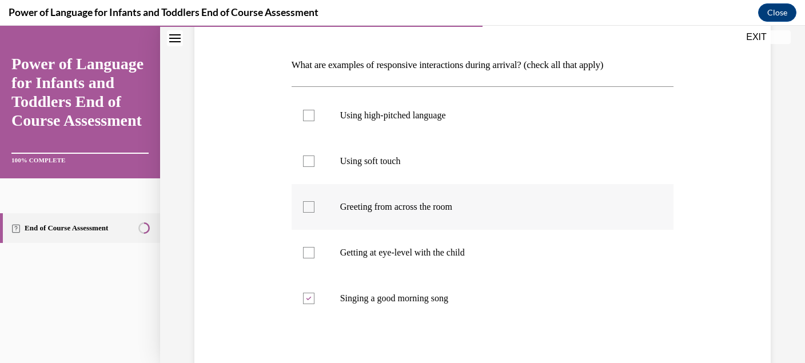
checkbox input "true"
click at [408, 249] on p "Getting at eye-level with the child" at bounding box center [492, 252] width 305 height 11
click at [314, 249] on input "Getting at eye-level with the child" at bounding box center [308, 252] width 11 height 11
checkbox input "true"
click at [382, 209] on p "Greeting from across the room" at bounding box center [492, 206] width 305 height 11
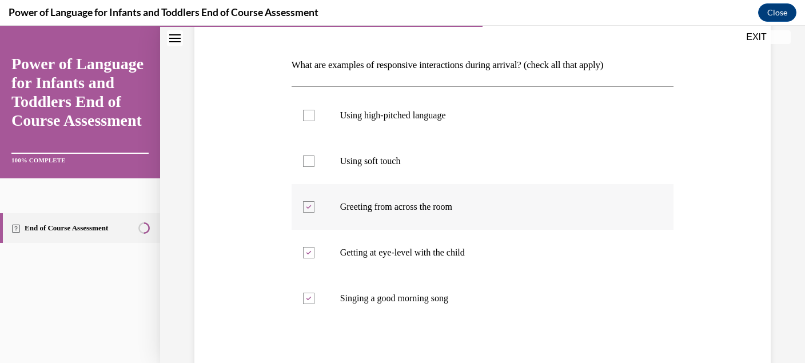
click at [314, 209] on input "Greeting from across the room" at bounding box center [308, 206] width 11 height 11
checkbox input "false"
click at [380, 171] on label "Using soft touch" at bounding box center [483, 161] width 383 height 46
click at [314, 167] on input "Using soft touch" at bounding box center [308, 161] width 11 height 11
checkbox input "true"
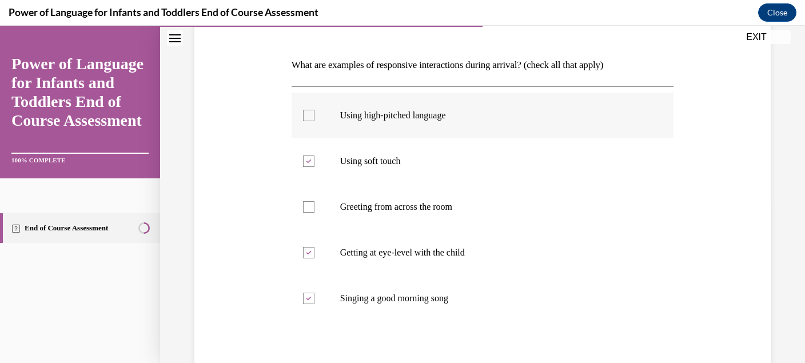
click at [400, 116] on p "Using high-pitched language" at bounding box center [492, 115] width 305 height 11
click at [314, 116] on input "Using high-pitched language" at bounding box center [308, 115] width 11 height 11
checkbox input "true"
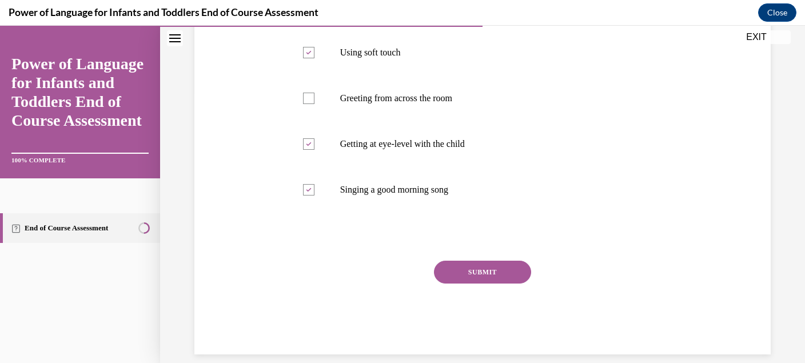
click at [488, 277] on button "SUBMIT" at bounding box center [482, 272] width 97 height 23
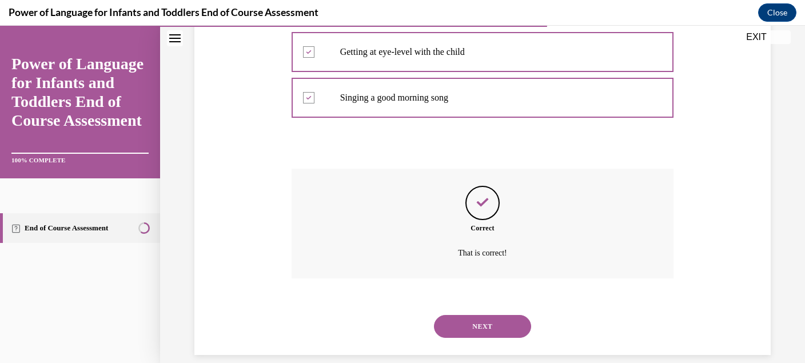
scroll to position [364, 0]
click at [488, 314] on button "NEXT" at bounding box center [482, 325] width 97 height 23
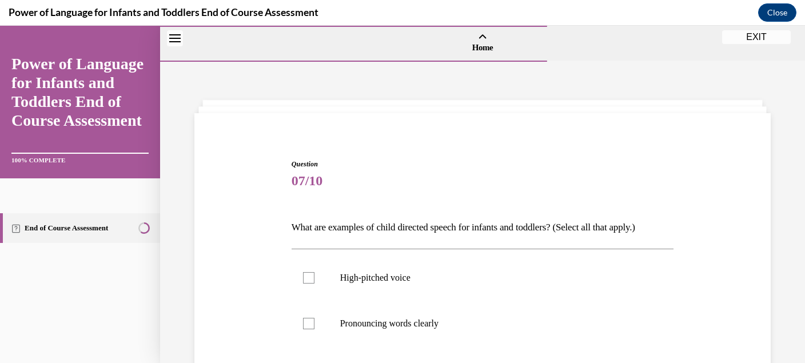
scroll to position [107, 0]
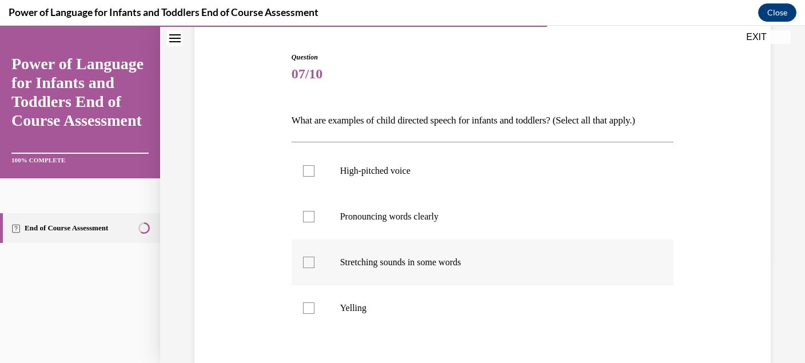
click at [432, 262] on p "Stretching sounds in some words" at bounding box center [492, 262] width 305 height 11
click at [314, 262] on input "Stretching sounds in some words" at bounding box center [308, 262] width 11 height 11
checkbox input "true"
click at [418, 220] on p "Pronouncing words clearly" at bounding box center [492, 216] width 305 height 11
click at [314, 220] on input "Pronouncing words clearly" at bounding box center [308, 216] width 11 height 11
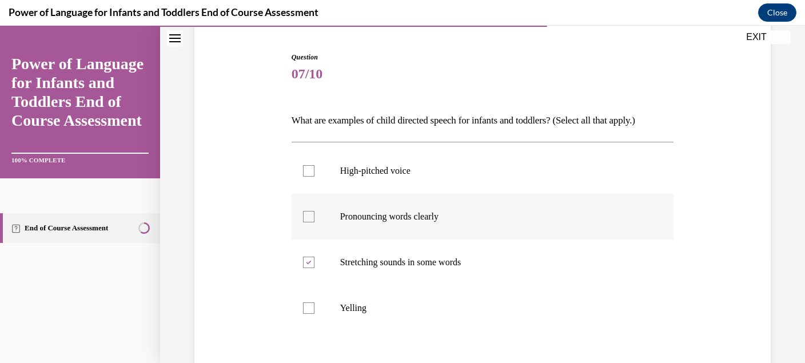
checkbox input "true"
click at [411, 168] on p "High-pitched voice" at bounding box center [492, 170] width 305 height 11
click at [314, 168] on input "High-pitched voice" at bounding box center [308, 170] width 11 height 11
checkbox input "true"
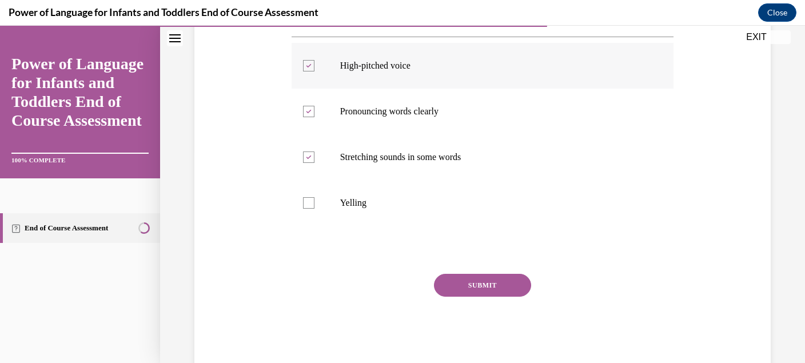
scroll to position [225, 0]
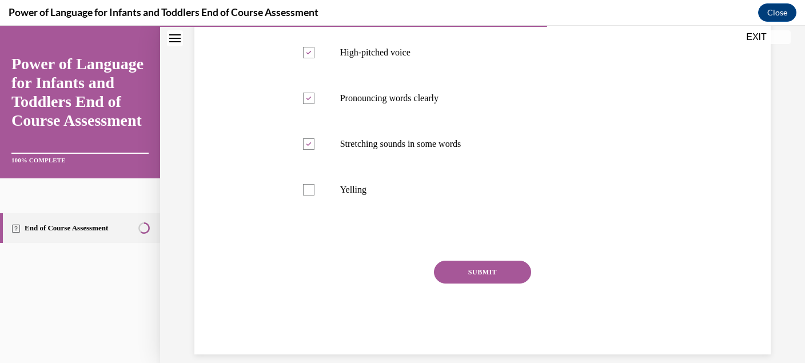
click at [472, 270] on button "SUBMIT" at bounding box center [482, 272] width 97 height 23
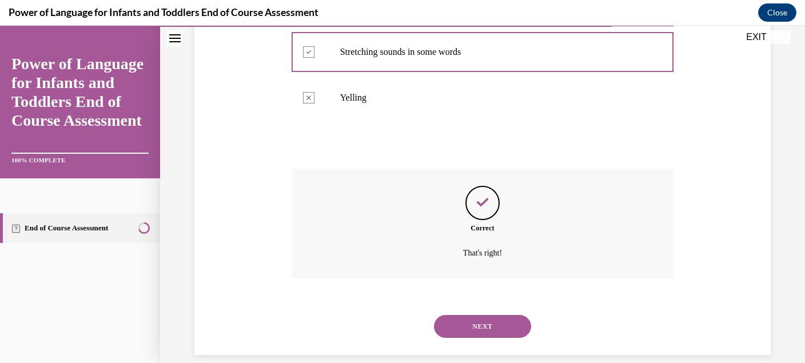
scroll to position [318, 0]
click at [493, 314] on button "NEXT" at bounding box center [482, 325] width 97 height 23
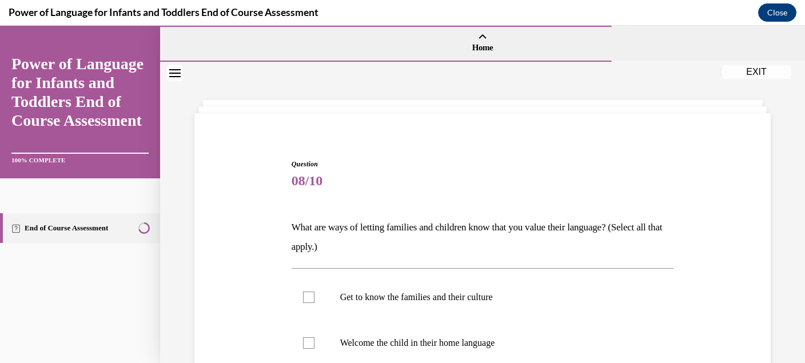
scroll to position [124, 0]
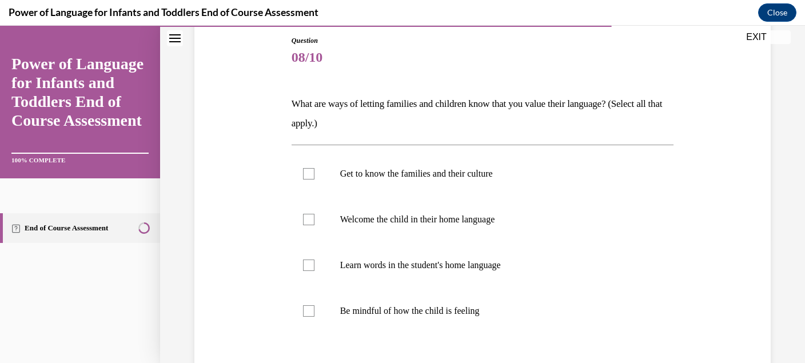
click at [493, 313] on p "Be mindful of how the child is feeling" at bounding box center [492, 310] width 305 height 11
click at [314, 313] on input "Be mindful of how the child is feeling" at bounding box center [308, 310] width 11 height 11
checkbox input "true"
click at [475, 269] on p "Learn words in the student's home language" at bounding box center [492, 265] width 305 height 11
click at [314, 269] on input "Learn words in the student's home language" at bounding box center [308, 265] width 11 height 11
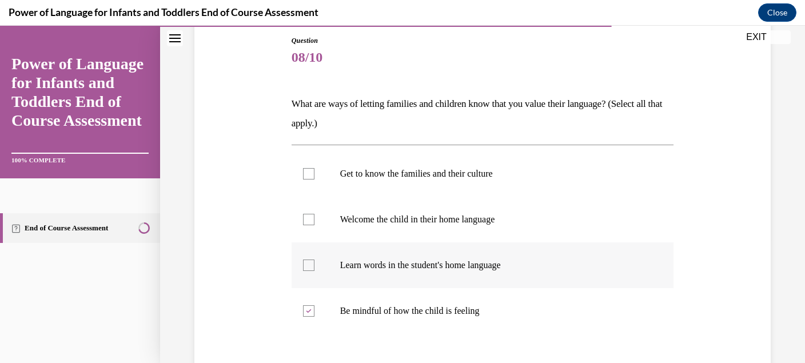
checkbox input "true"
click at [463, 214] on p "Welcome the child in their home language" at bounding box center [492, 219] width 305 height 11
click at [314, 214] on input "Welcome the child in their home language" at bounding box center [308, 219] width 11 height 11
checkbox input "true"
click at [463, 186] on label "Get to know the families and their culture" at bounding box center [483, 174] width 383 height 46
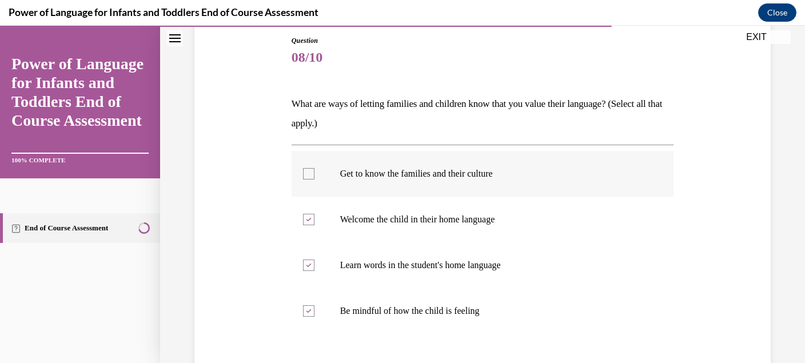
click at [314, 180] on input "Get to know the families and their culture" at bounding box center [308, 173] width 11 height 11
checkbox input "true"
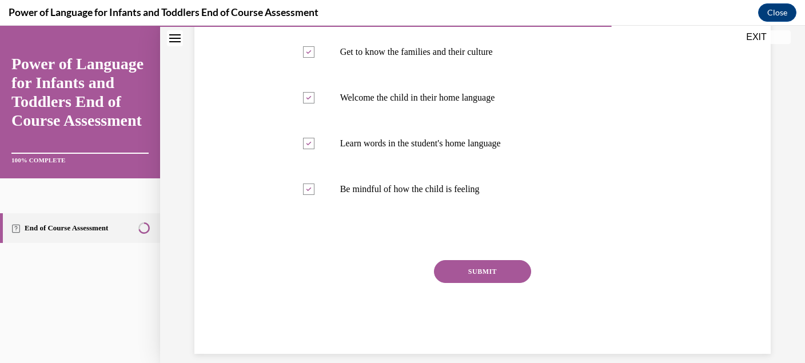
click at [488, 268] on button "SUBMIT" at bounding box center [482, 271] width 97 height 23
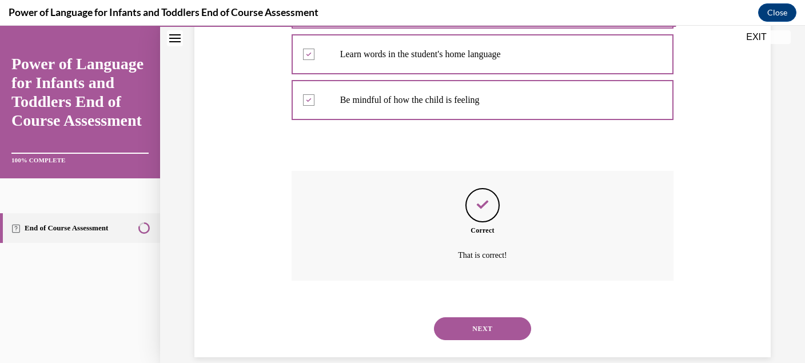
scroll to position [337, 0]
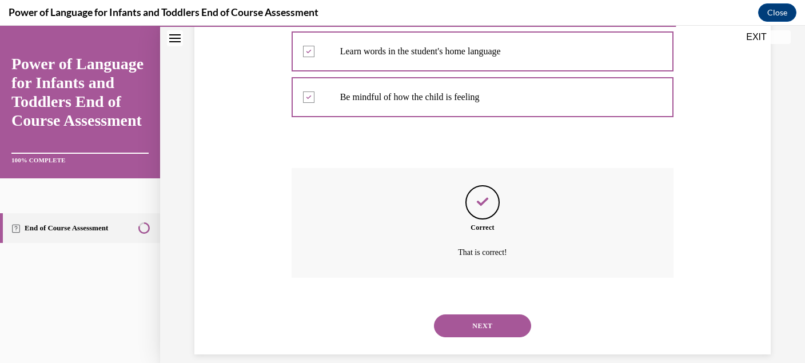
click at [500, 314] on button "NEXT" at bounding box center [482, 325] width 97 height 23
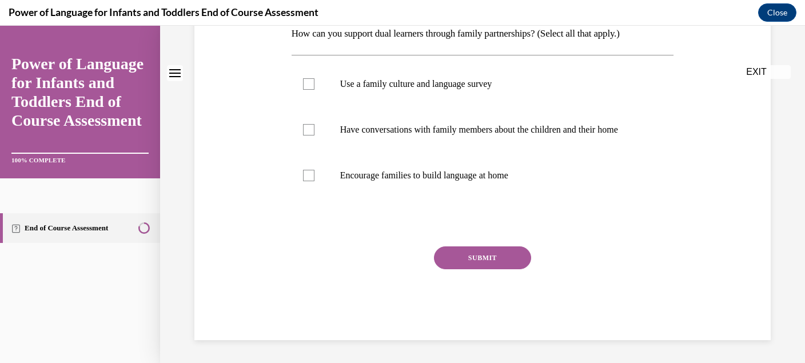
scroll to position [0, 0]
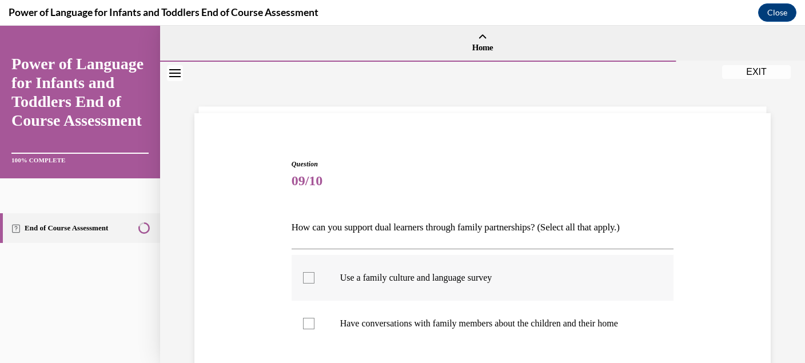
click at [496, 294] on label "Use a family culture and language survey" at bounding box center [483, 278] width 383 height 46
click at [314, 284] on input "Use a family culture and language survey" at bounding box center [308, 277] width 11 height 11
checkbox input "true"
click at [510, 325] on p "Have conversations with family members about the children and their home" at bounding box center [492, 323] width 305 height 11
click at [314, 325] on input "Have conversations with family members about the children and their home" at bounding box center [308, 323] width 11 height 11
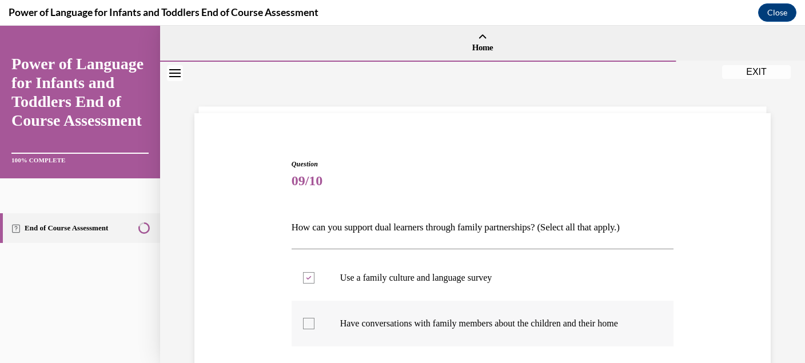
checkbox input "true"
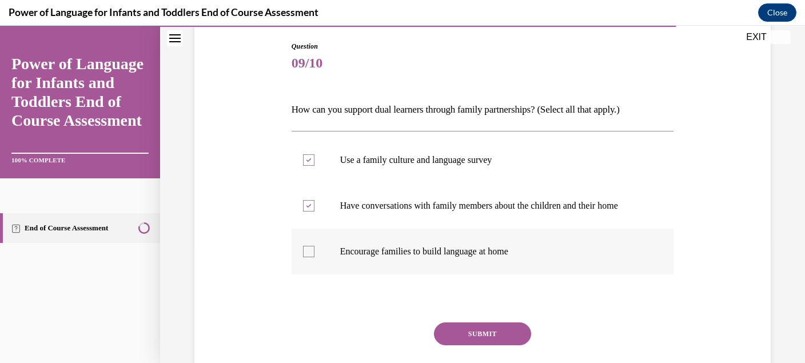
click at [499, 261] on label "Encourage families to build language at home" at bounding box center [483, 252] width 383 height 46
click at [314, 257] on input "Encourage families to build language at home" at bounding box center [308, 251] width 11 height 11
checkbox input "true"
click at [496, 331] on button "SUBMIT" at bounding box center [482, 333] width 97 height 23
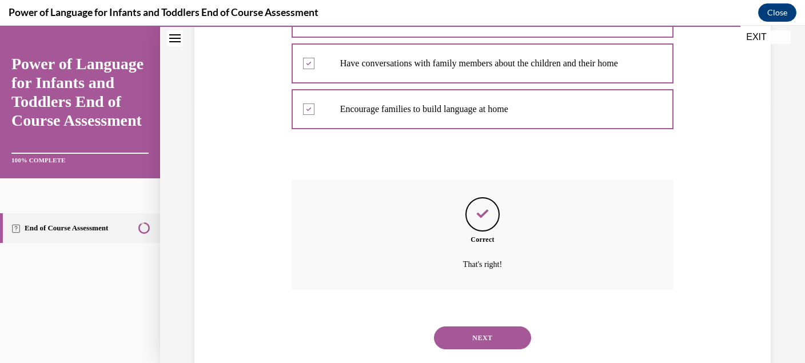
scroll to position [272, 0]
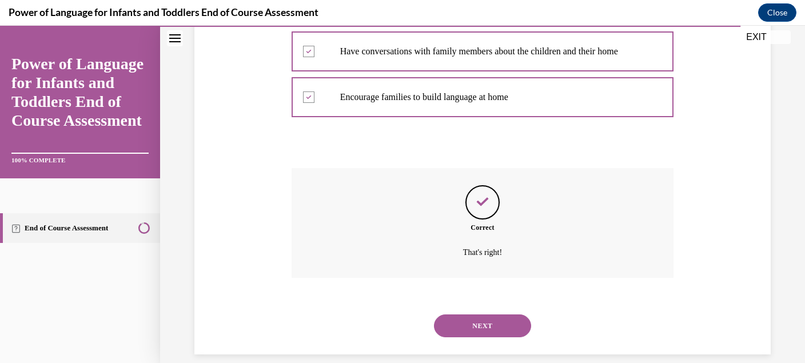
click at [490, 314] on button "NEXT" at bounding box center [482, 325] width 97 height 23
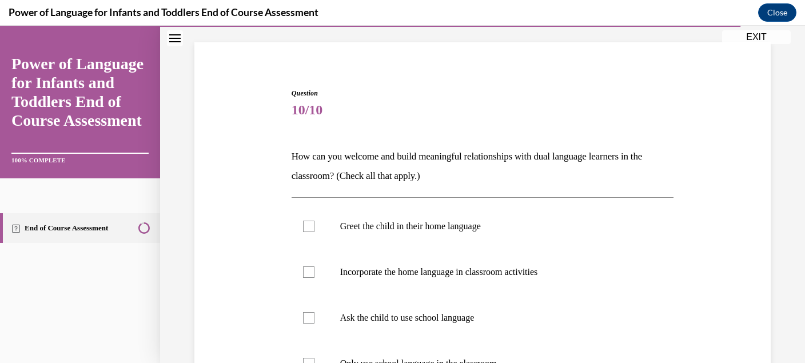
scroll to position [73, 0]
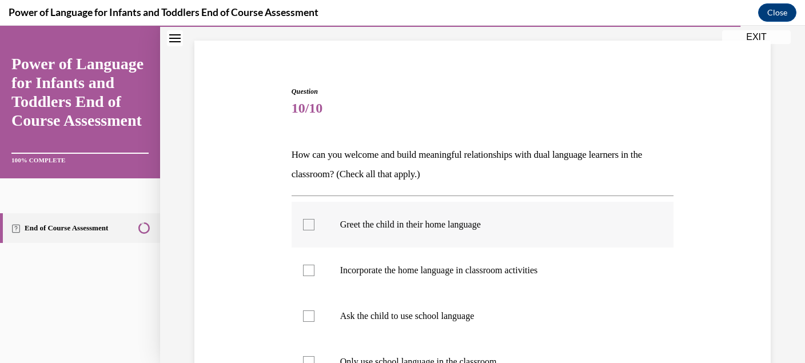
click at [463, 228] on p "Greet the child in their home language" at bounding box center [492, 224] width 305 height 11
click at [314, 228] on input "Greet the child in their home language" at bounding box center [308, 224] width 11 height 11
checkbox input "true"
click at [472, 269] on p "Incorporate the home language in classroom activities" at bounding box center [492, 270] width 305 height 11
click at [314, 269] on input "Incorporate the home language in classroom activities" at bounding box center [308, 270] width 11 height 11
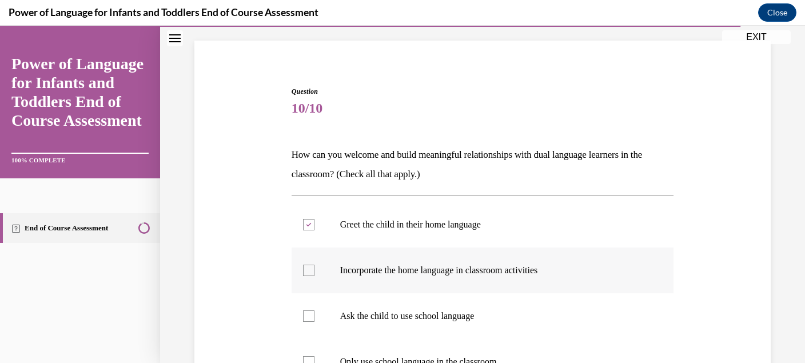
checkbox input "true"
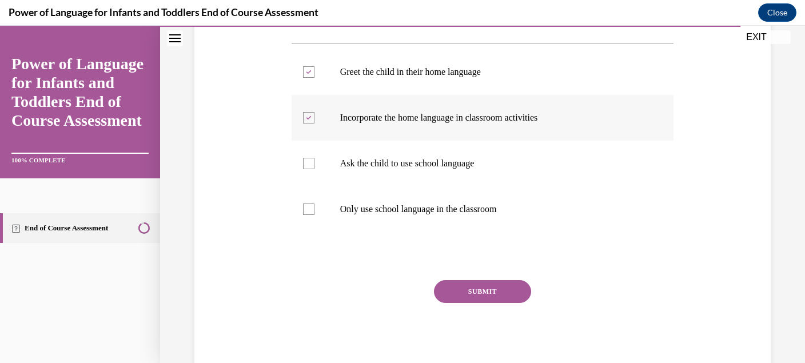
scroll to position [228, 0]
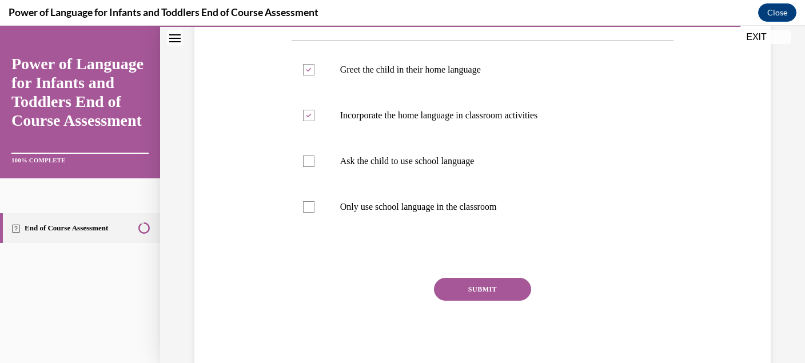
click at [480, 285] on button "SUBMIT" at bounding box center [482, 289] width 97 height 23
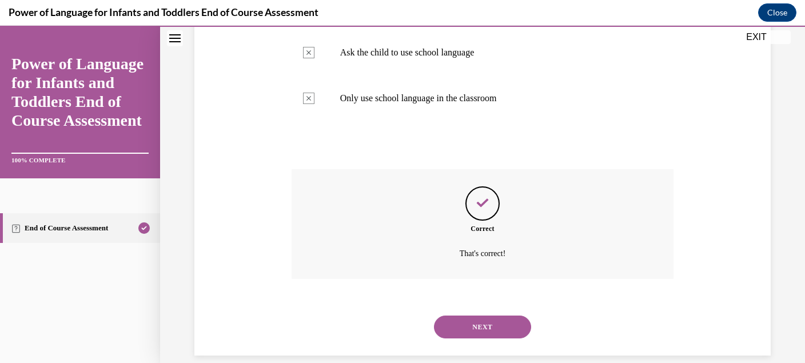
scroll to position [337, 0]
click at [491, 314] on button "NEXT" at bounding box center [482, 325] width 97 height 23
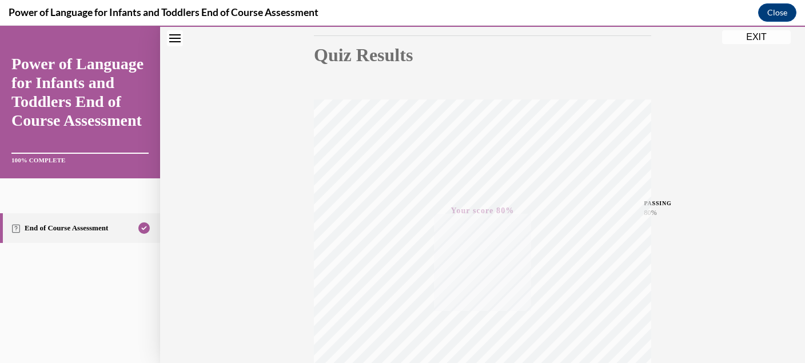
scroll to position [124, 0]
click at [759, 39] on button "EXIT" at bounding box center [756, 37] width 69 height 14
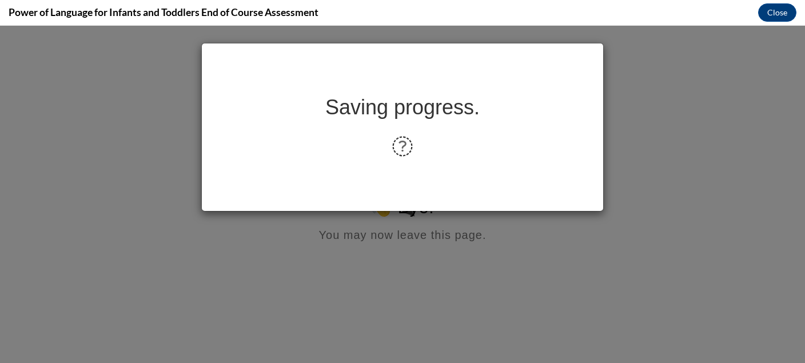
scroll to position [0, 0]
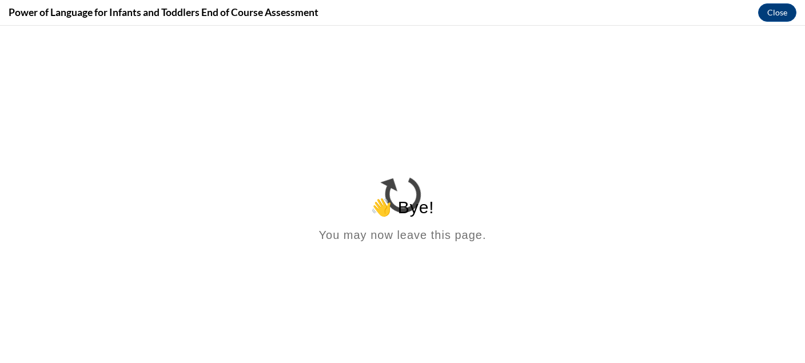
click at [257, 141] on html "👋 Bye! You may now leave this page." at bounding box center [402, 136] width 805 height 221
click at [273, 141] on html "👋 Bye! You may now leave this page." at bounding box center [402, 136] width 805 height 221
click at [430, 217] on div "👋 Bye!" at bounding box center [403, 207] width 796 height 20
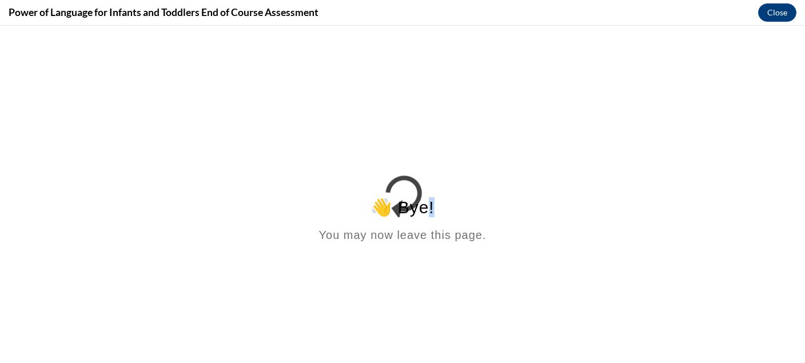
click at [430, 217] on div "👋 Bye!" at bounding box center [403, 207] width 796 height 20
click at [540, 246] on html "👋 Bye! You may now leave this page." at bounding box center [402, 136] width 805 height 221
click at [779, 10] on button "Close" at bounding box center [777, 12] width 38 height 18
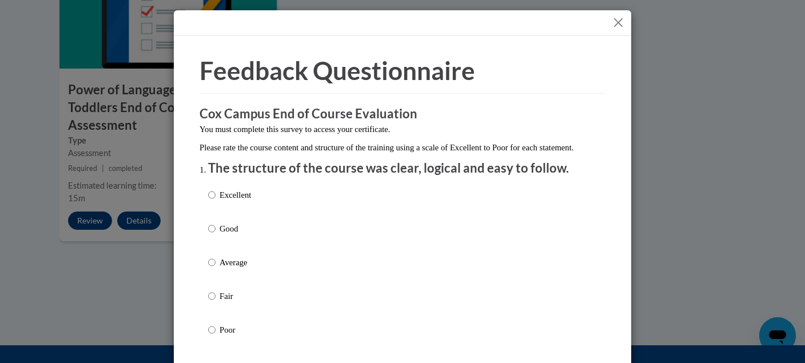
click at [246, 220] on label "Excellent" at bounding box center [229, 204] width 43 height 31
click at [216, 201] on input "Excellent" at bounding box center [211, 195] width 7 height 13
radio input "true"
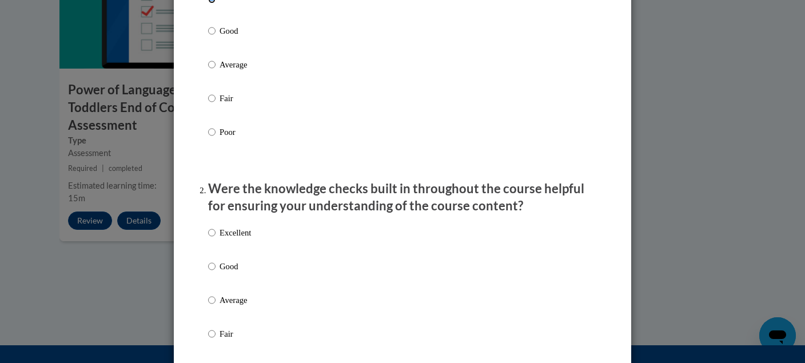
scroll to position [286, 0]
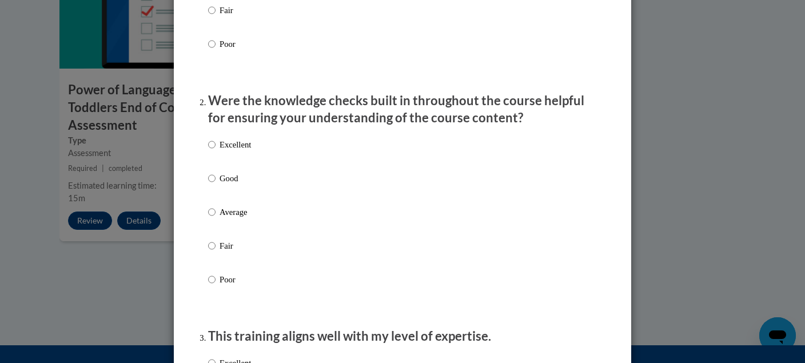
click at [256, 161] on div "Excellent Good Average Fair Poor" at bounding box center [402, 226] width 389 height 186
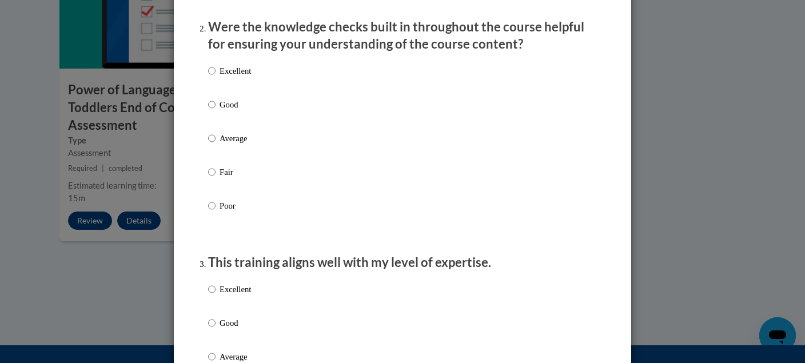
scroll to position [362, 0]
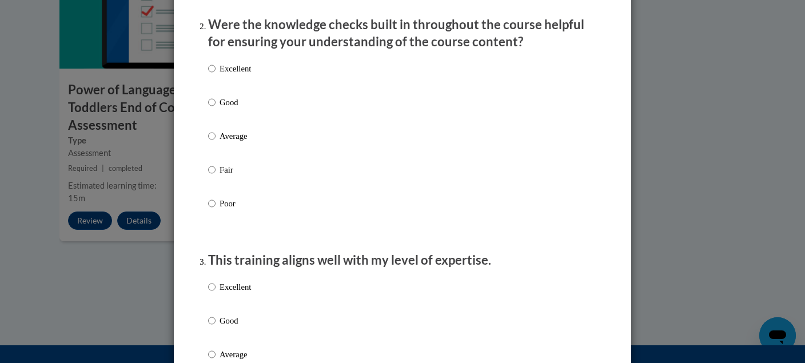
click at [226, 109] on p "Good" at bounding box center [235, 102] width 31 height 13
click at [216, 109] on input "Good" at bounding box center [211, 102] width 7 height 13
radio input "true"
click at [234, 327] on p "Good" at bounding box center [235, 320] width 31 height 13
click at [216, 327] on input "Good" at bounding box center [211, 320] width 7 height 13
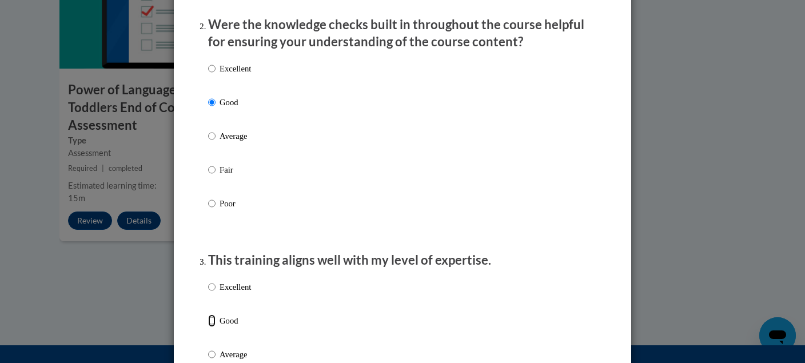
radio input "true"
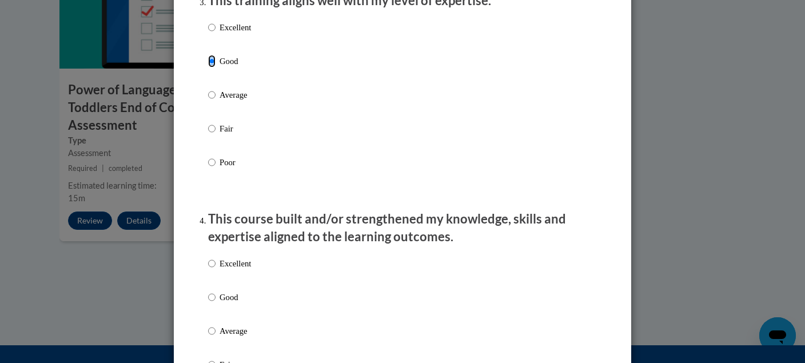
scroll to position [696, 0]
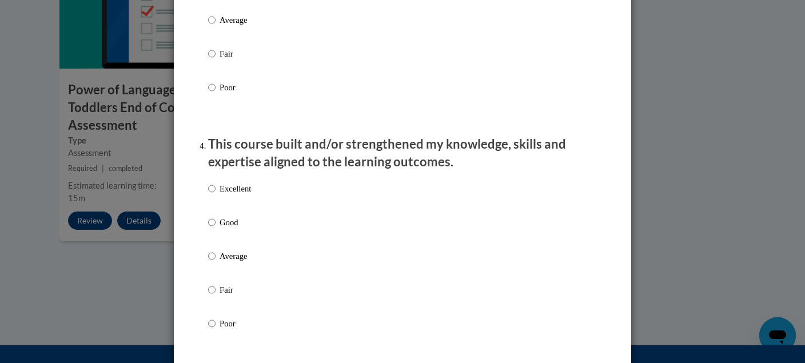
click at [232, 229] on p "Good" at bounding box center [235, 222] width 31 height 13
click at [216, 229] on input "Good" at bounding box center [211, 222] width 7 height 13
radio input "true"
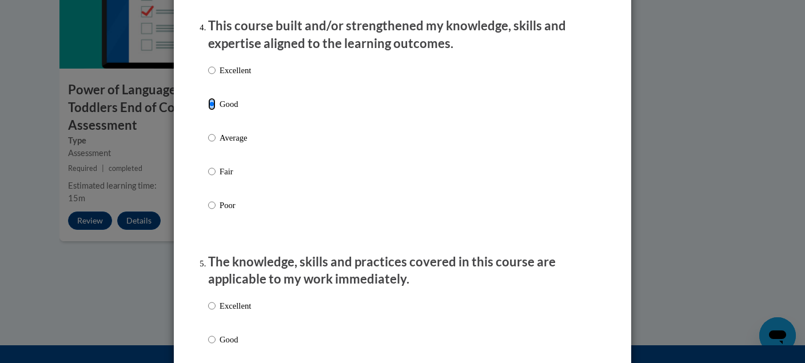
scroll to position [913, 0]
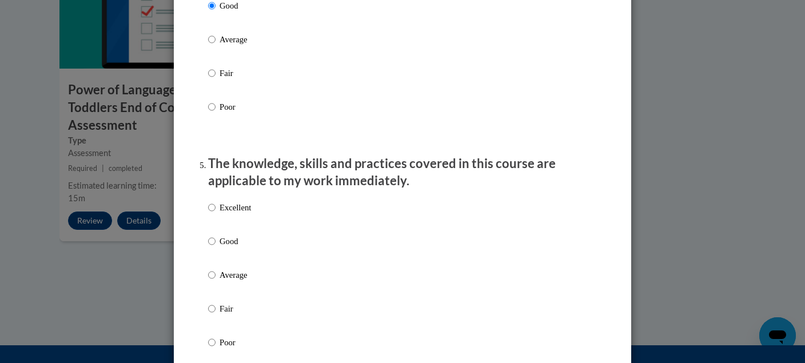
click at [230, 248] on p "Good" at bounding box center [235, 241] width 31 height 13
click at [216, 248] on input "Good" at bounding box center [211, 241] width 7 height 13
radio input "true"
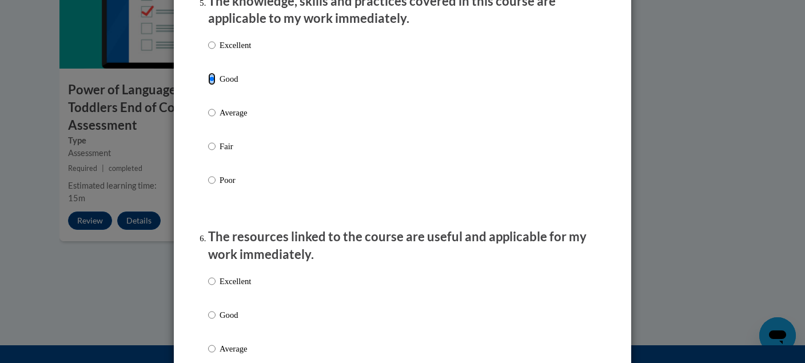
scroll to position [1156, 0]
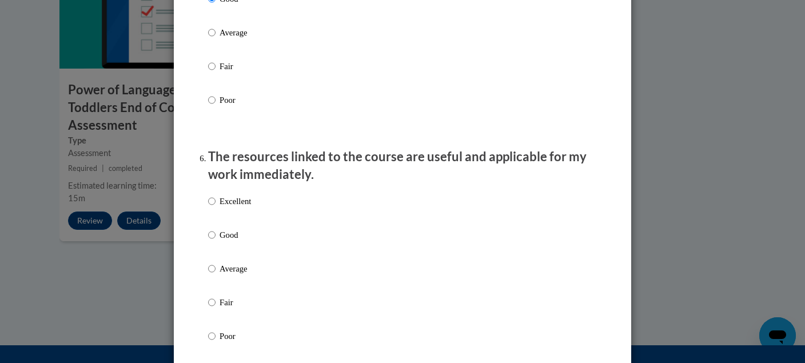
click at [229, 241] on p "Good" at bounding box center [235, 235] width 31 height 13
click at [216, 241] on input "Good" at bounding box center [211, 235] width 7 height 13
radio input "true"
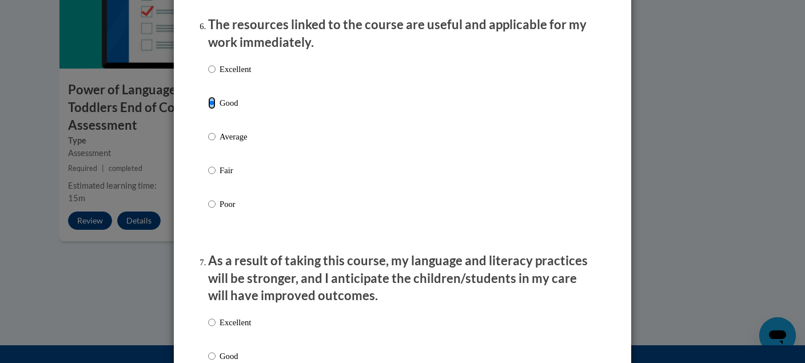
scroll to position [1406, 0]
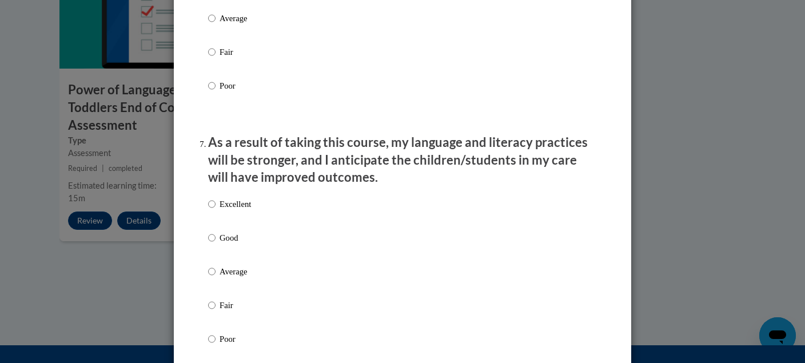
click at [230, 208] on p "Excellent" at bounding box center [235, 204] width 31 height 13
click at [216, 208] on input "Excellent" at bounding box center [211, 204] width 7 height 13
radio input "true"
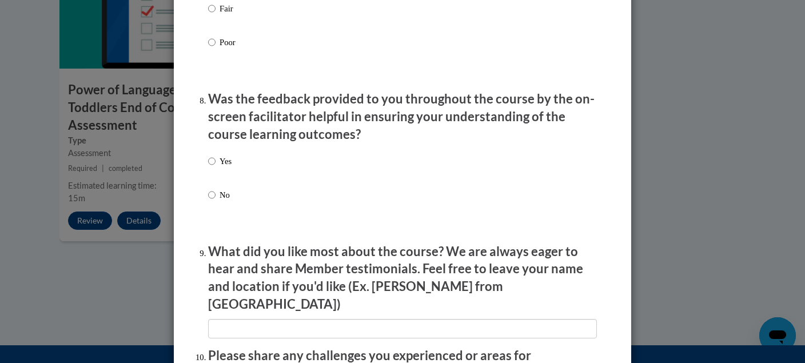
scroll to position [1706, 0]
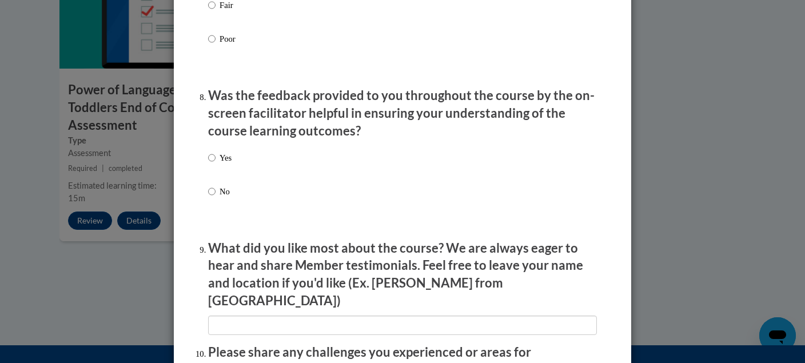
click at [230, 164] on p "Yes" at bounding box center [226, 158] width 12 height 13
click at [216, 164] on input "Yes" at bounding box center [211, 158] width 7 height 13
radio input "true"
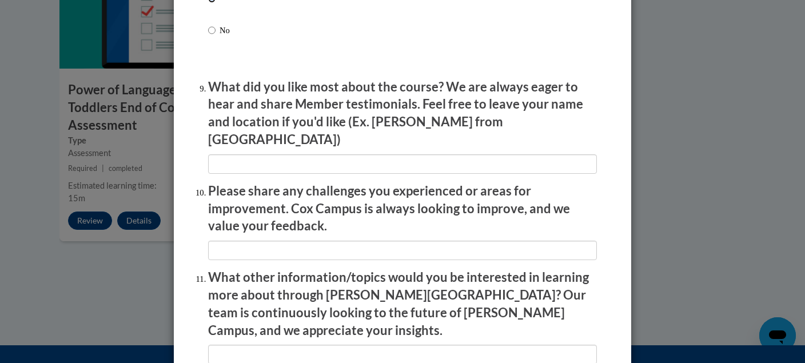
scroll to position [1868, 0]
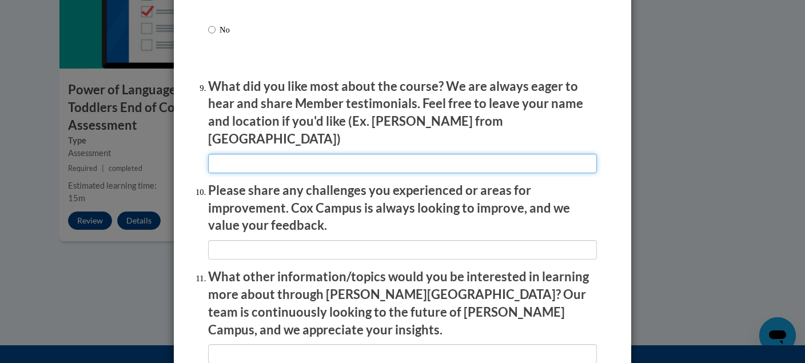
click at [232, 154] on input "textbox" at bounding box center [402, 163] width 389 height 19
type input "good."
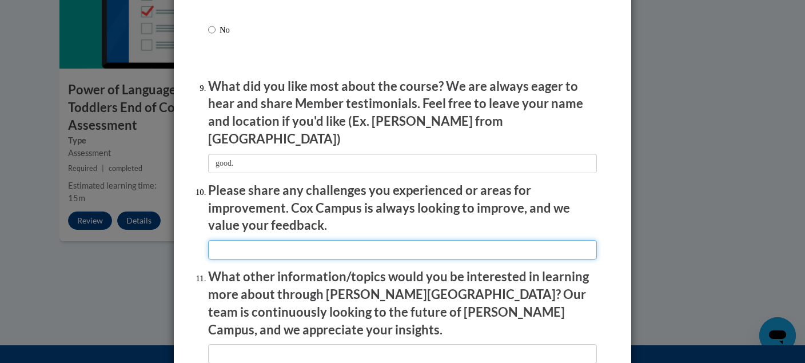
click at [249, 246] on input "textbox" at bounding box center [402, 249] width 389 height 19
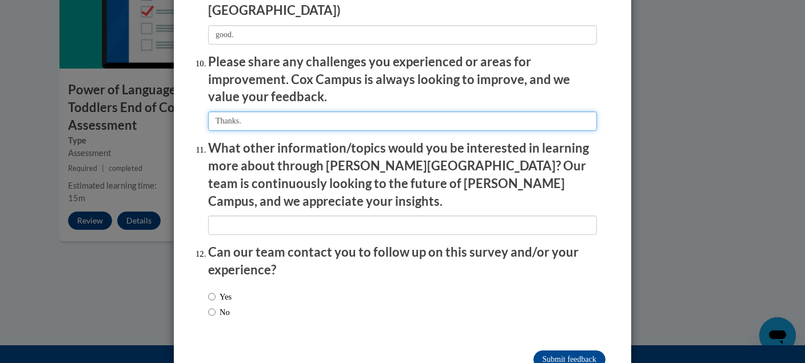
scroll to position [1997, 0]
type input "Thanks."
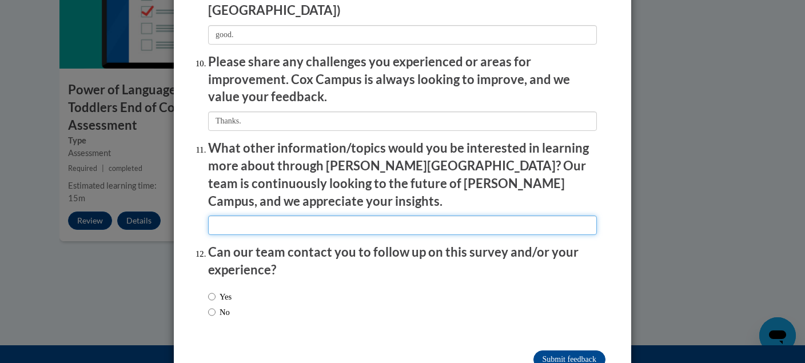
click at [237, 216] on input "textbox" at bounding box center [402, 225] width 389 height 19
type input "excited"
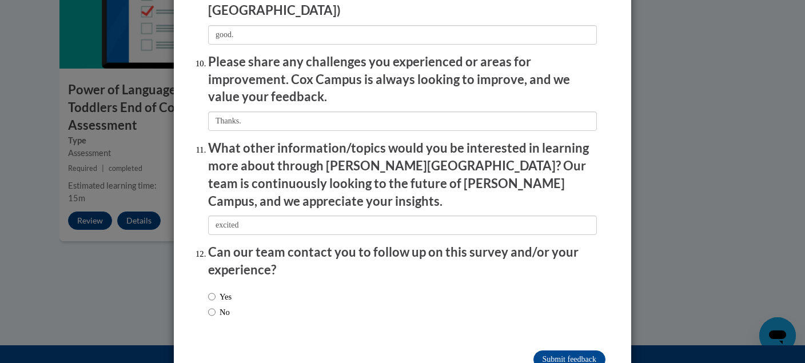
click at [226, 290] on label "Yes" at bounding box center [219, 296] width 23 height 13
click at [216, 290] on input "Yes" at bounding box center [211, 296] width 7 height 13
radio input "true"
click at [572, 351] on input "Submit feedback" at bounding box center [569, 360] width 72 height 18
